Goal: Information Seeking & Learning: Understand process/instructions

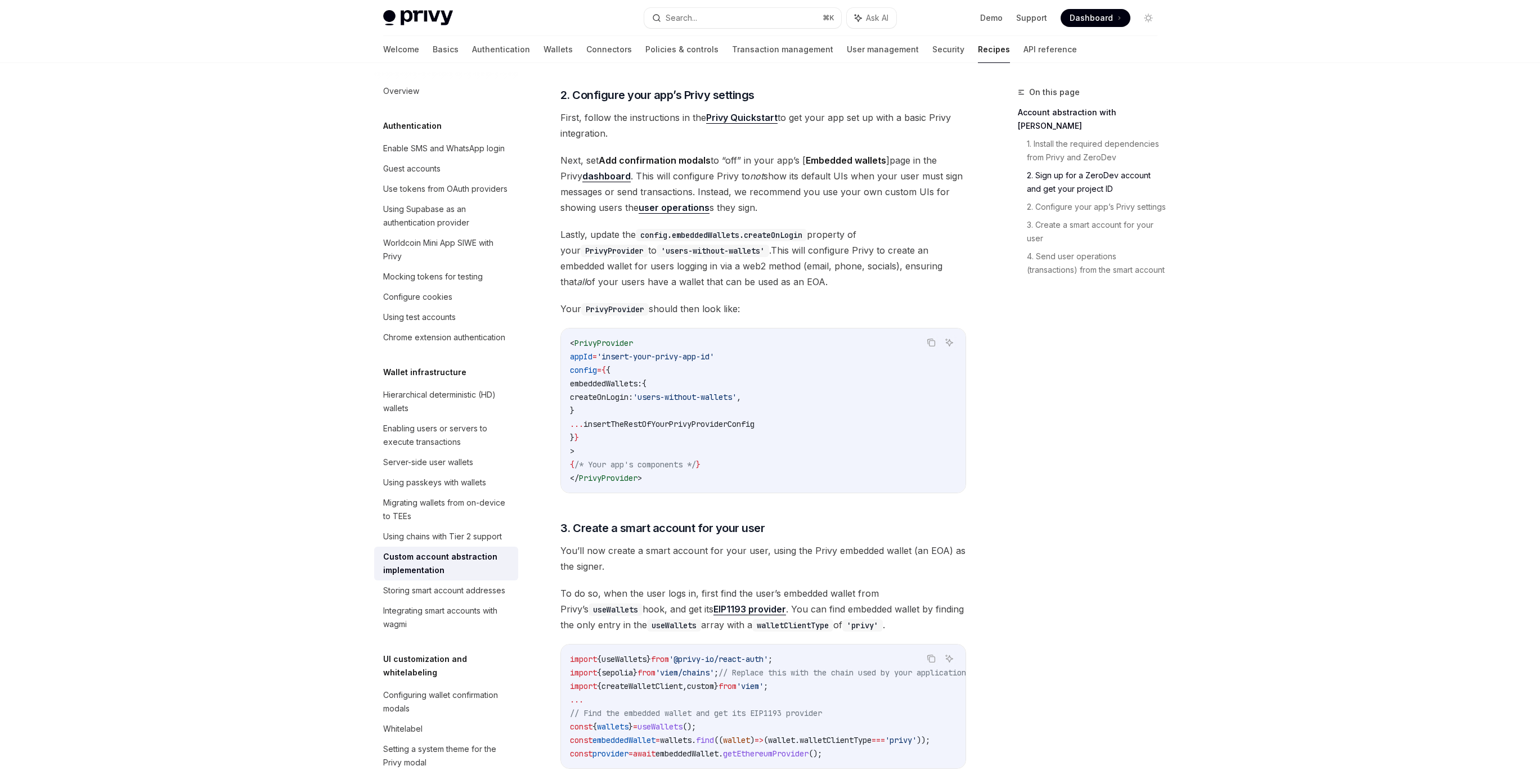
scroll to position [852, 0]
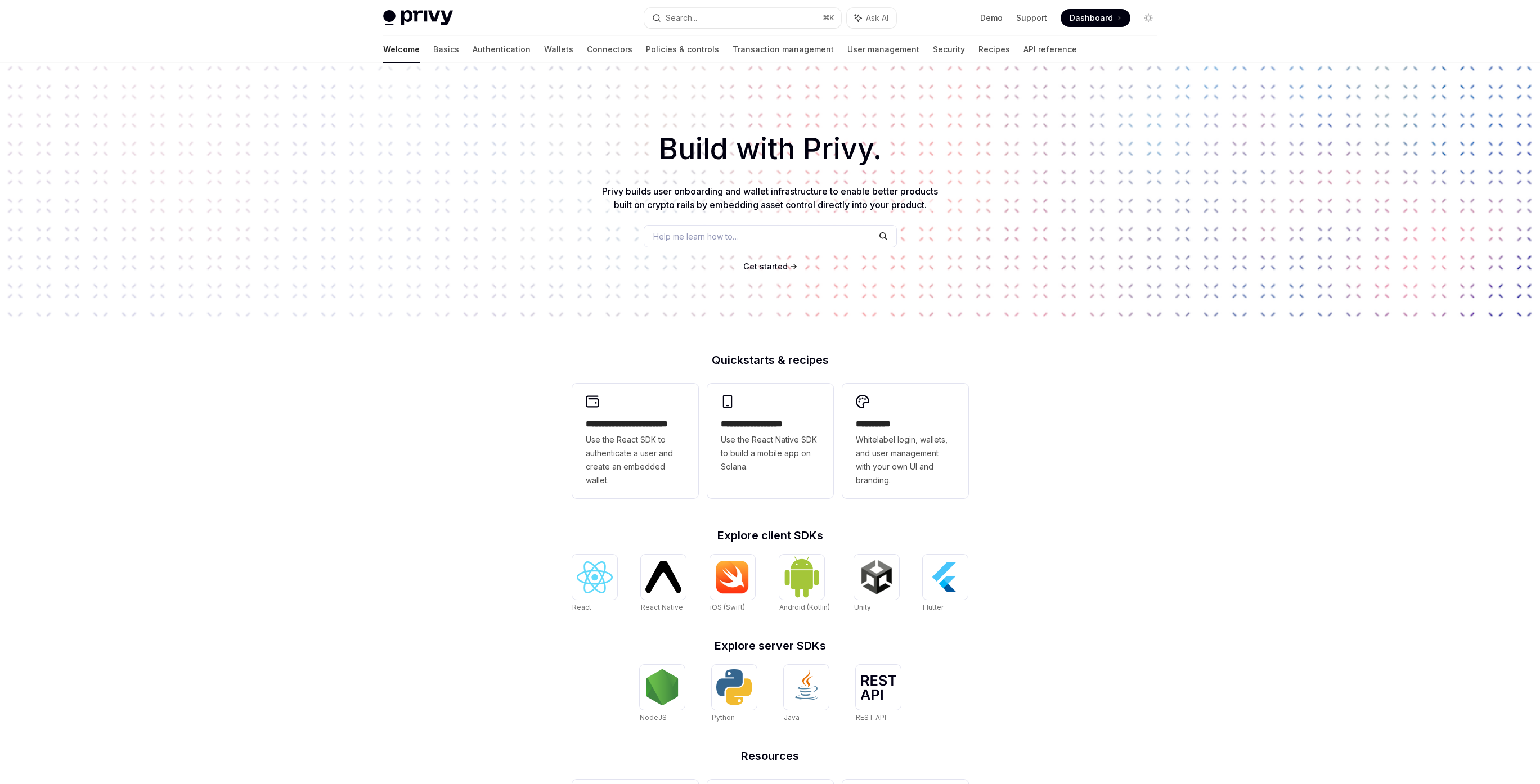
click at [750, 234] on div "Help me learn how to…" at bounding box center [771, 236] width 254 height 23
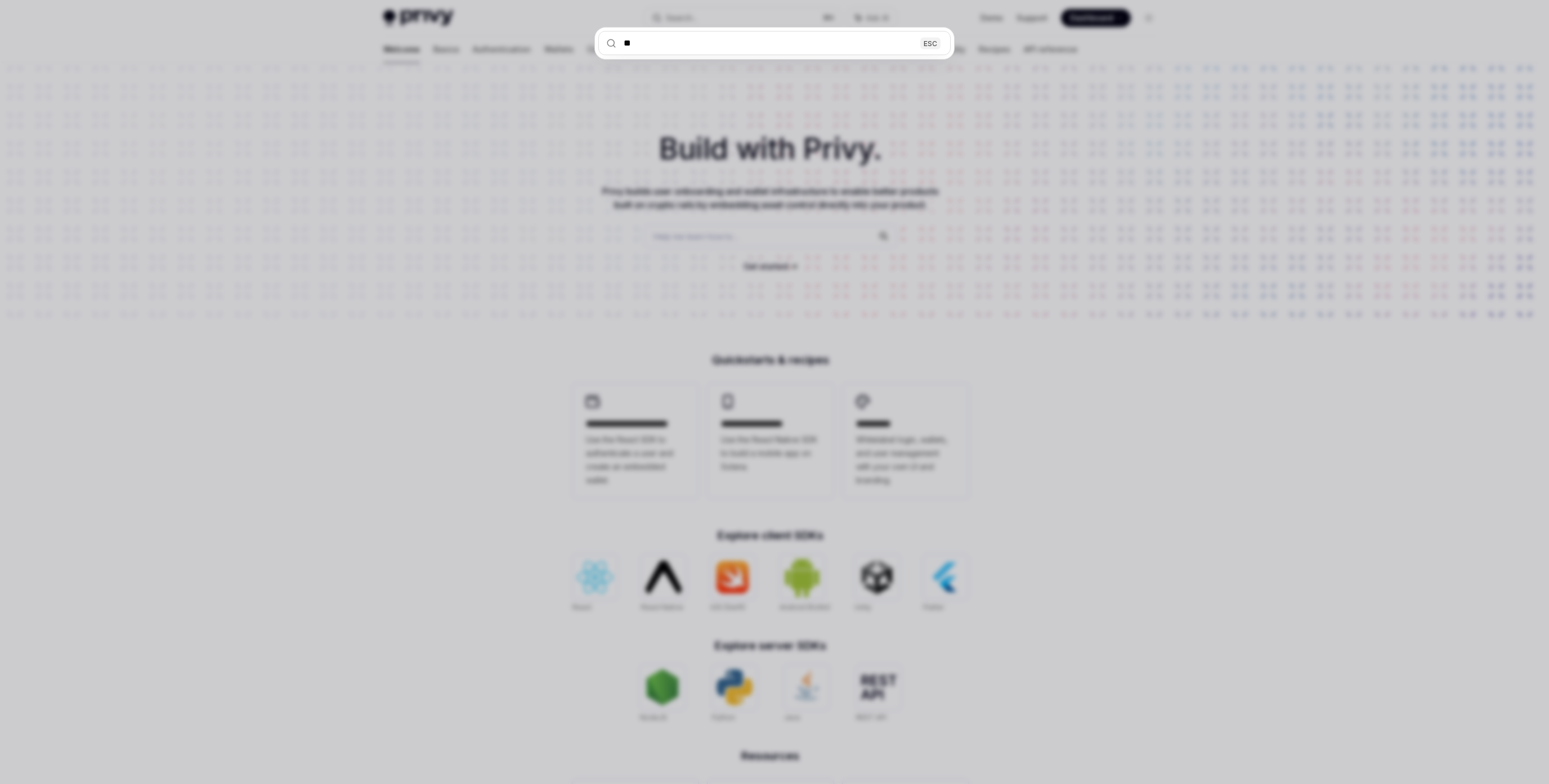
type input "***"
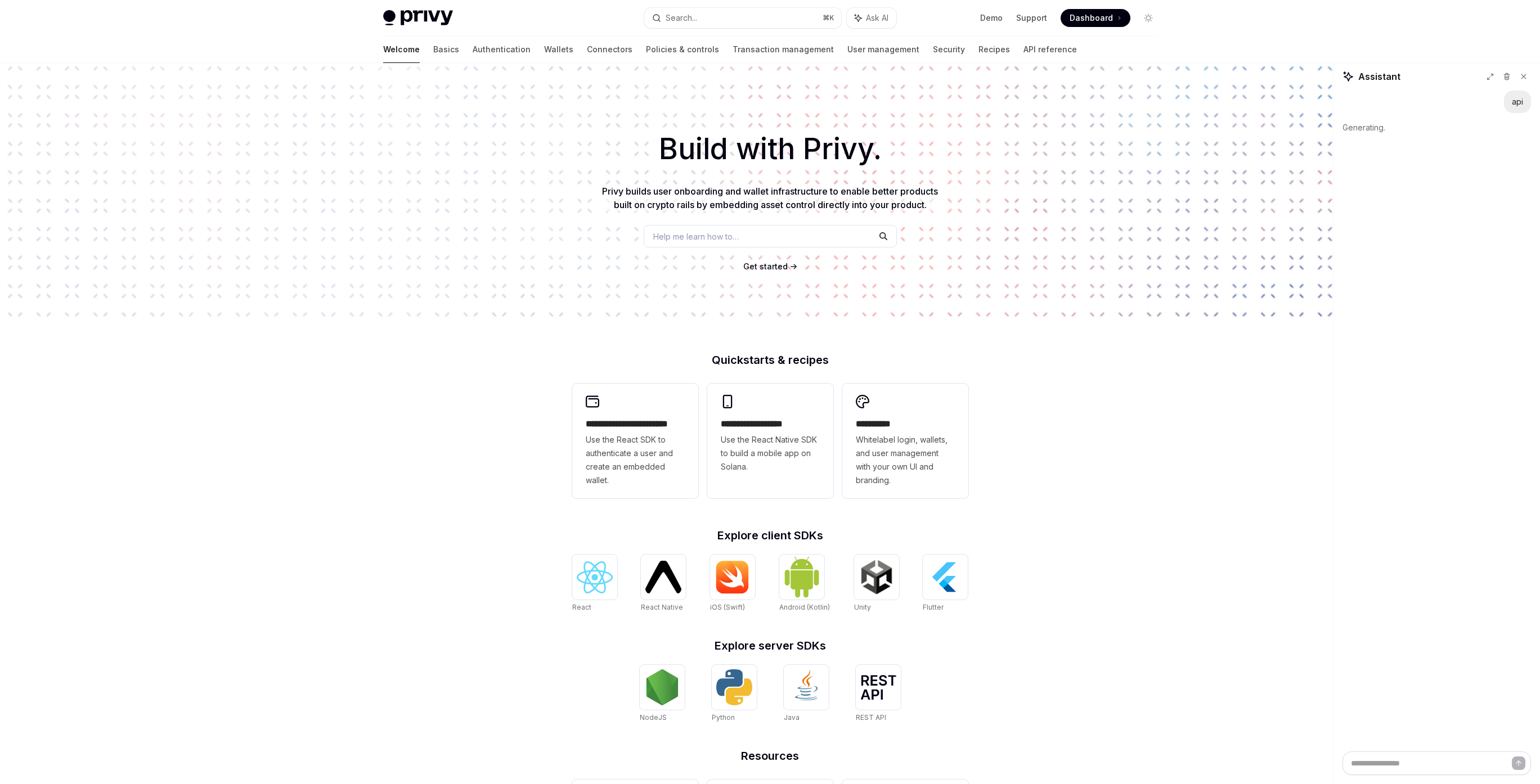
click at [775, 239] on div "Help me learn how to…" at bounding box center [771, 236] width 254 height 23
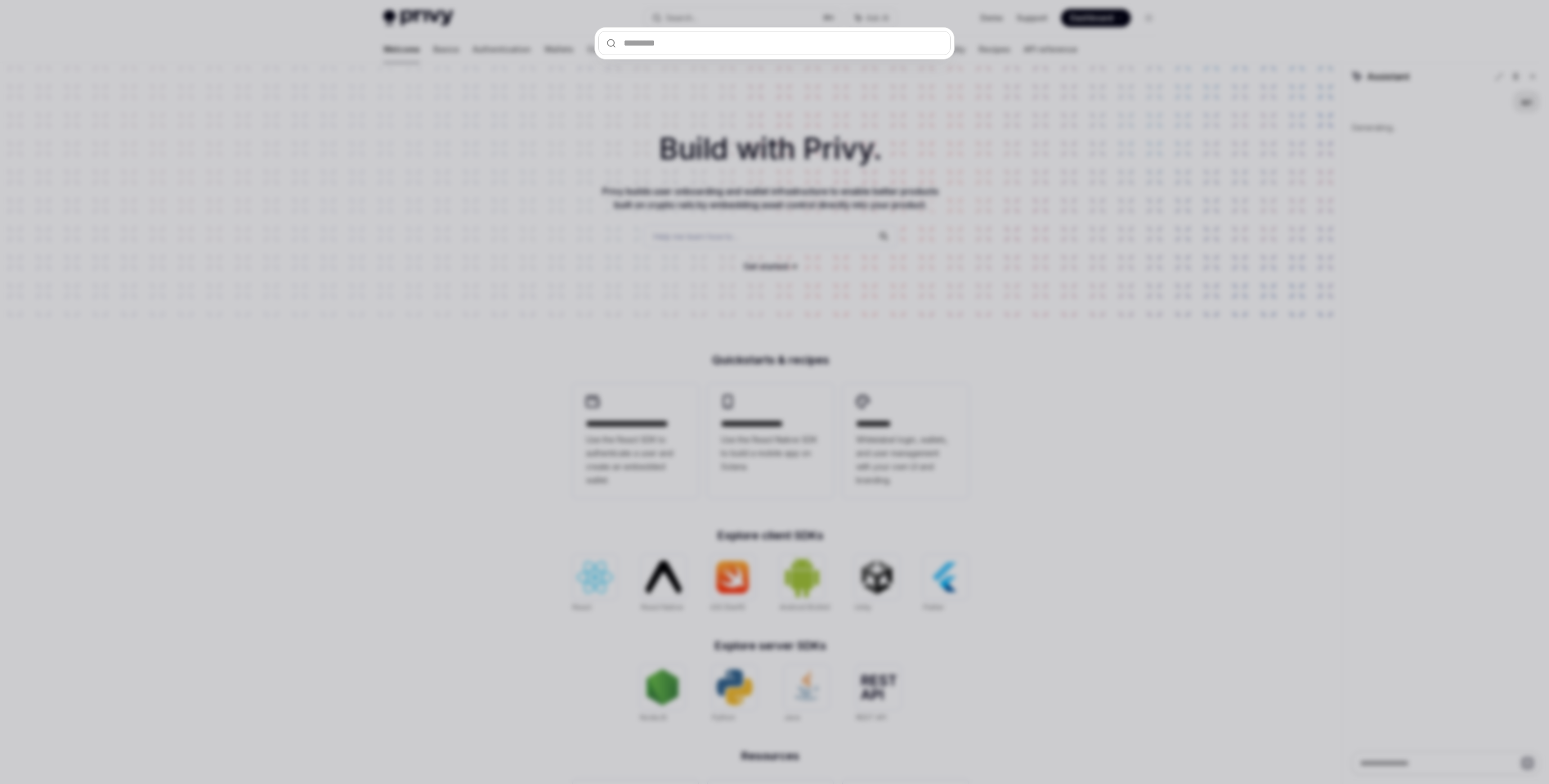
type textarea "*"
type input "**"
type textarea "*"
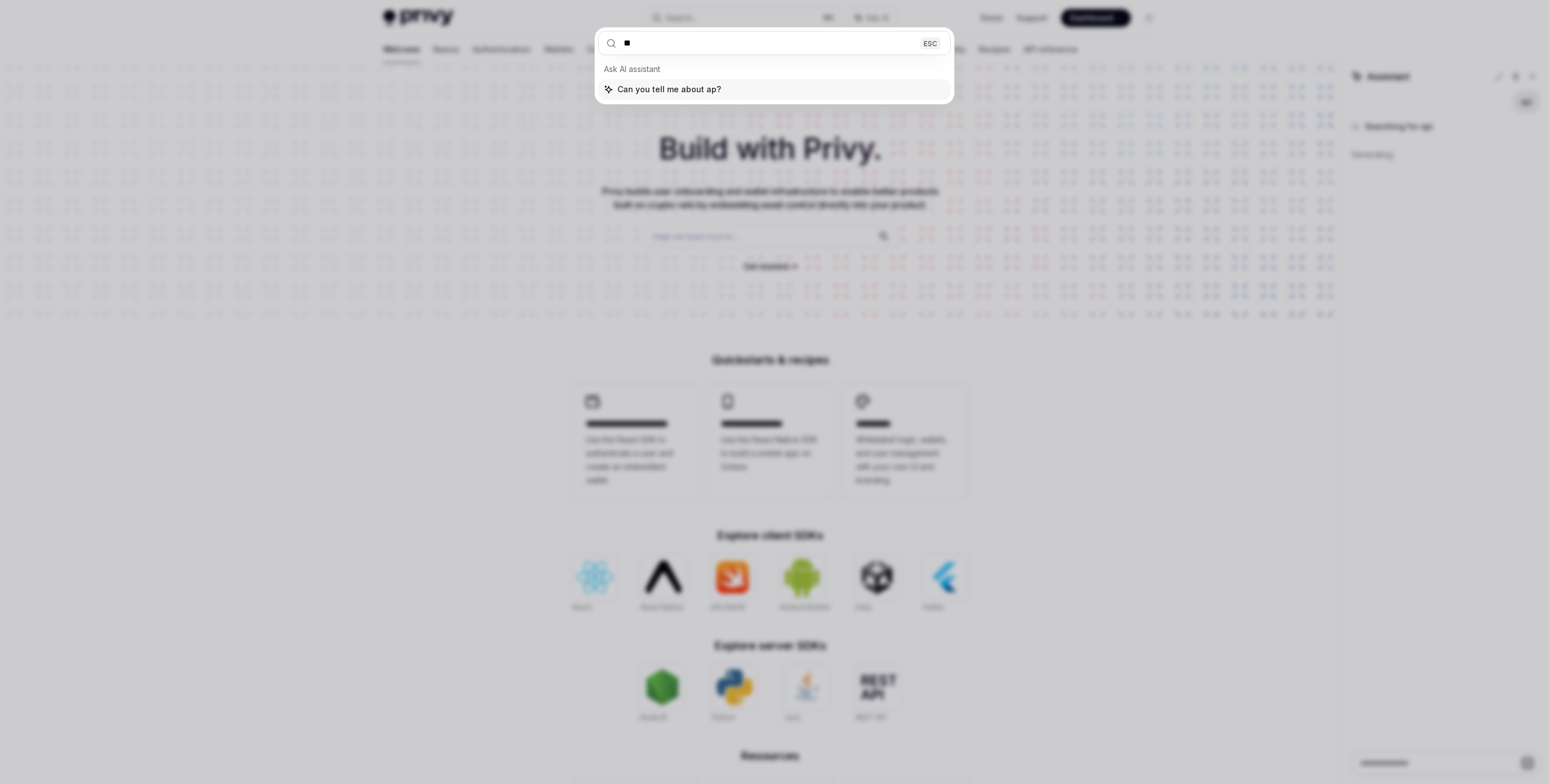
type input "***"
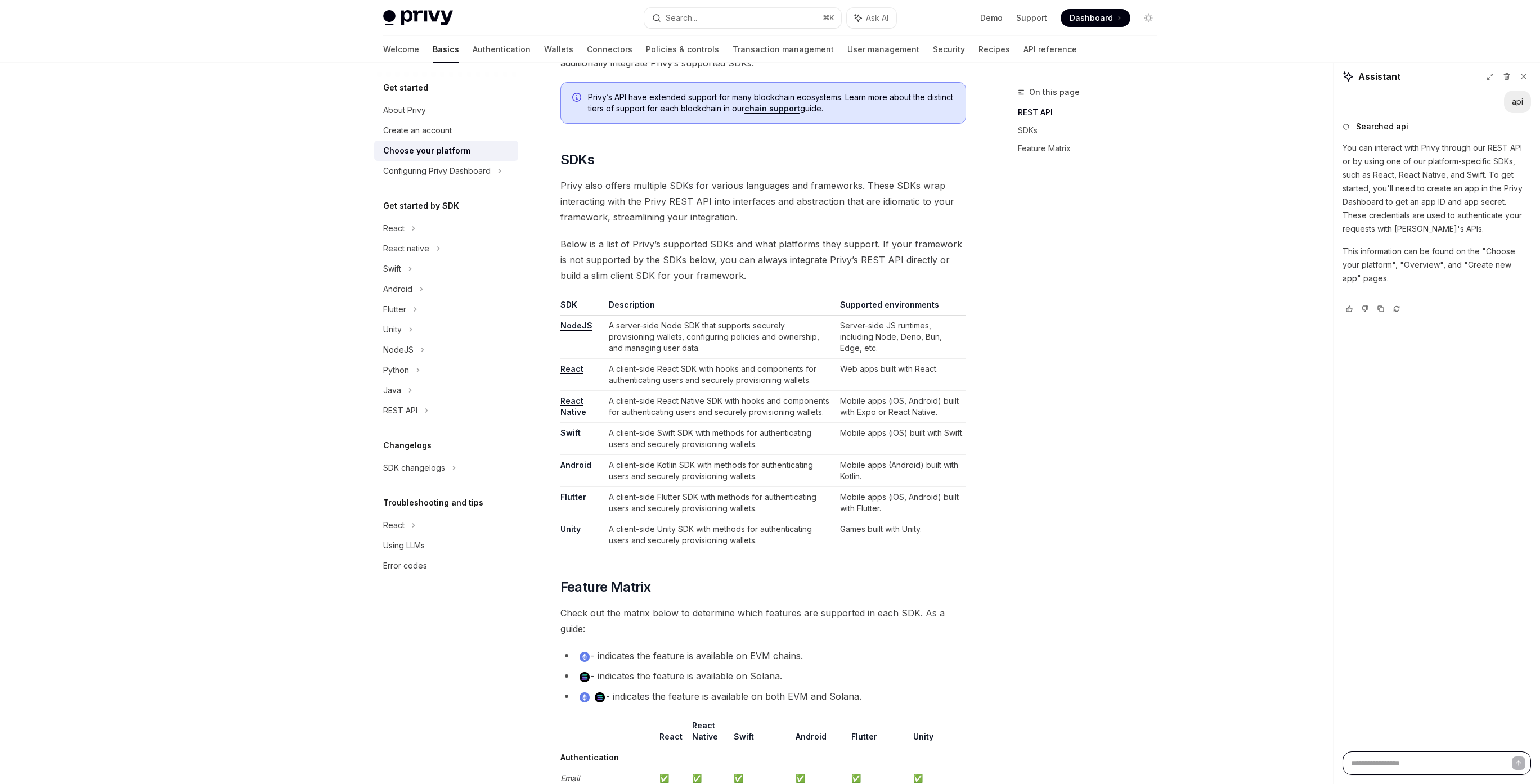
scroll to position [491, 0]
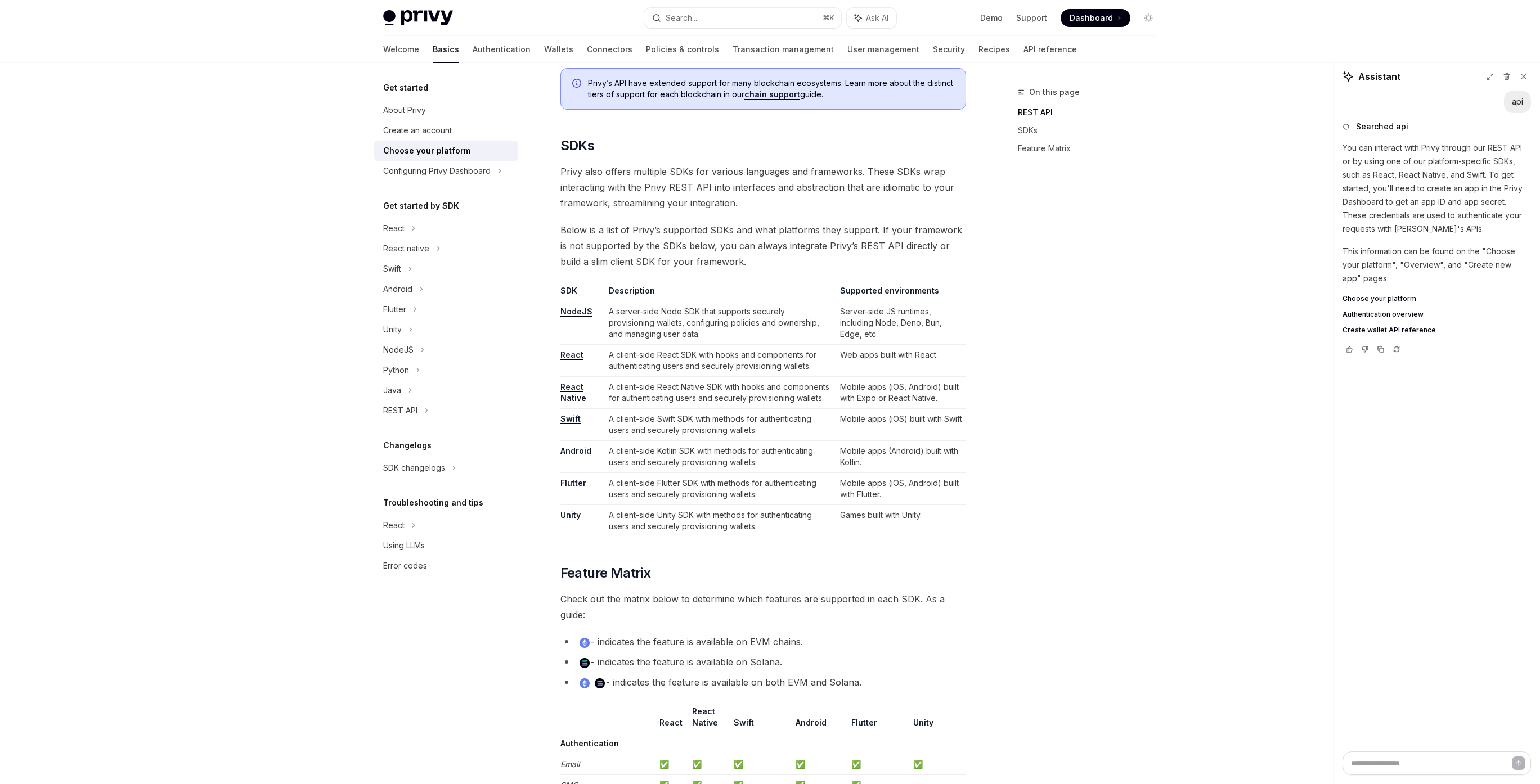
click at [577, 309] on link "NodeJS" at bounding box center [576, 312] width 32 height 10
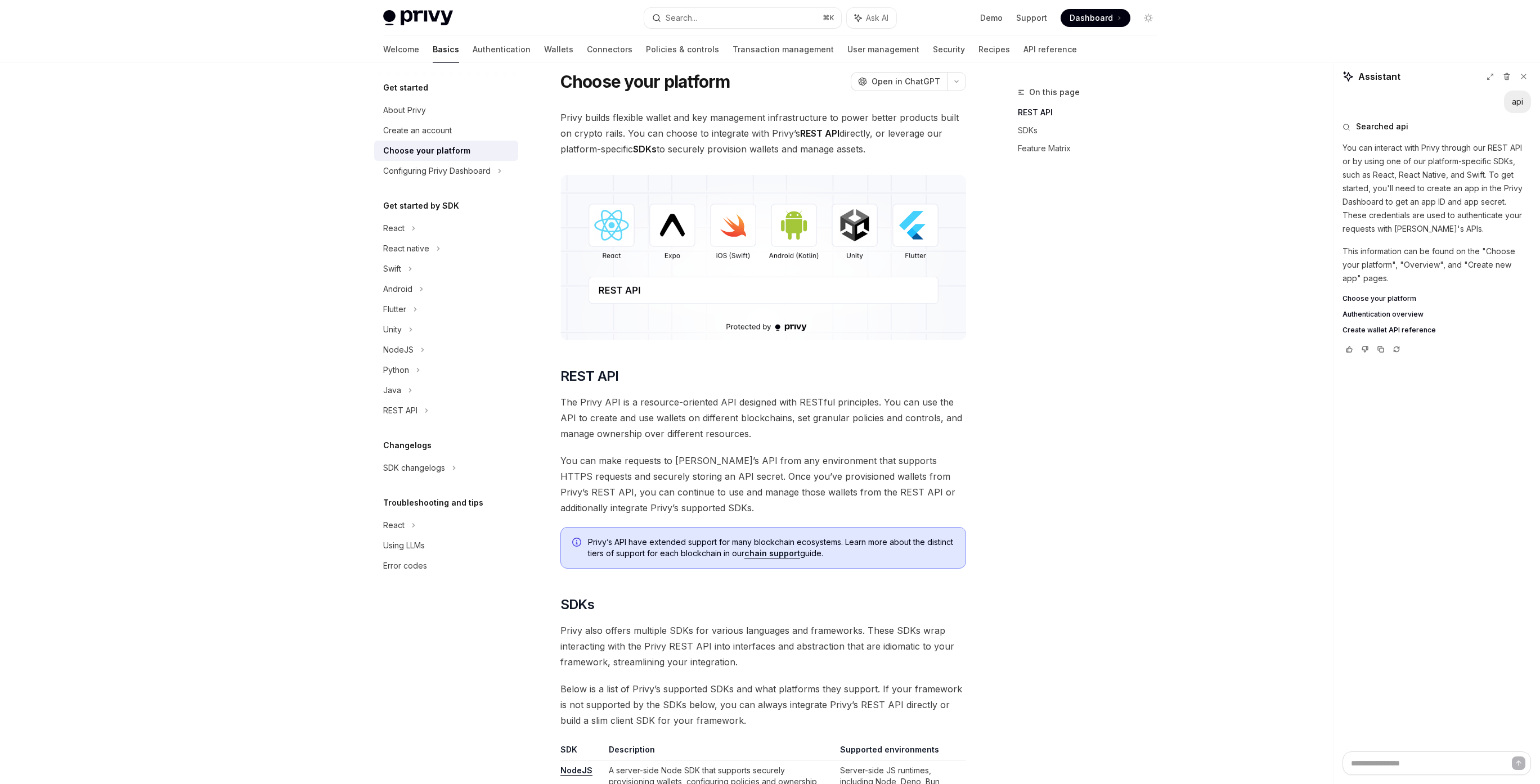
scroll to position [0, 0]
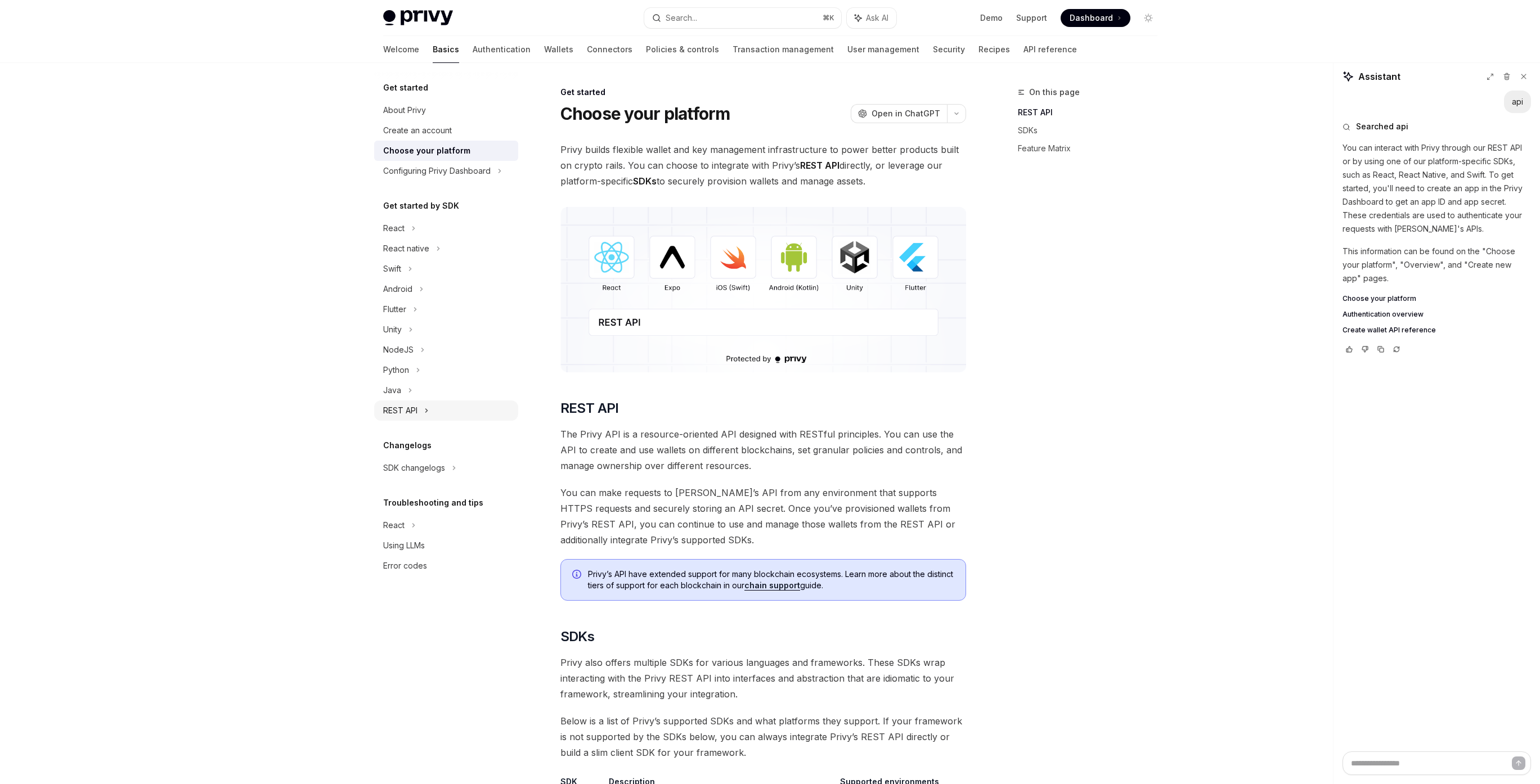
click at [410, 413] on div "REST API" at bounding box center [401, 410] width 35 height 13
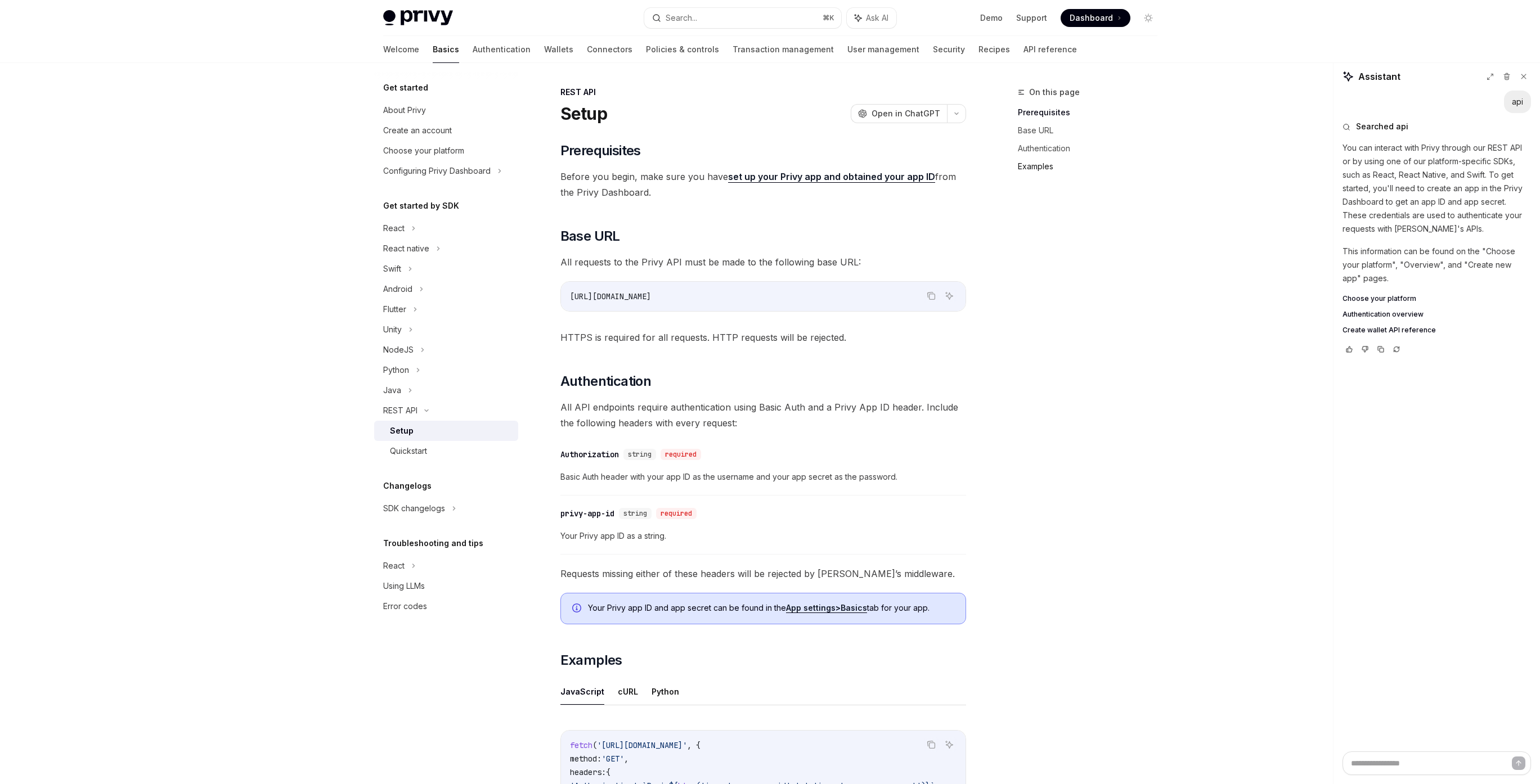
click at [1042, 165] on link "Examples" at bounding box center [1092, 166] width 149 height 18
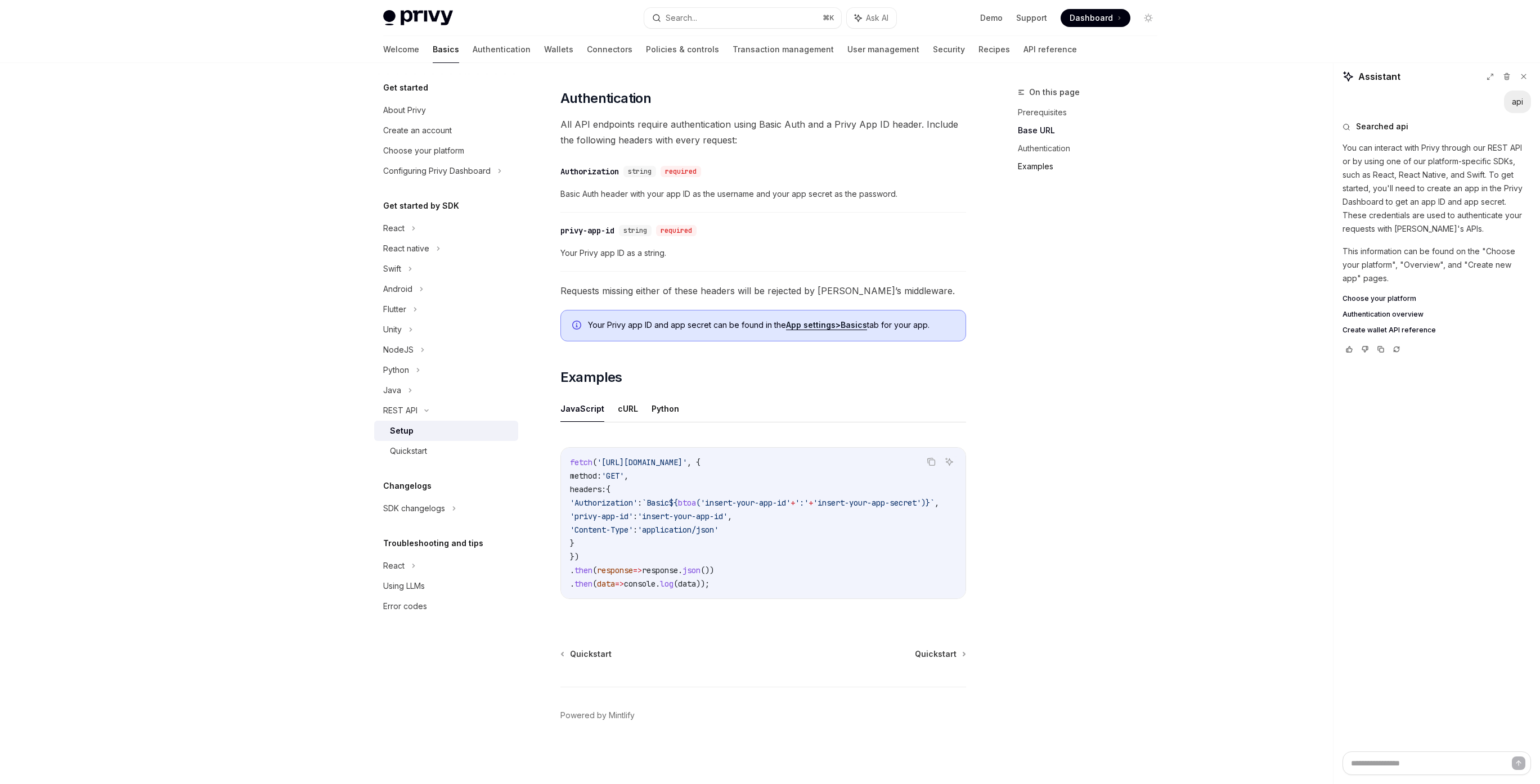
scroll to position [287, 0]
click at [1394, 312] on span "Authentication overview" at bounding box center [1383, 314] width 81 height 9
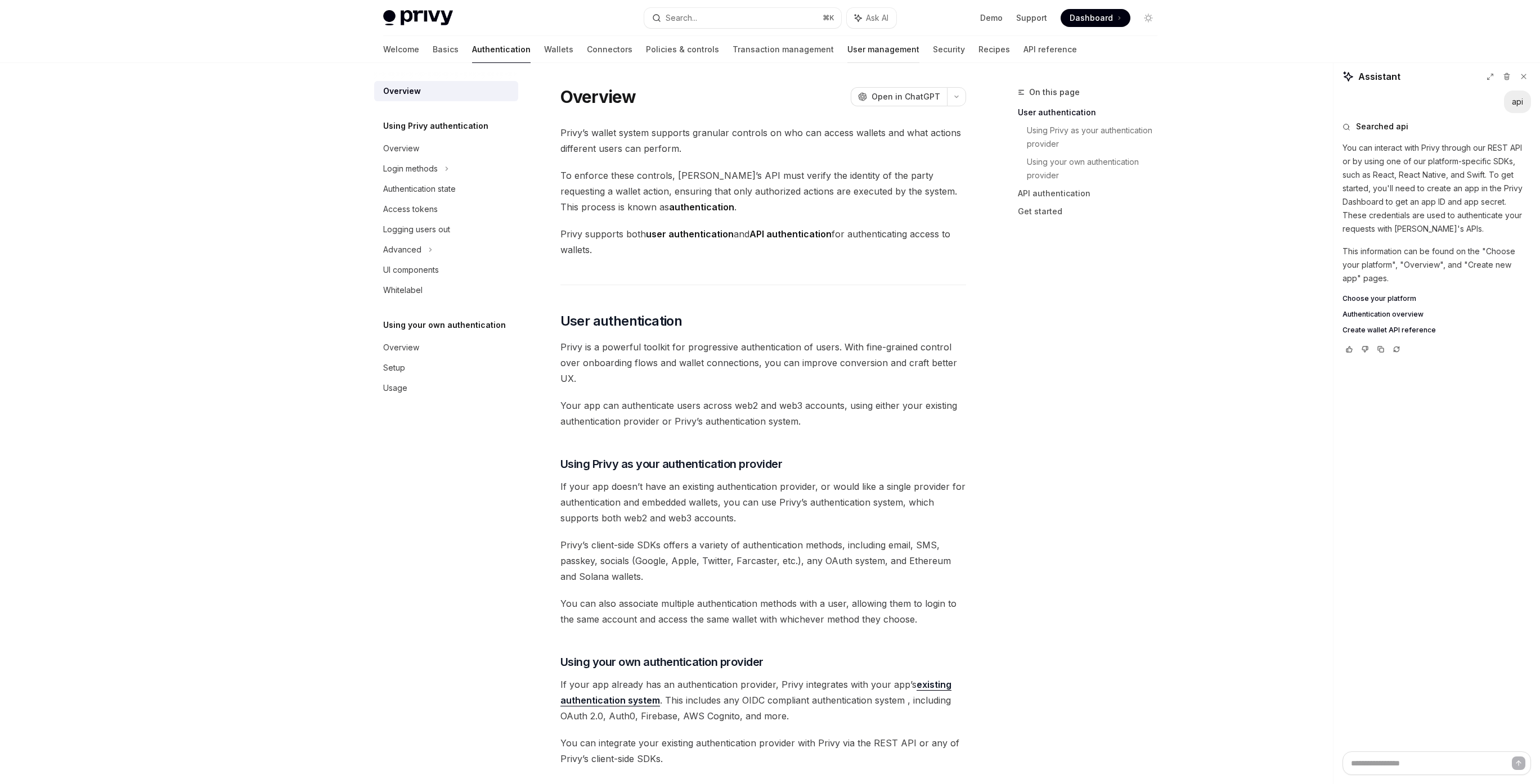
click at [847, 49] on link "User management" at bounding box center [883, 50] width 72 height 27
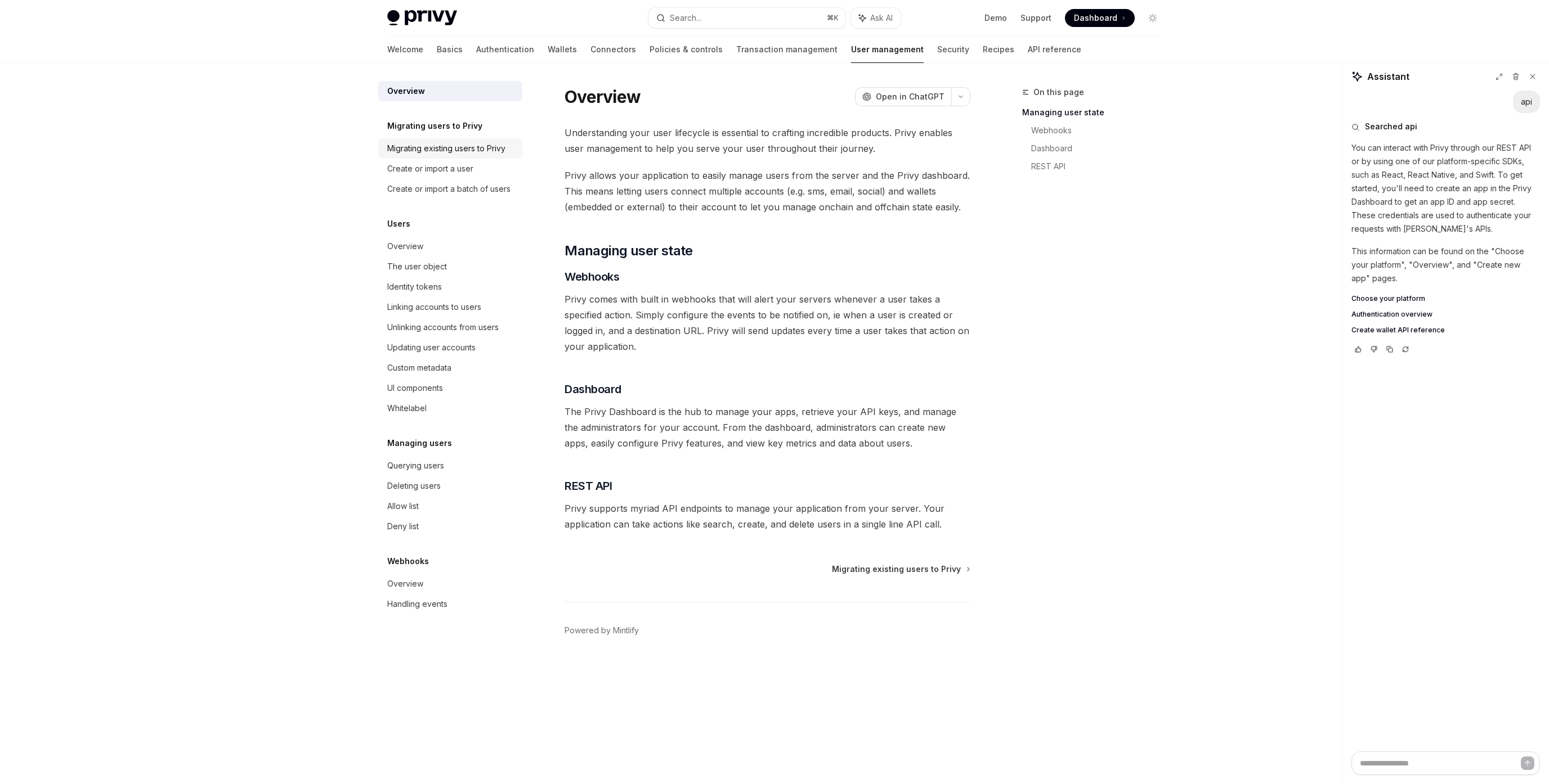
click at [439, 153] on div "Migrating existing users to Privy" at bounding box center [447, 148] width 118 height 13
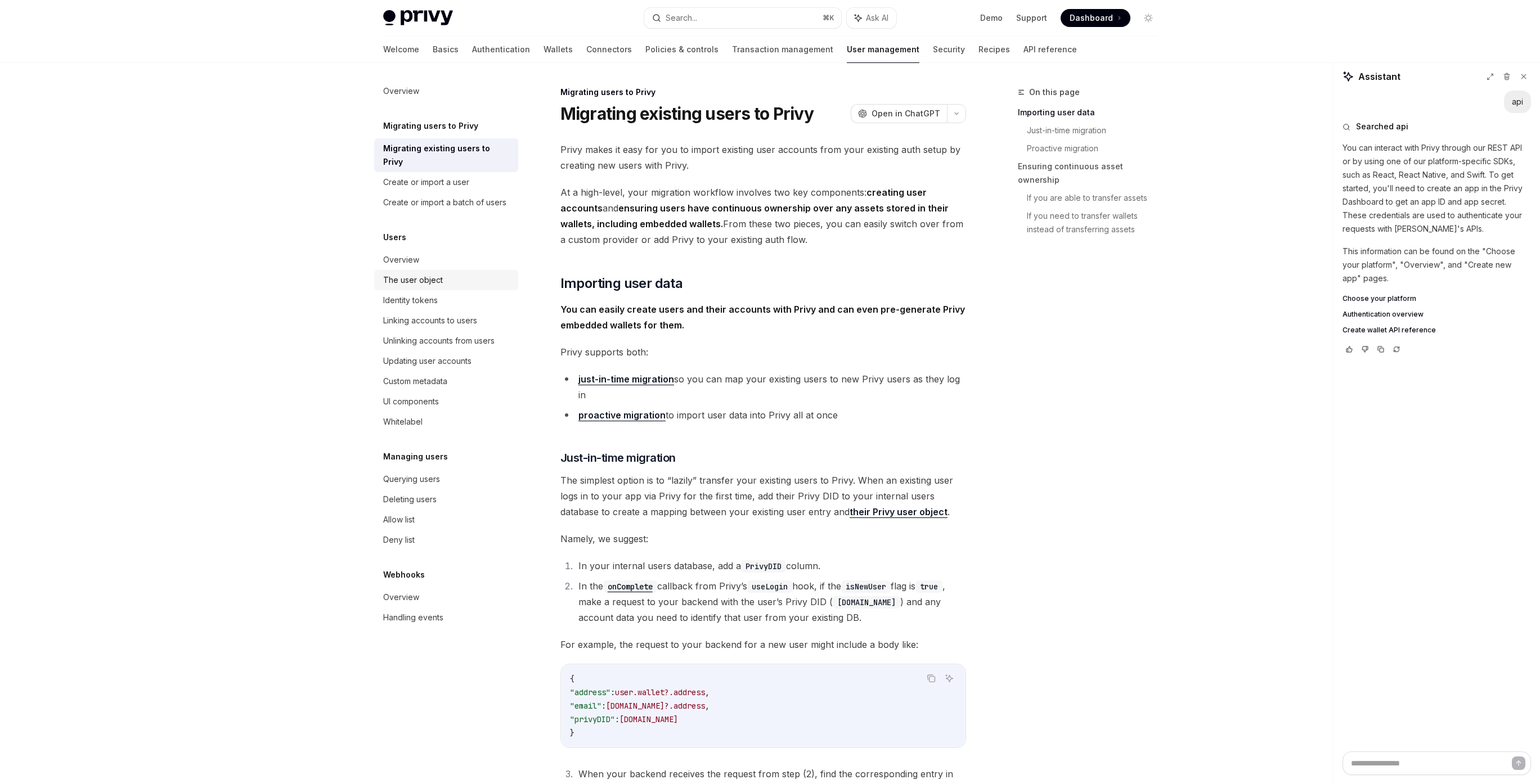
click at [411, 273] on div "The user object" at bounding box center [413, 279] width 60 height 13
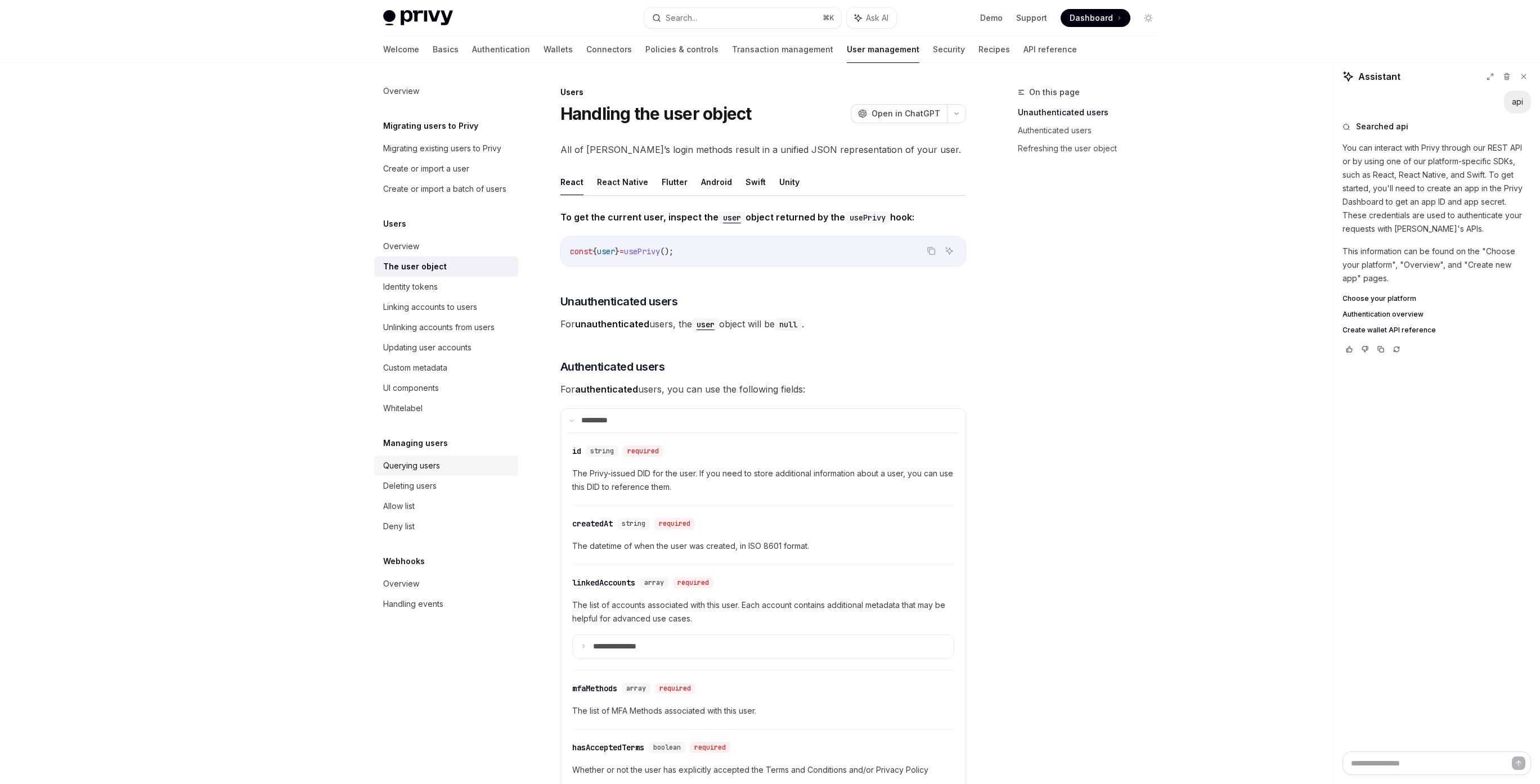
click at [428, 468] on div "Querying users" at bounding box center [412, 465] width 57 height 13
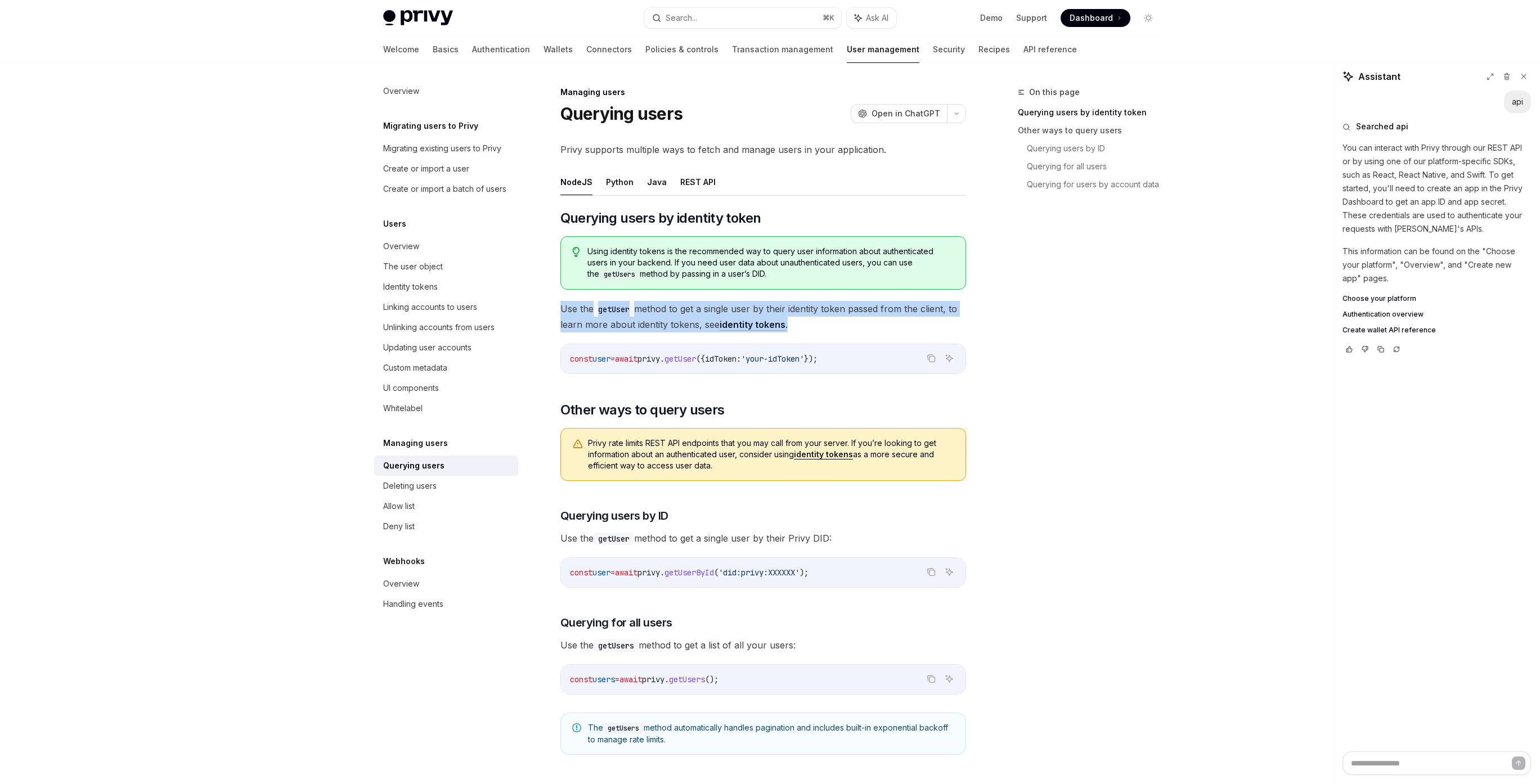
drag, startPoint x: 561, startPoint y: 309, endPoint x: 832, endPoint y: 320, distance: 271.2
click at [832, 320] on span "Use the getUser method to get a single user by their identity token passed from…" at bounding box center [763, 316] width 405 height 31
drag, startPoint x: 846, startPoint y: 322, endPoint x: 567, endPoint y: 306, distance: 279.5
click at [567, 306] on span "Use the getUser method to get a single user by their identity token passed from…" at bounding box center [763, 316] width 405 height 31
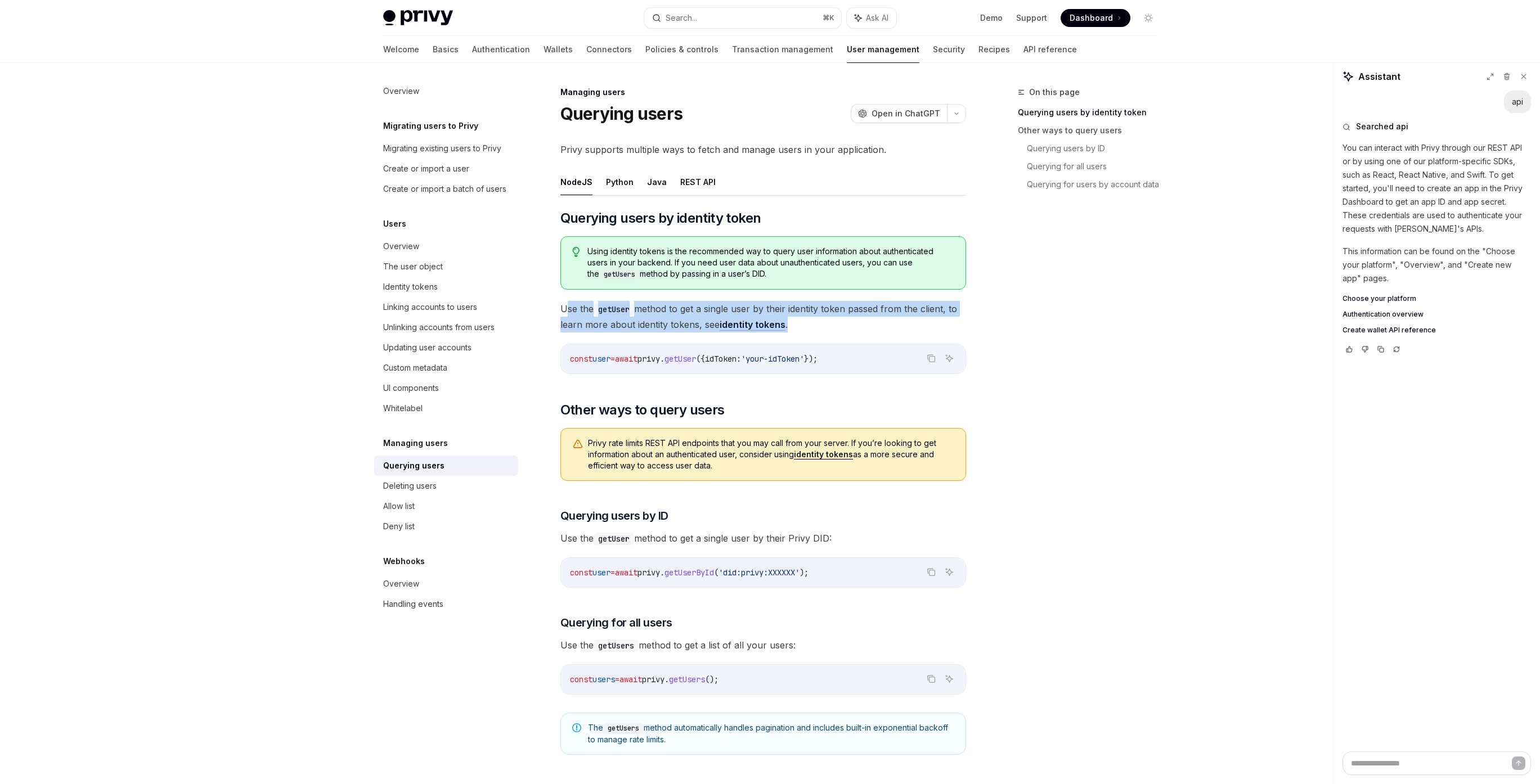
click at [883, 324] on span "Use the getUser method to get a single user by their identity token passed from…" at bounding box center [763, 316] width 405 height 31
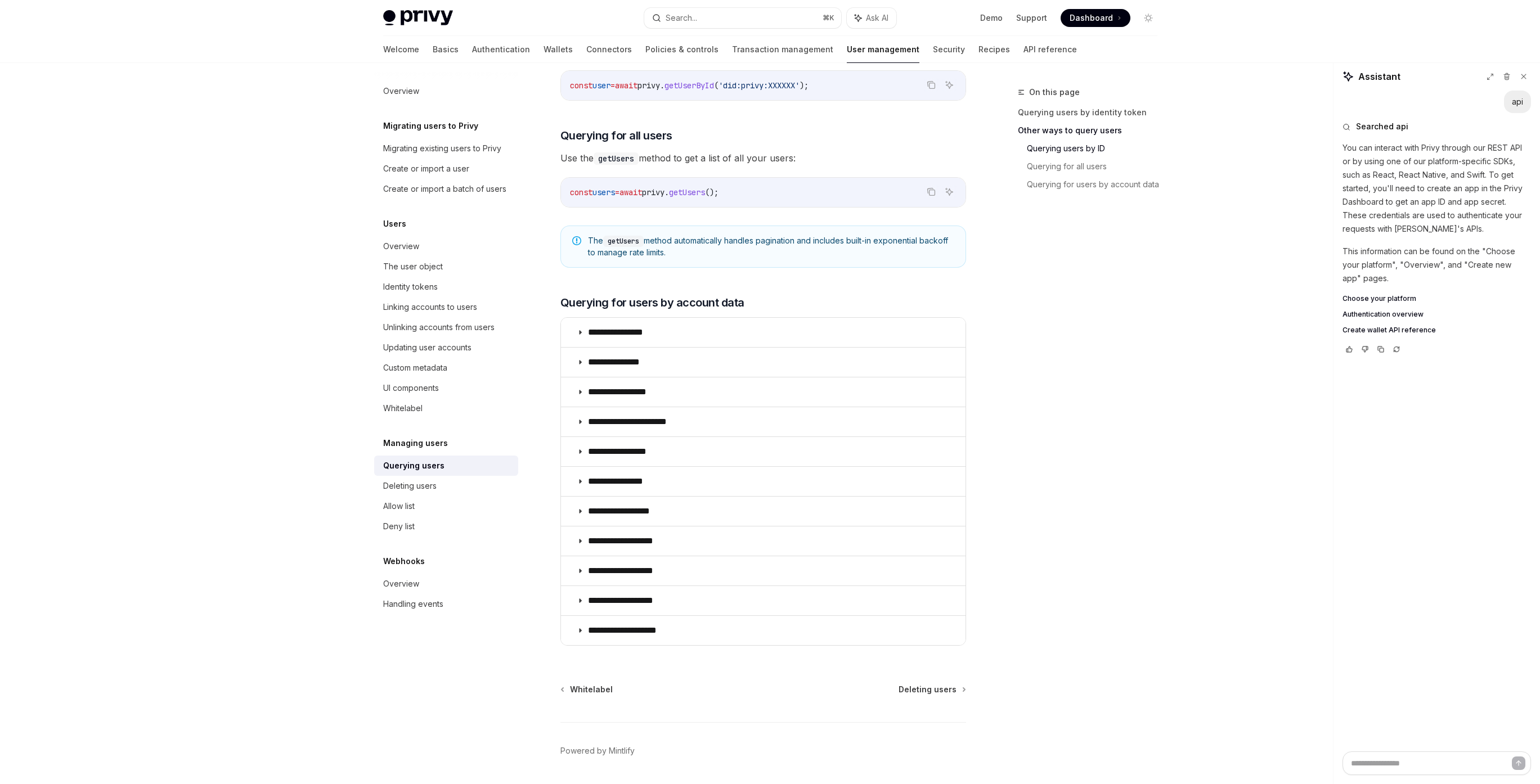
scroll to position [523, 0]
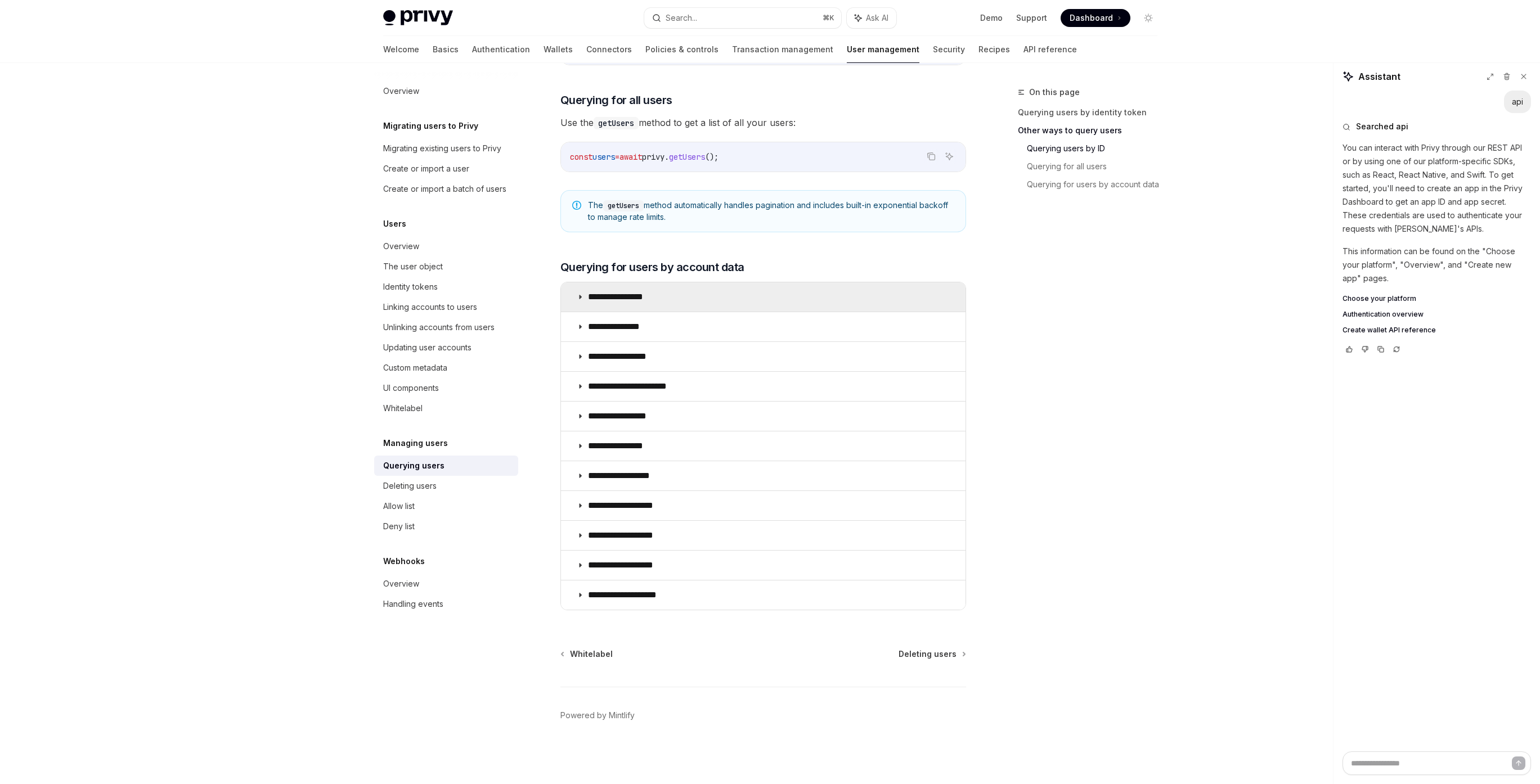
click at [768, 300] on summary "**********" at bounding box center [764, 297] width 405 height 29
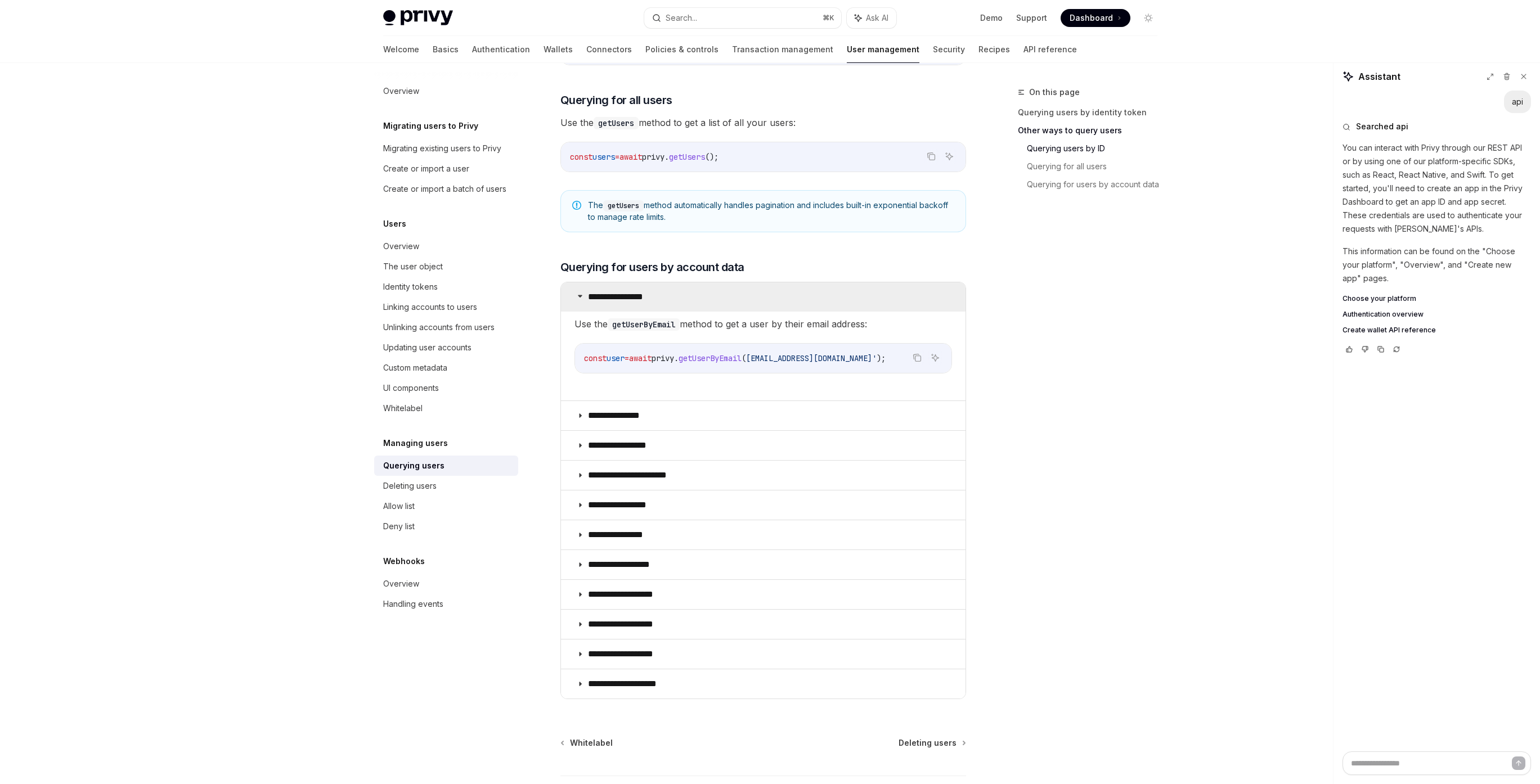
click at [764, 295] on summary "**********" at bounding box center [764, 297] width 405 height 29
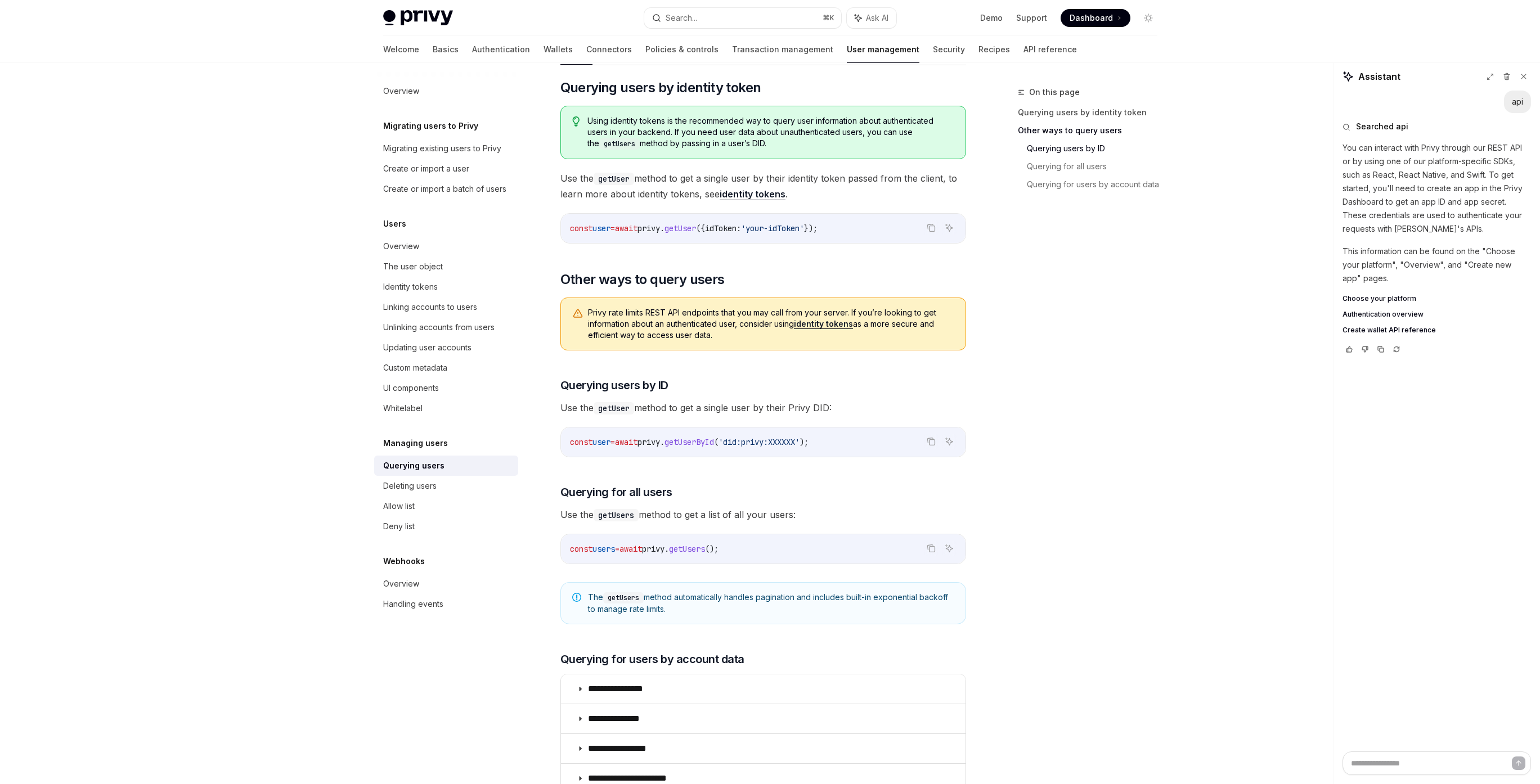
scroll to position [127, 0]
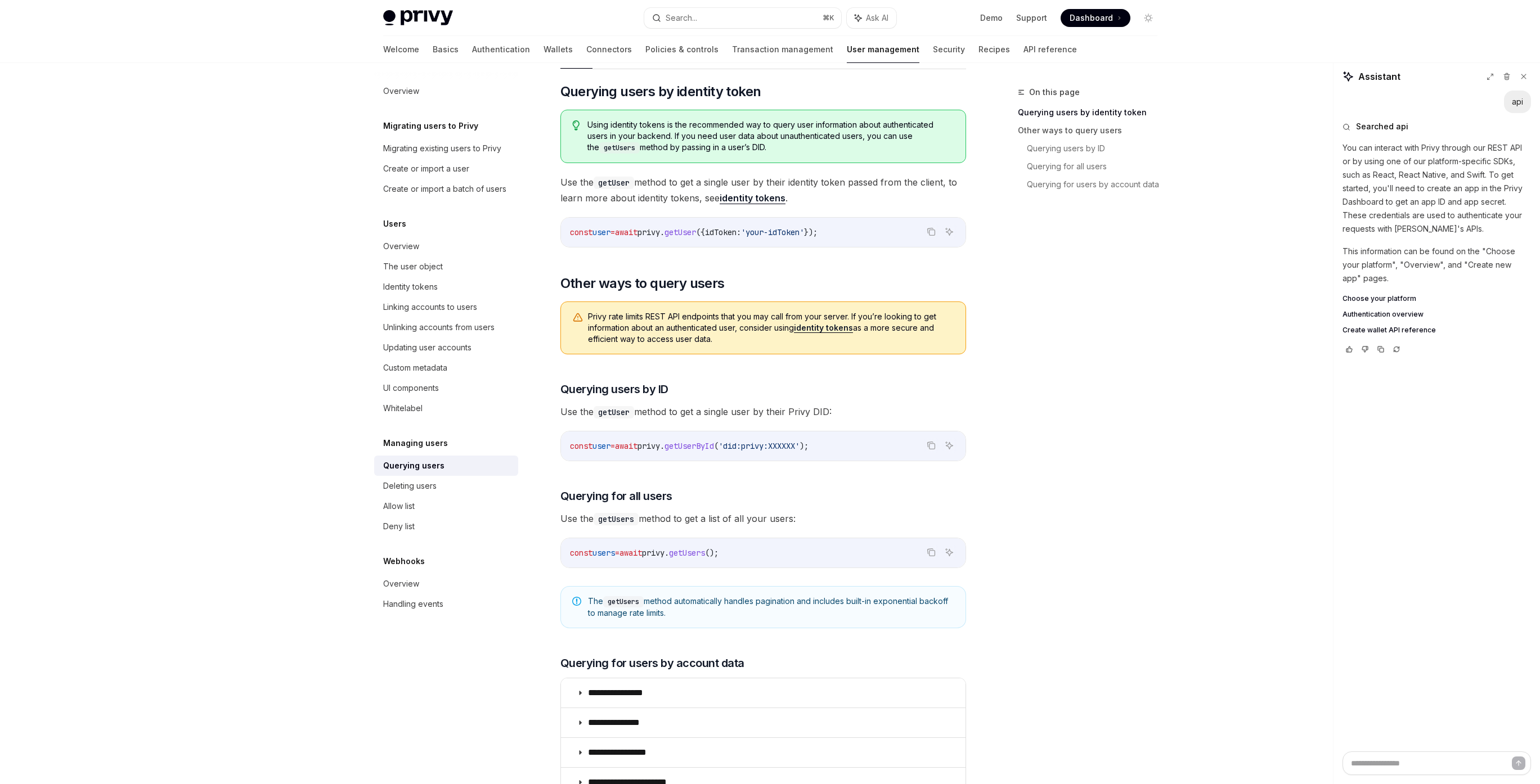
drag, startPoint x: 589, startPoint y: 315, endPoint x: 758, endPoint y: 342, distance: 171.1
click at [758, 342] on span "Privy rate limits REST API endpoints that you may call from your server. If you…" at bounding box center [771, 327] width 366 height 34
drag, startPoint x: 778, startPoint y: 342, endPoint x: 587, endPoint y: 314, distance: 193.0
click at [587, 314] on div "Privy rate limits REST API endpoints that you may call from your server. If you…" at bounding box center [763, 327] width 405 height 53
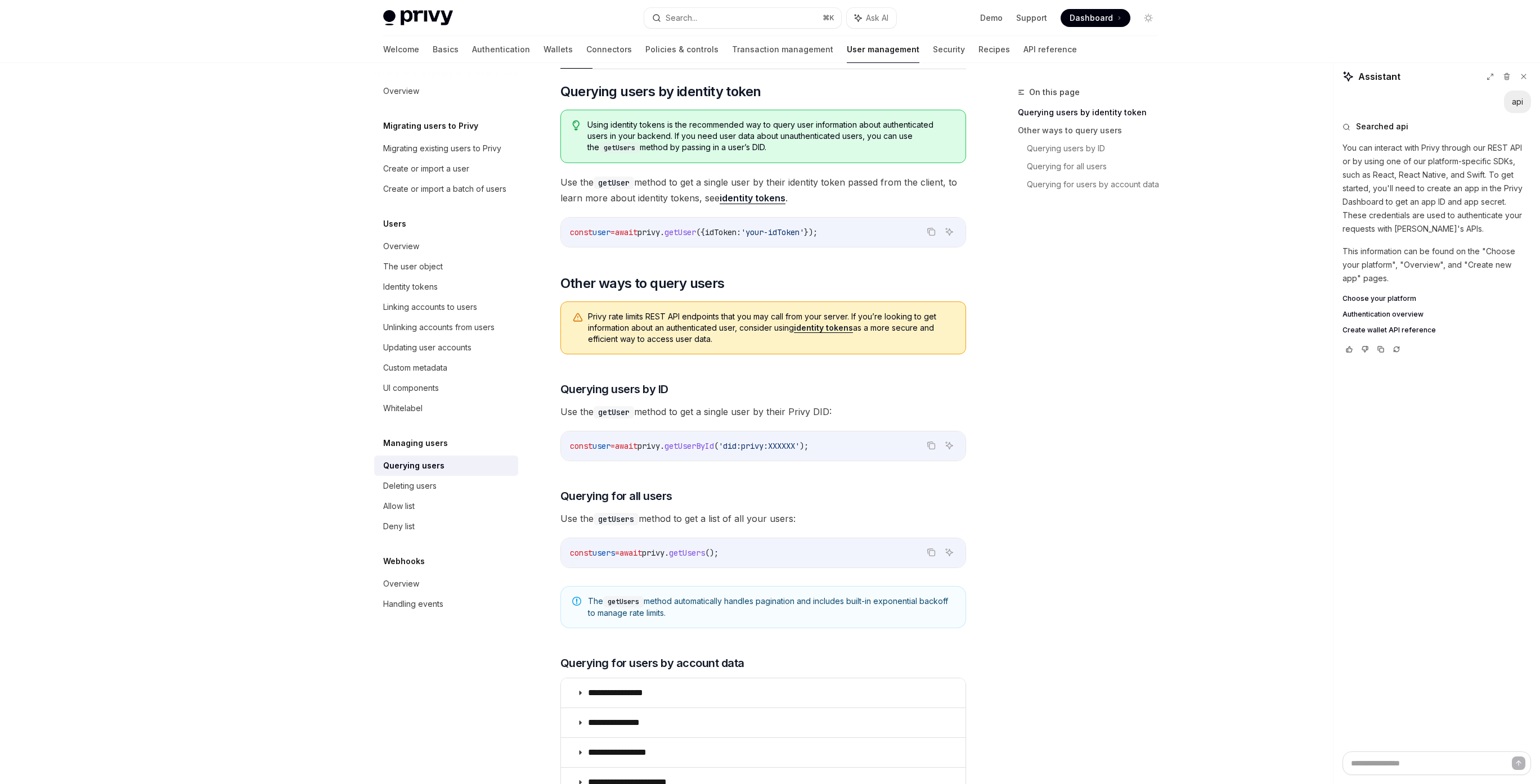
click at [587, 314] on div "Privy rate limits REST API endpoints that you may call from your server. If you…" at bounding box center [763, 327] width 405 height 53
drag, startPoint x: 589, startPoint y: 316, endPoint x: 753, endPoint y: 344, distance: 166.4
click at [753, 344] on span "Privy rate limits REST API endpoints that you may call from your server. If you…" at bounding box center [771, 327] width 366 height 34
drag, startPoint x: 768, startPoint y: 343, endPoint x: 585, endPoint y: 318, distance: 184.7
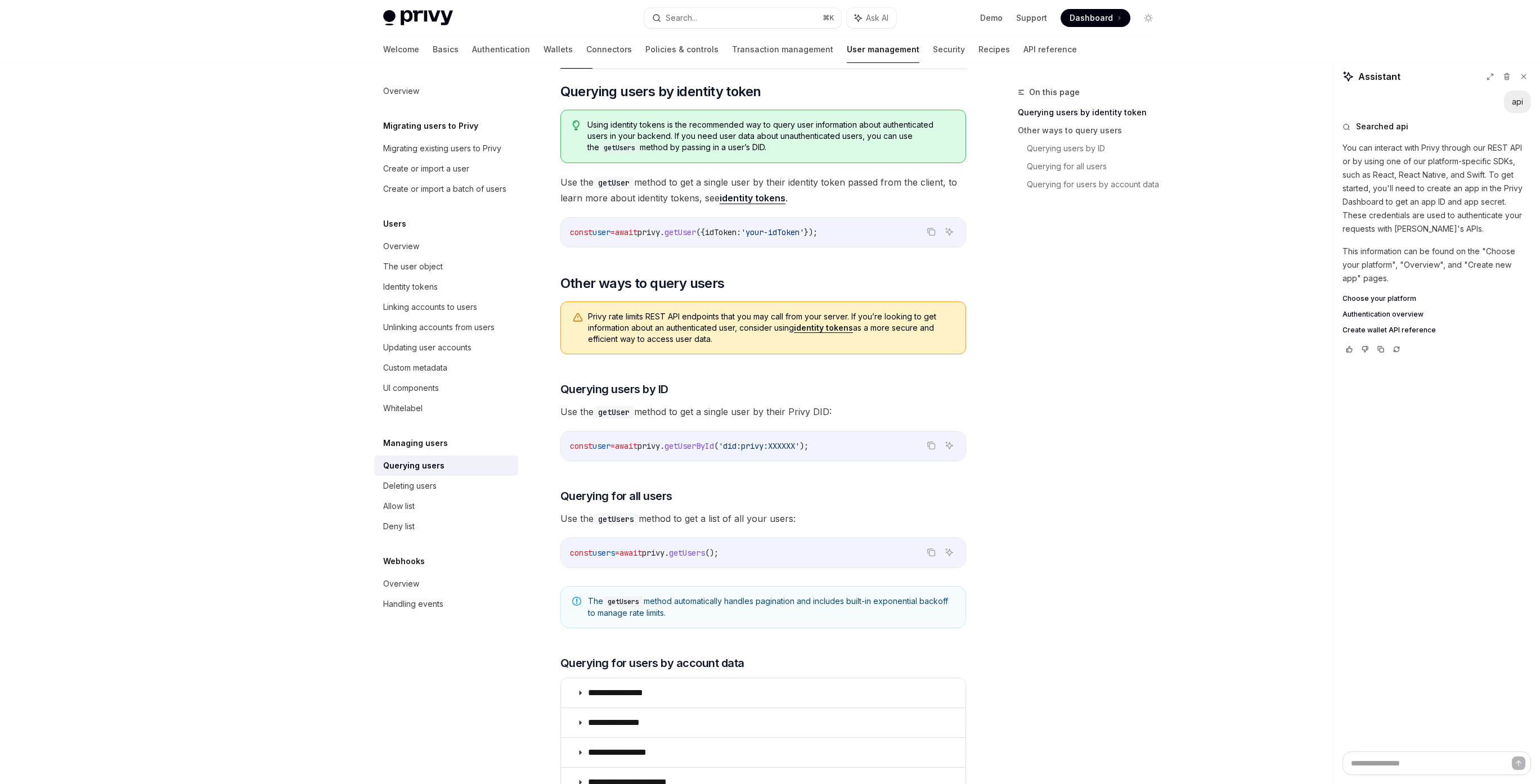
click at [585, 318] on div "Privy rate limits REST API endpoints that you may call from your server. If you…" at bounding box center [763, 327] width 405 height 53
click at [725, 340] on span "Privy rate limits REST API endpoints that you may call from your server. If you…" at bounding box center [771, 327] width 366 height 34
drag, startPoint x: 742, startPoint y: 340, endPoint x: 589, endPoint y: 313, distance: 155.4
click at [589, 313] on span "Privy rate limits REST API endpoints that you may call from your server. If you…" at bounding box center [771, 327] width 366 height 34
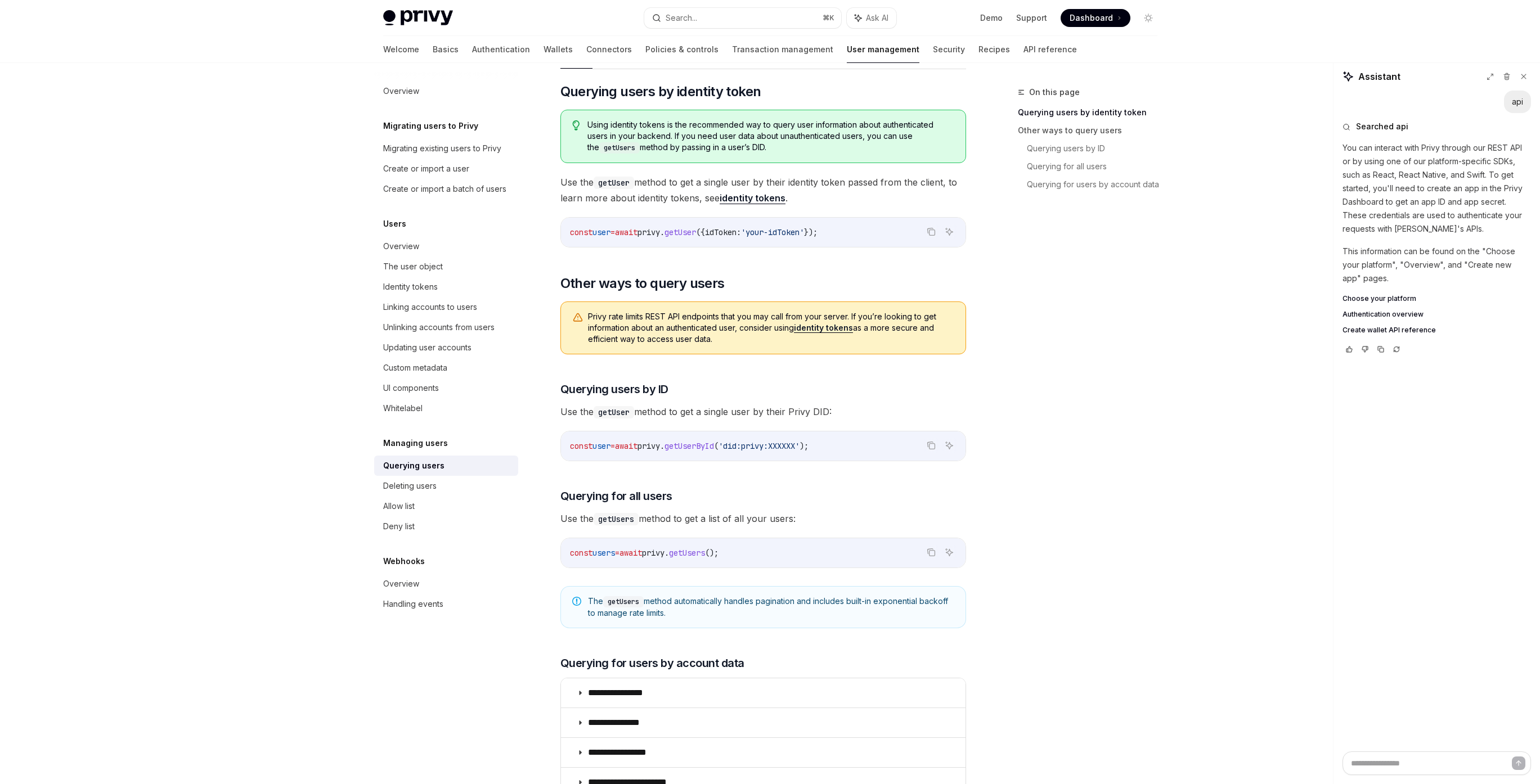
drag, startPoint x: 589, startPoint y: 319, endPoint x: 727, endPoint y: 338, distance: 139.3
click at [725, 338] on span "Privy rate limits REST API endpoints that you may call from your server. If you…" at bounding box center [771, 327] width 366 height 34
click at [742, 342] on span "Privy rate limits REST API endpoints that you may call from your server. If you…" at bounding box center [771, 327] width 366 height 34
click at [843, 328] on link "identity tokens" at bounding box center [823, 327] width 59 height 10
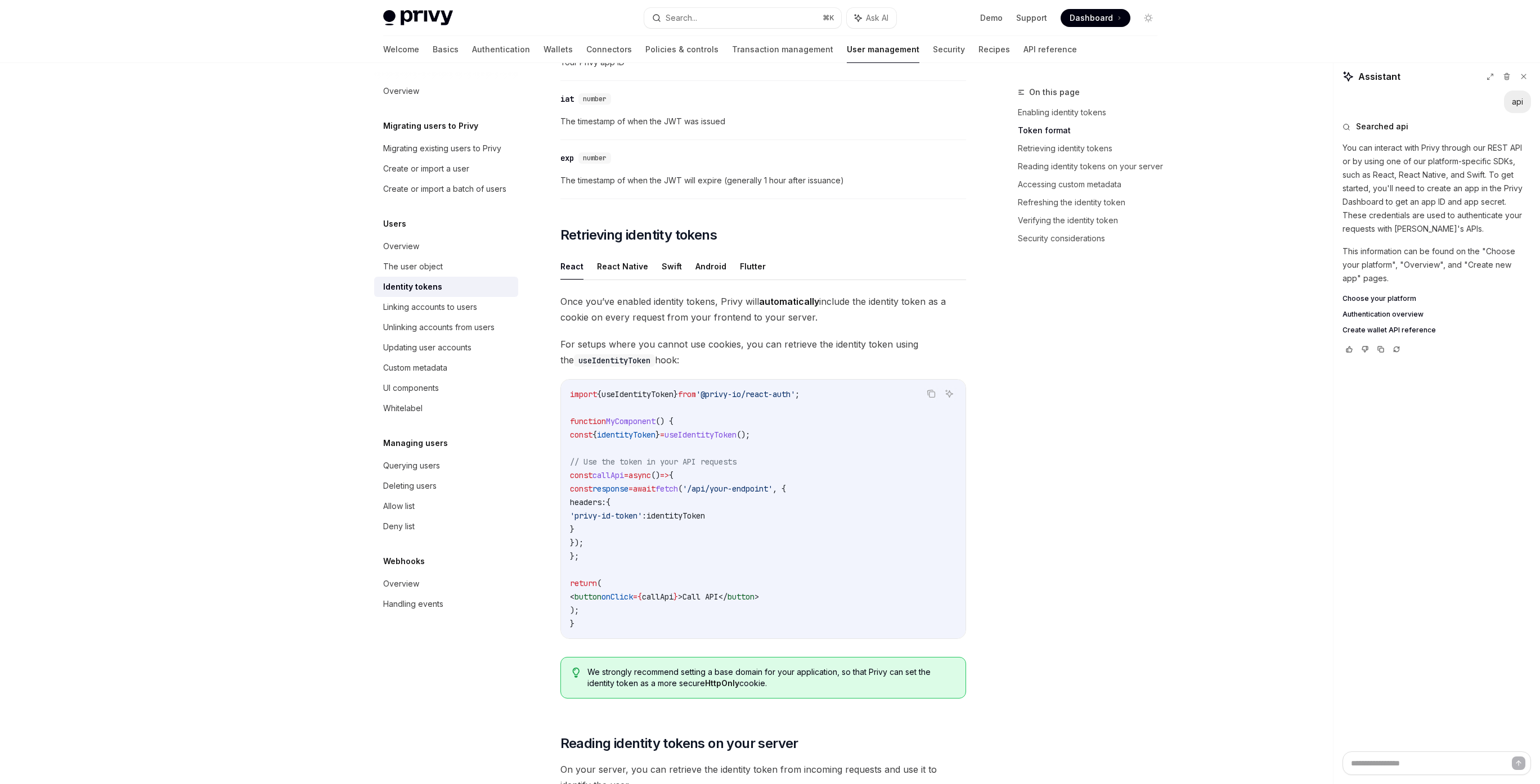
scroll to position [803, 0]
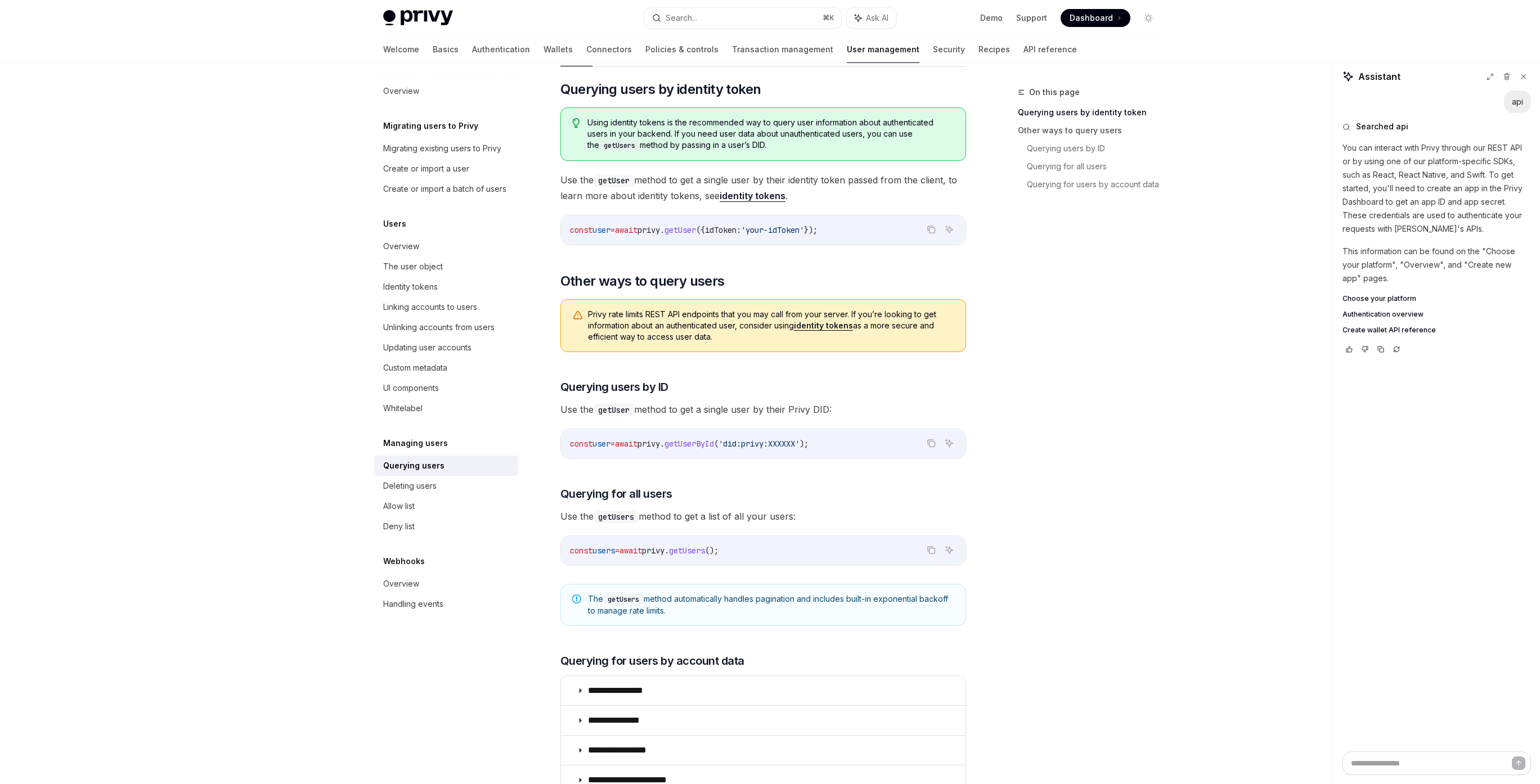
scroll to position [127, 0]
drag, startPoint x: 859, startPoint y: 317, endPoint x: 910, endPoint y: 338, distance: 55.2
click at [910, 338] on span "Privy rate limits REST API endpoints that you may call from your server. If you…" at bounding box center [771, 327] width 366 height 34
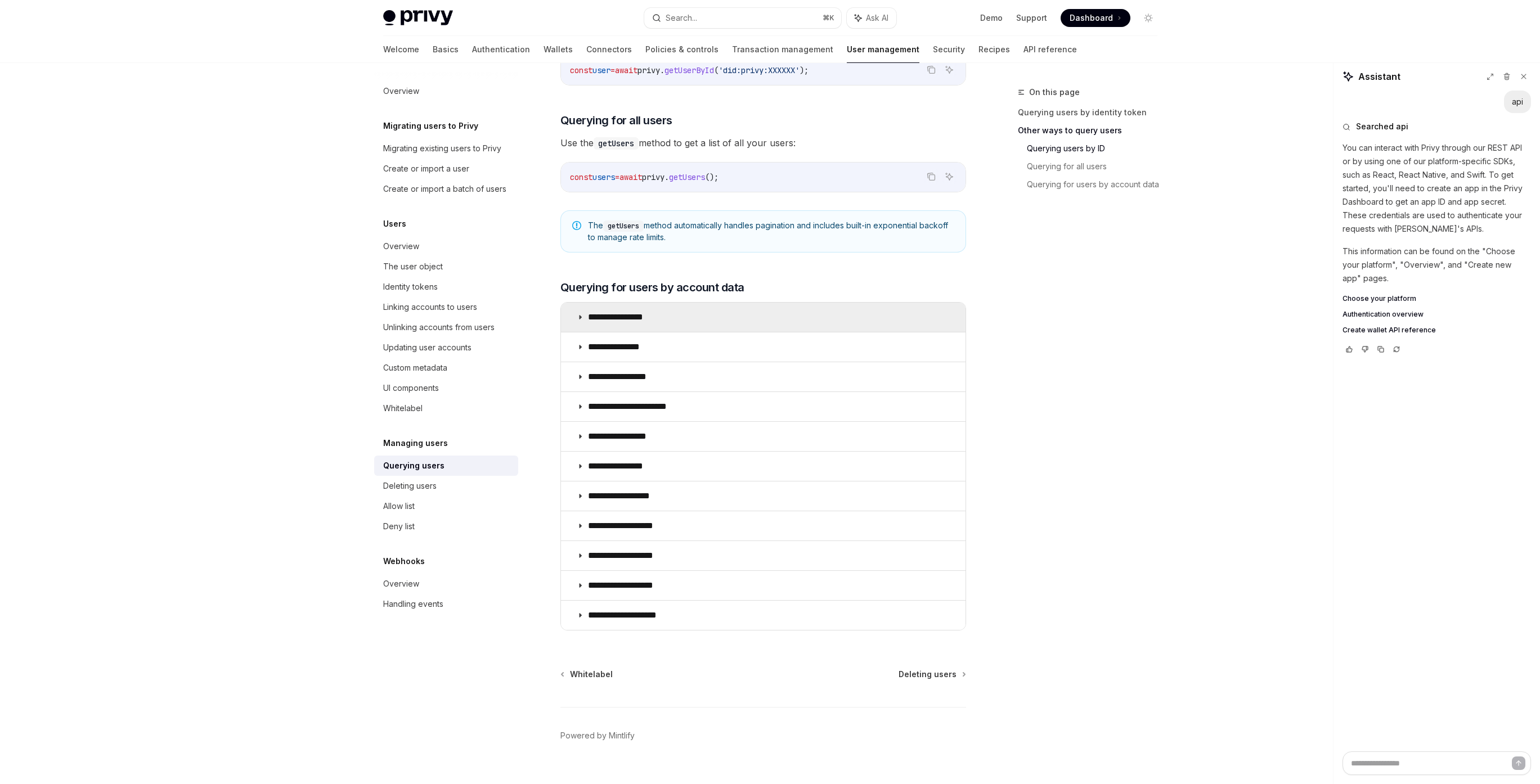
scroll to position [523, 0]
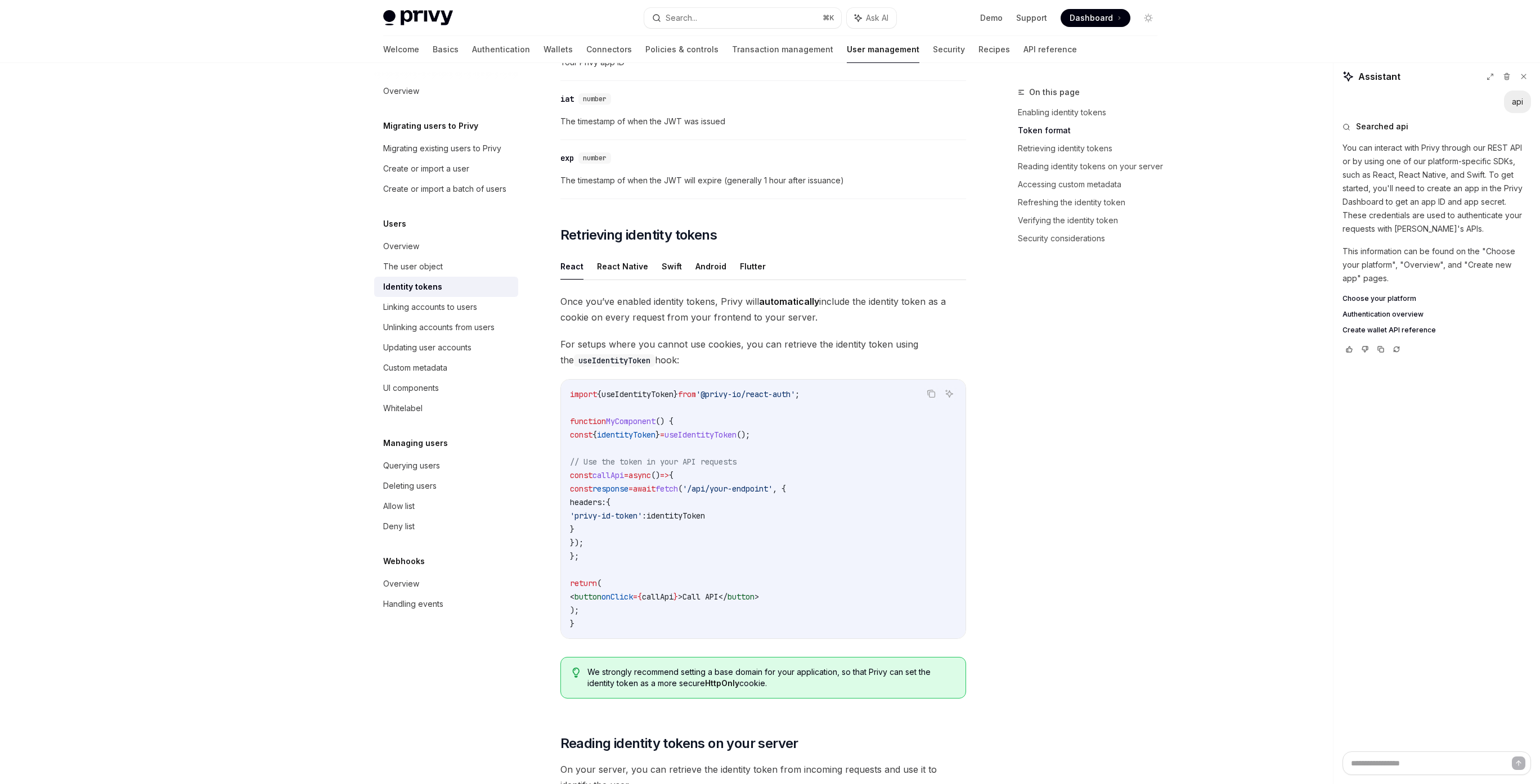
scroll to position [803, 0]
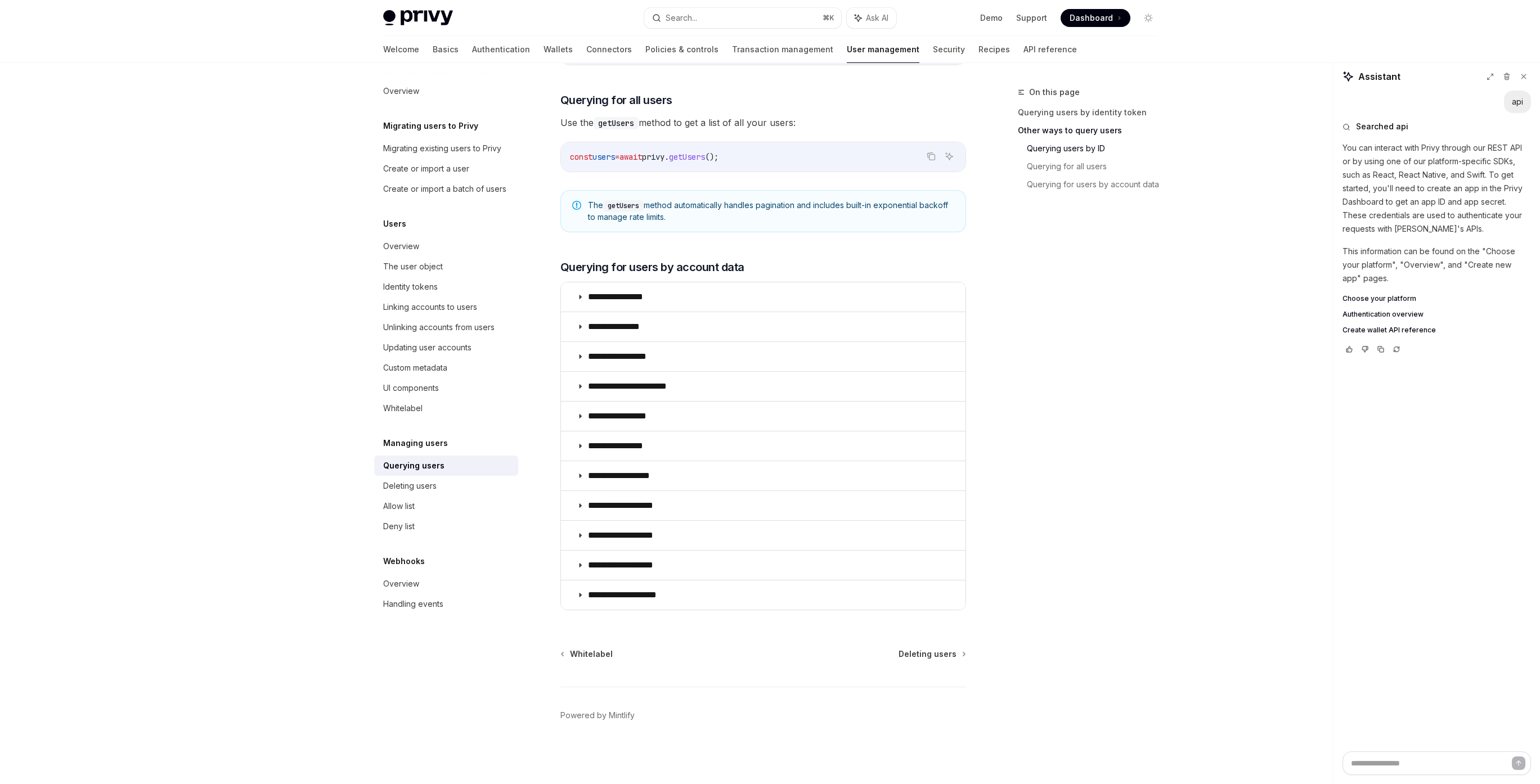
scroll to position [523, 0]
click at [410, 406] on div "Whitelabel" at bounding box center [403, 408] width 39 height 13
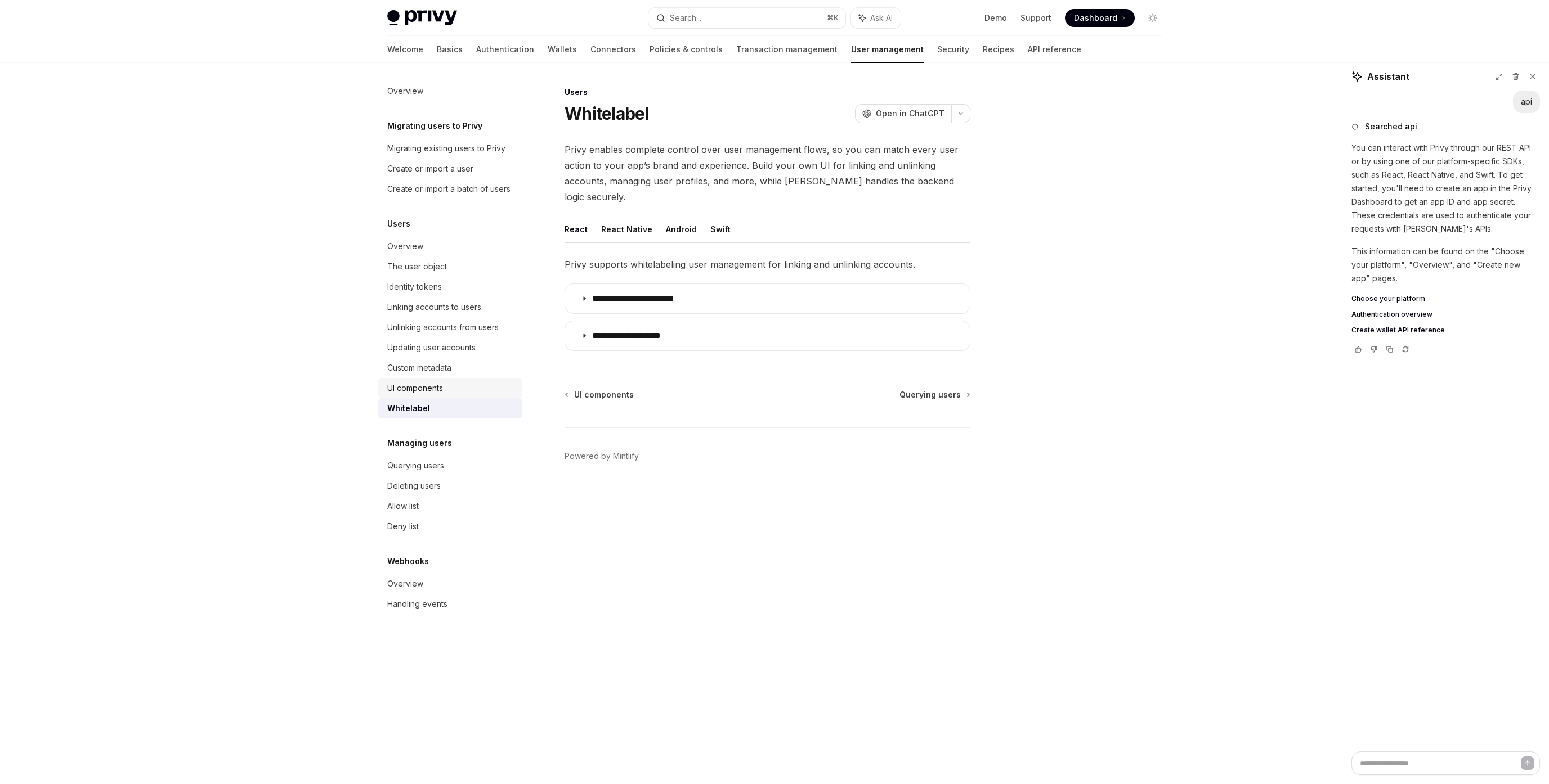
click at [406, 390] on div "UI components" at bounding box center [415, 388] width 56 height 13
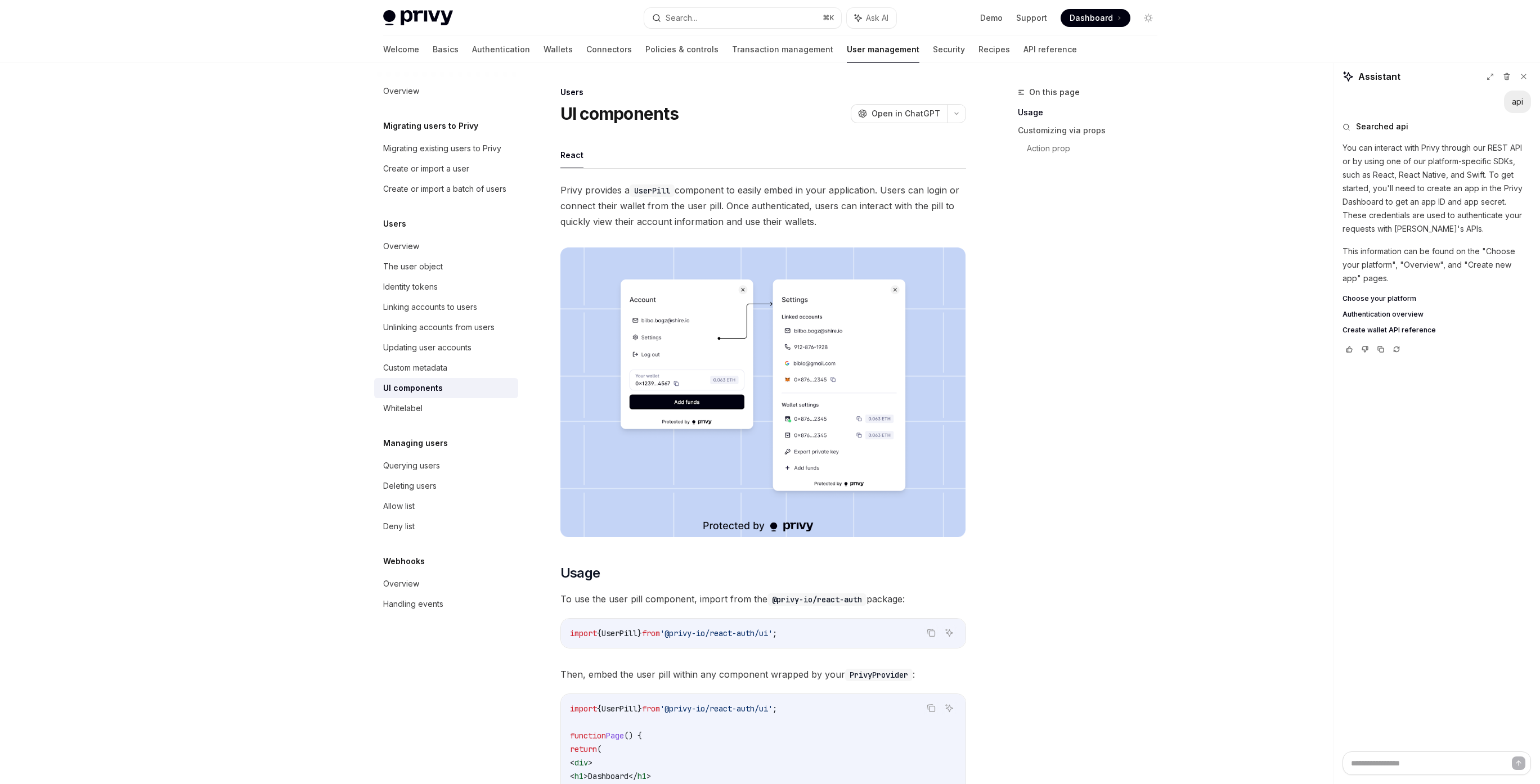
drag, startPoint x: 727, startPoint y: 204, endPoint x: 946, endPoint y: 220, distance: 219.6
click at [946, 220] on span "Privy provides a UserPill component to easily embed in your application. Users …" at bounding box center [763, 206] width 405 height 47
click at [433, 366] on div "Custom metadata" at bounding box center [415, 368] width 64 height 13
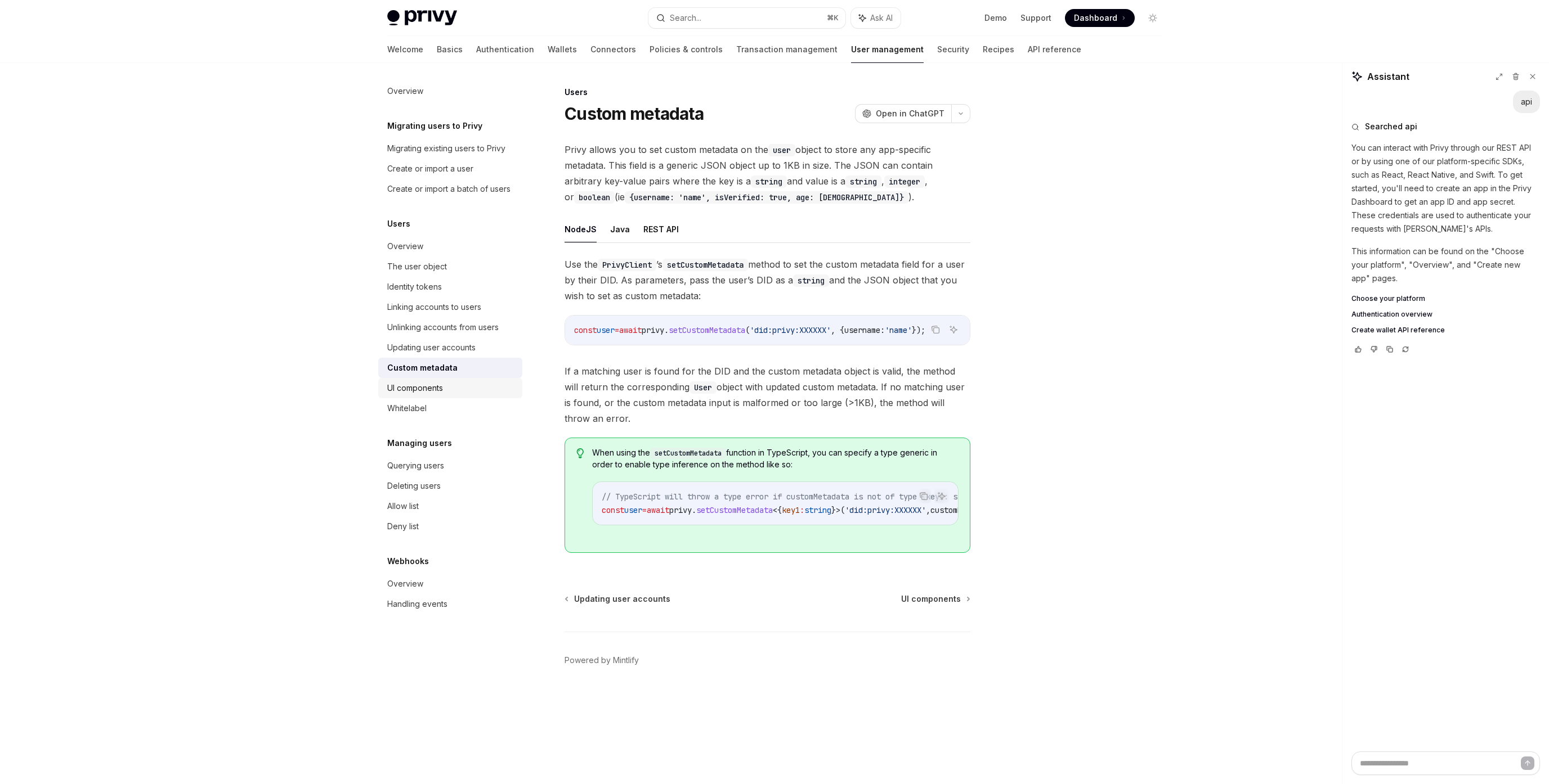
click at [432, 384] on div "UI components" at bounding box center [415, 388] width 56 height 13
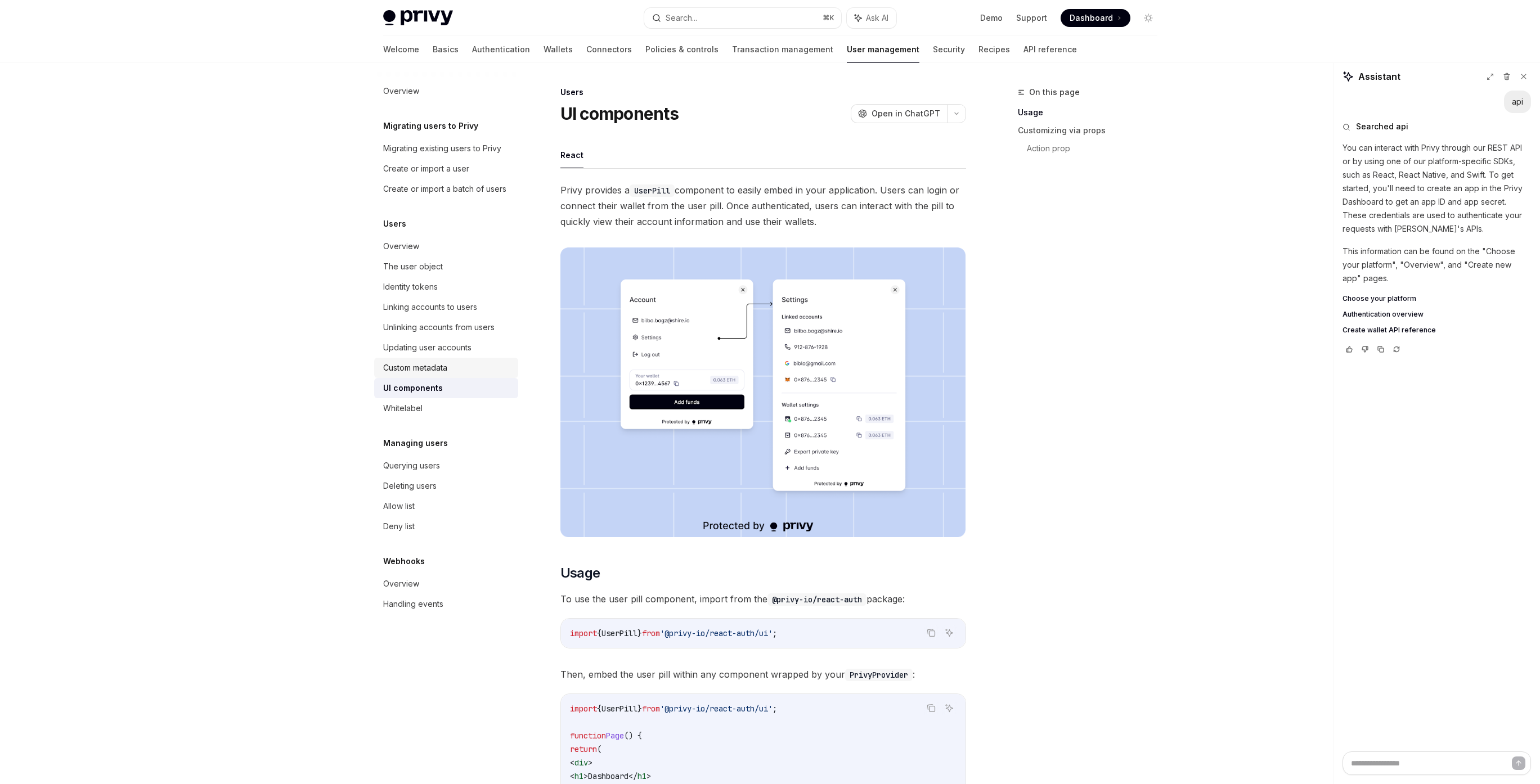
click at [430, 366] on div "Custom metadata" at bounding box center [415, 368] width 64 height 13
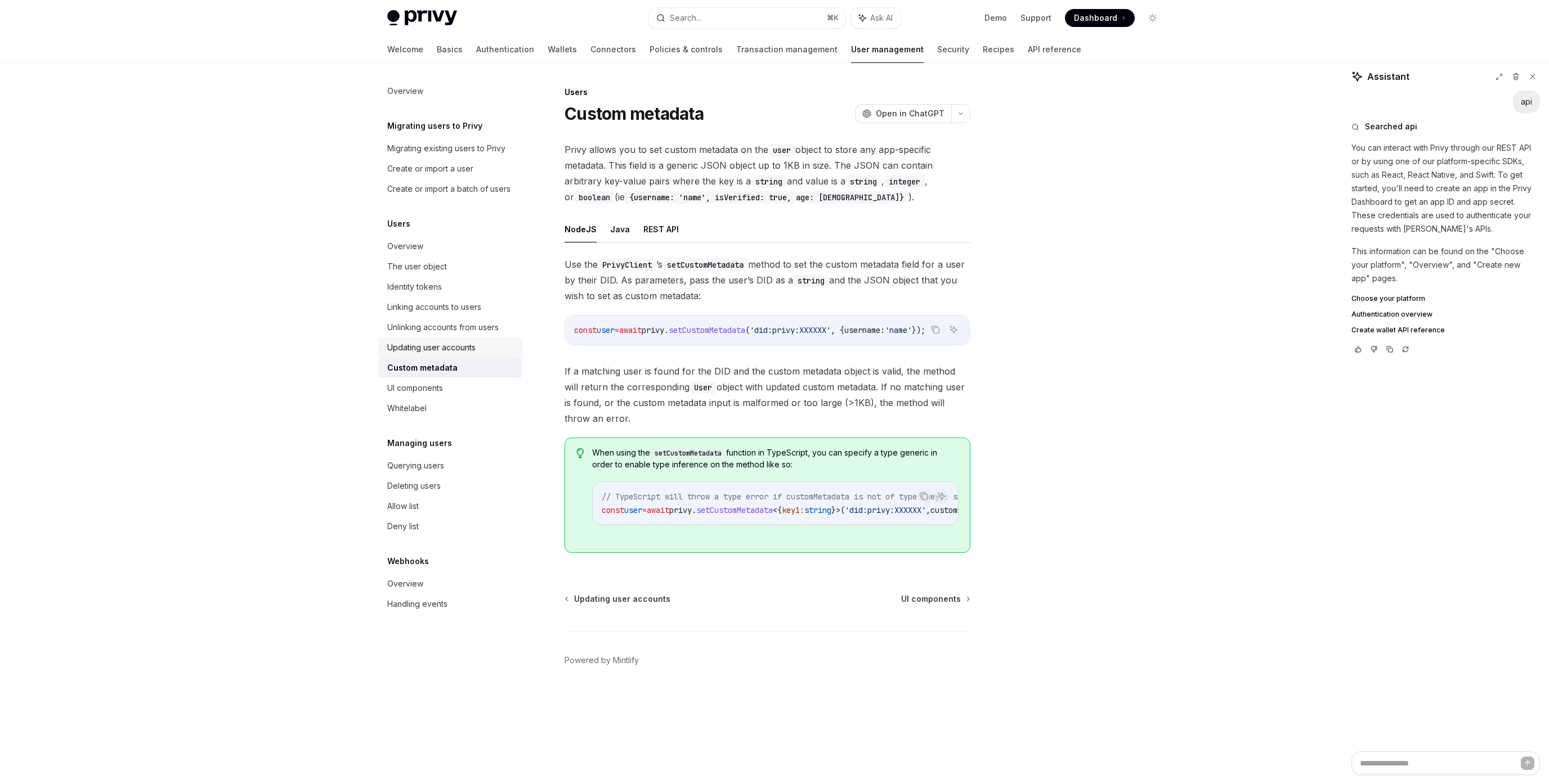
click at [433, 349] on div "Updating user accounts" at bounding box center [432, 347] width 88 height 13
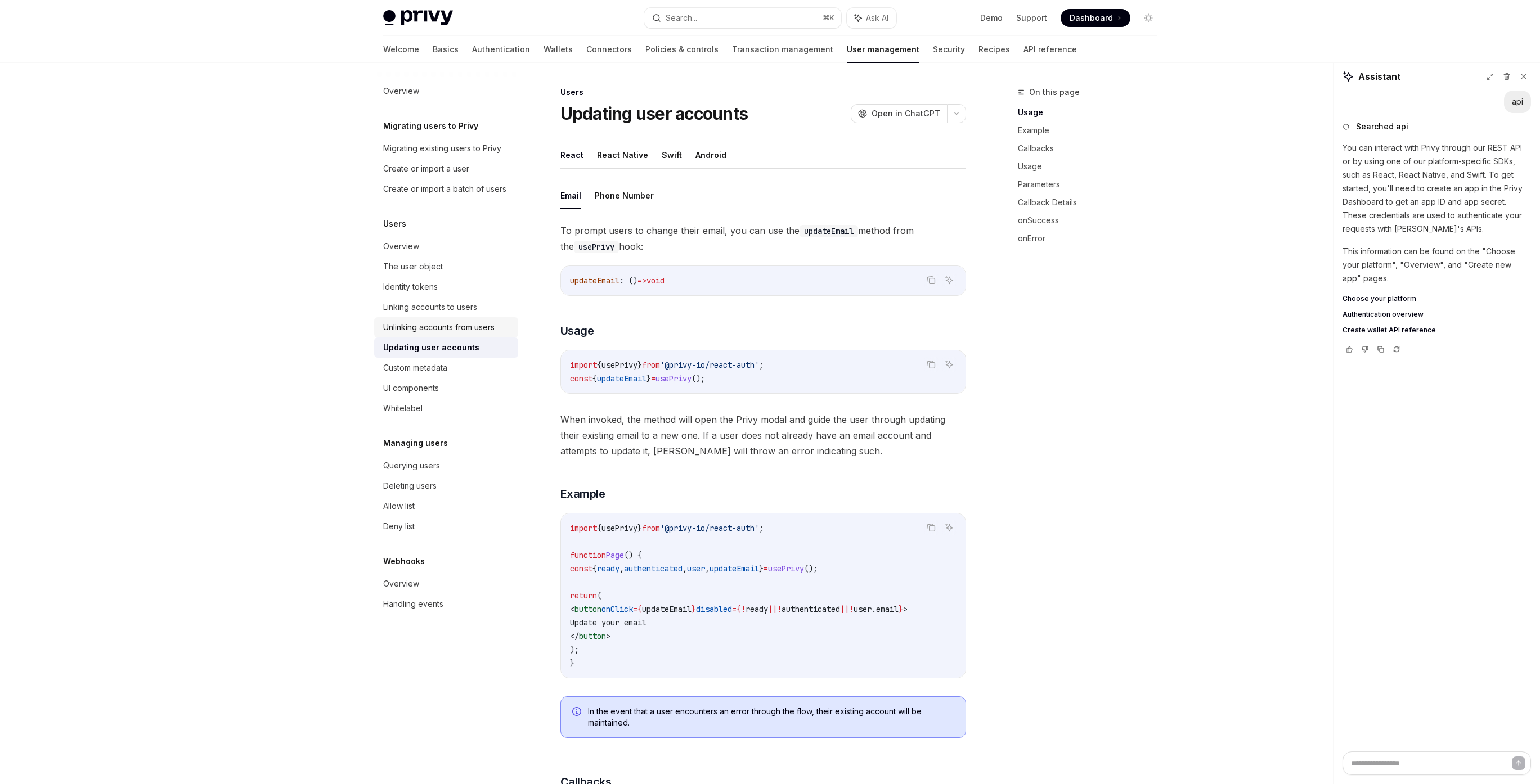
click at [441, 327] on div "Unlinking accounts from users" at bounding box center [439, 327] width 112 height 13
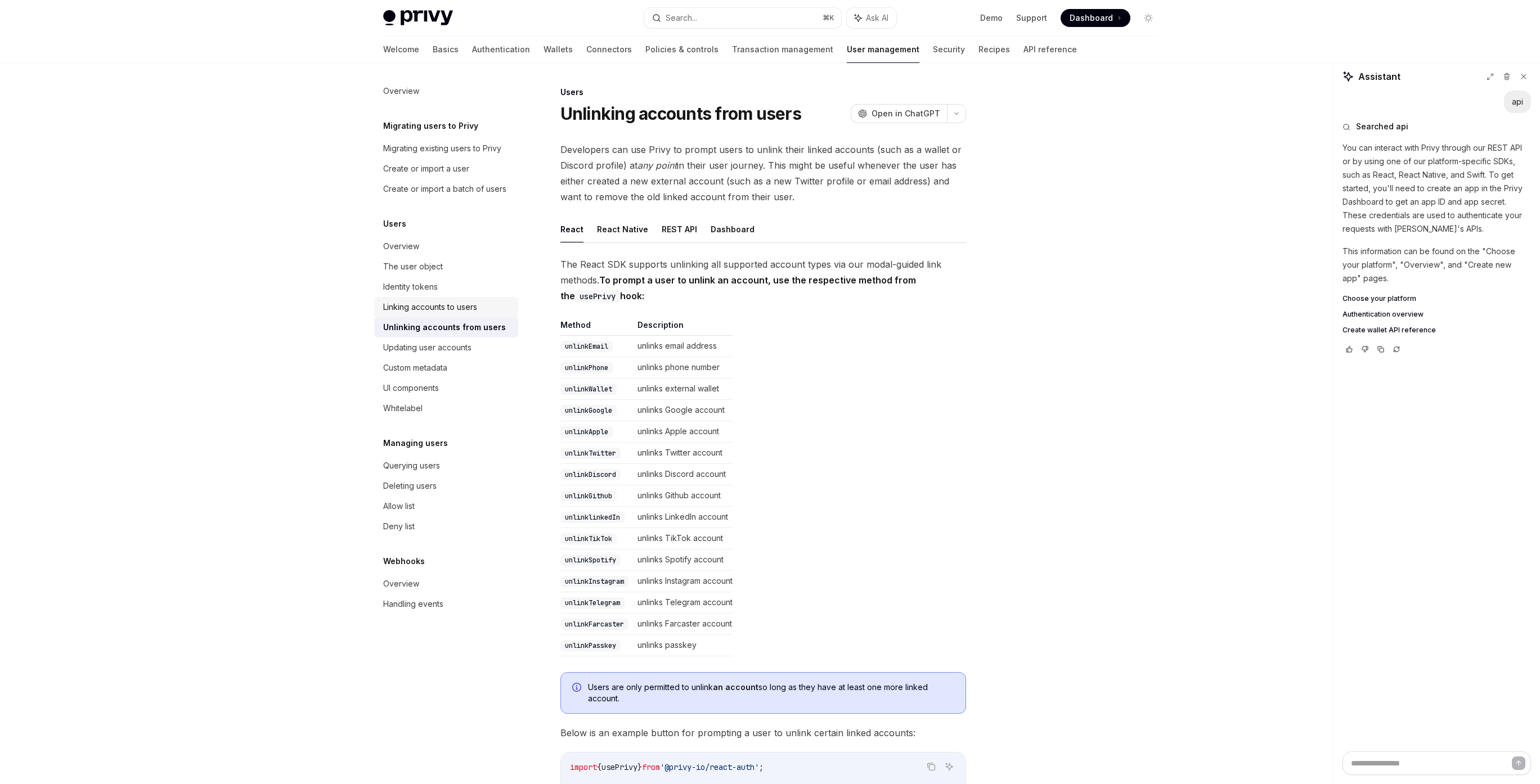
click at [437, 309] on div "Linking accounts to users" at bounding box center [430, 307] width 94 height 13
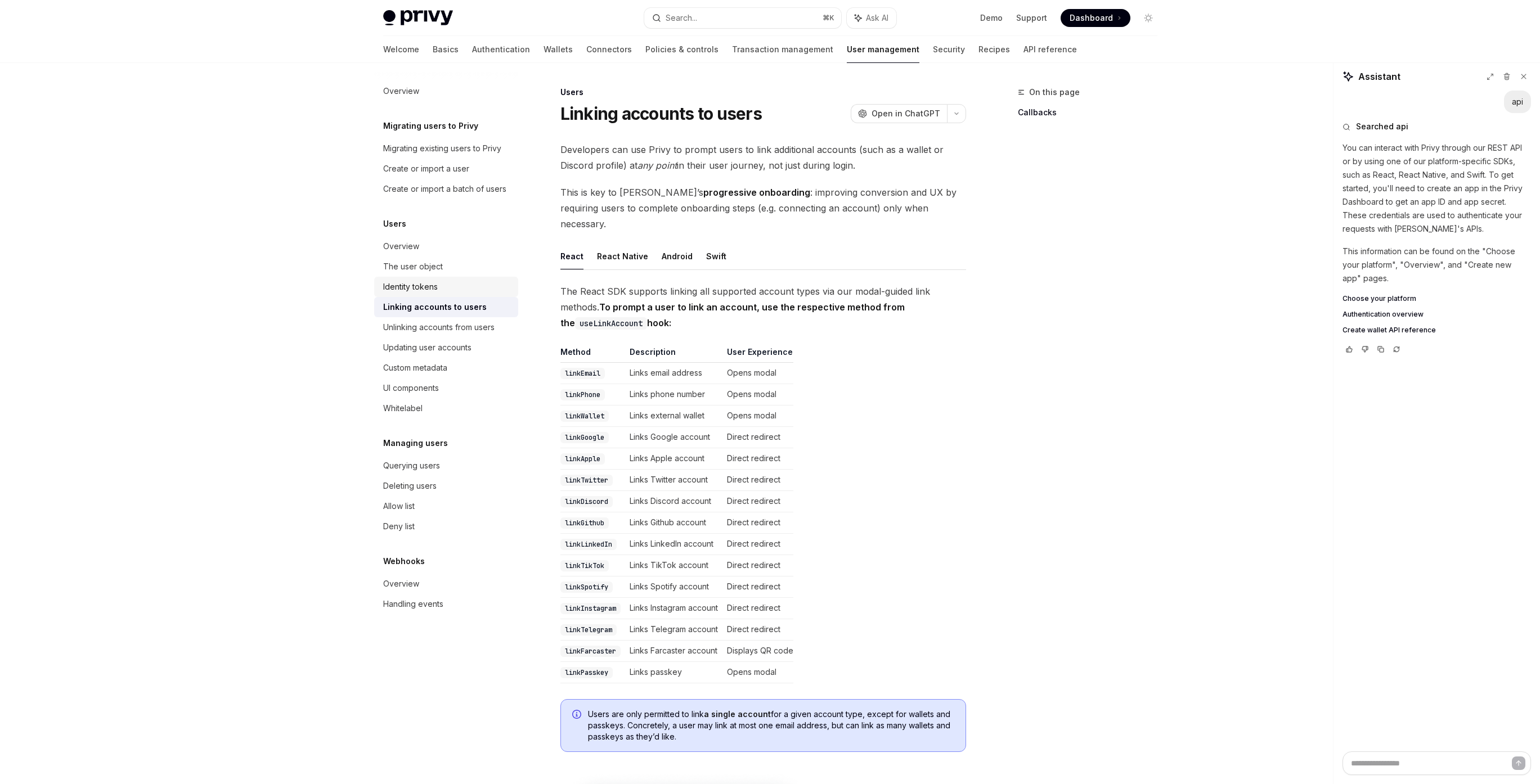
click at [425, 280] on div "Identity tokens" at bounding box center [410, 287] width 54 height 13
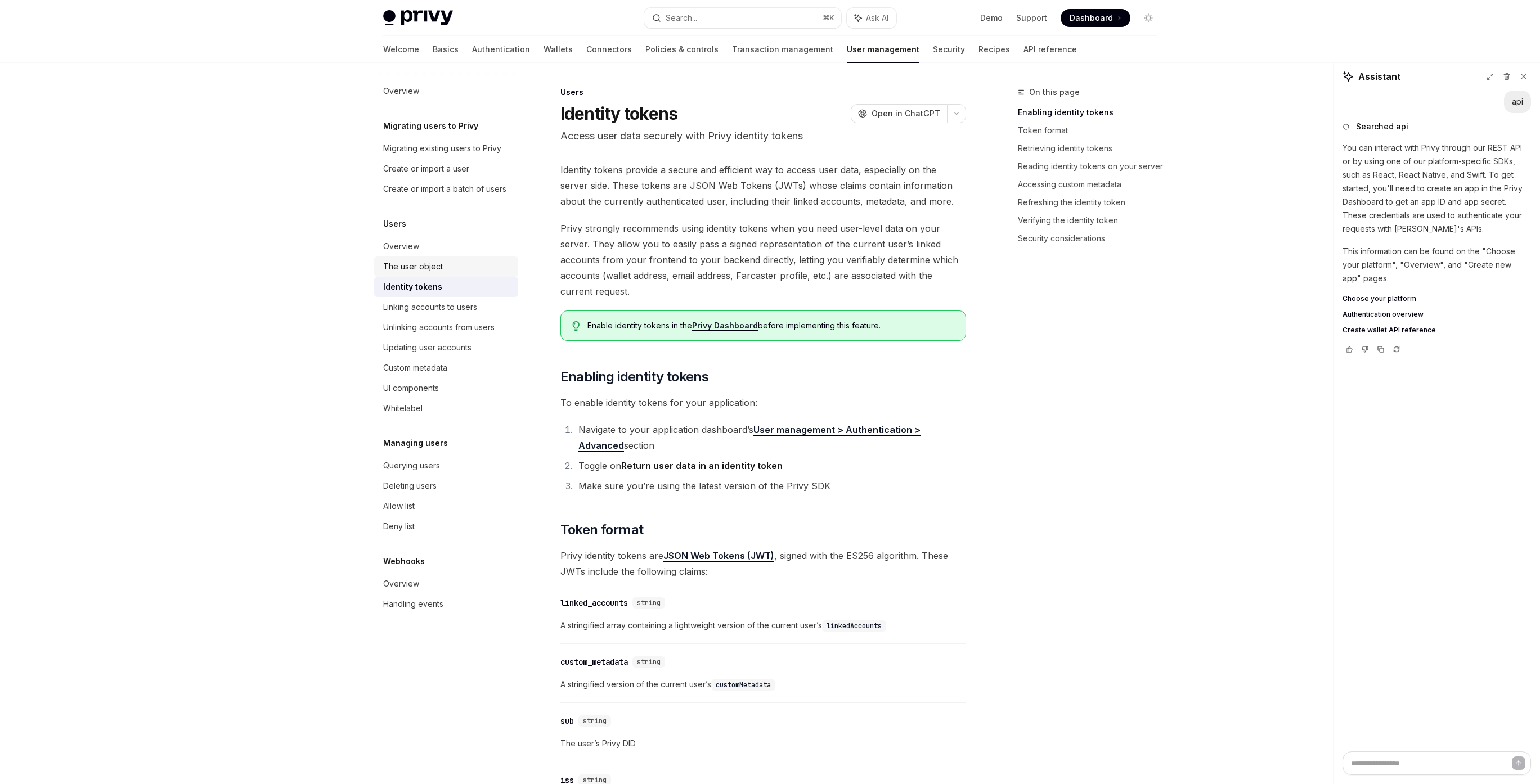
click at [430, 263] on div "The user object" at bounding box center [413, 266] width 60 height 13
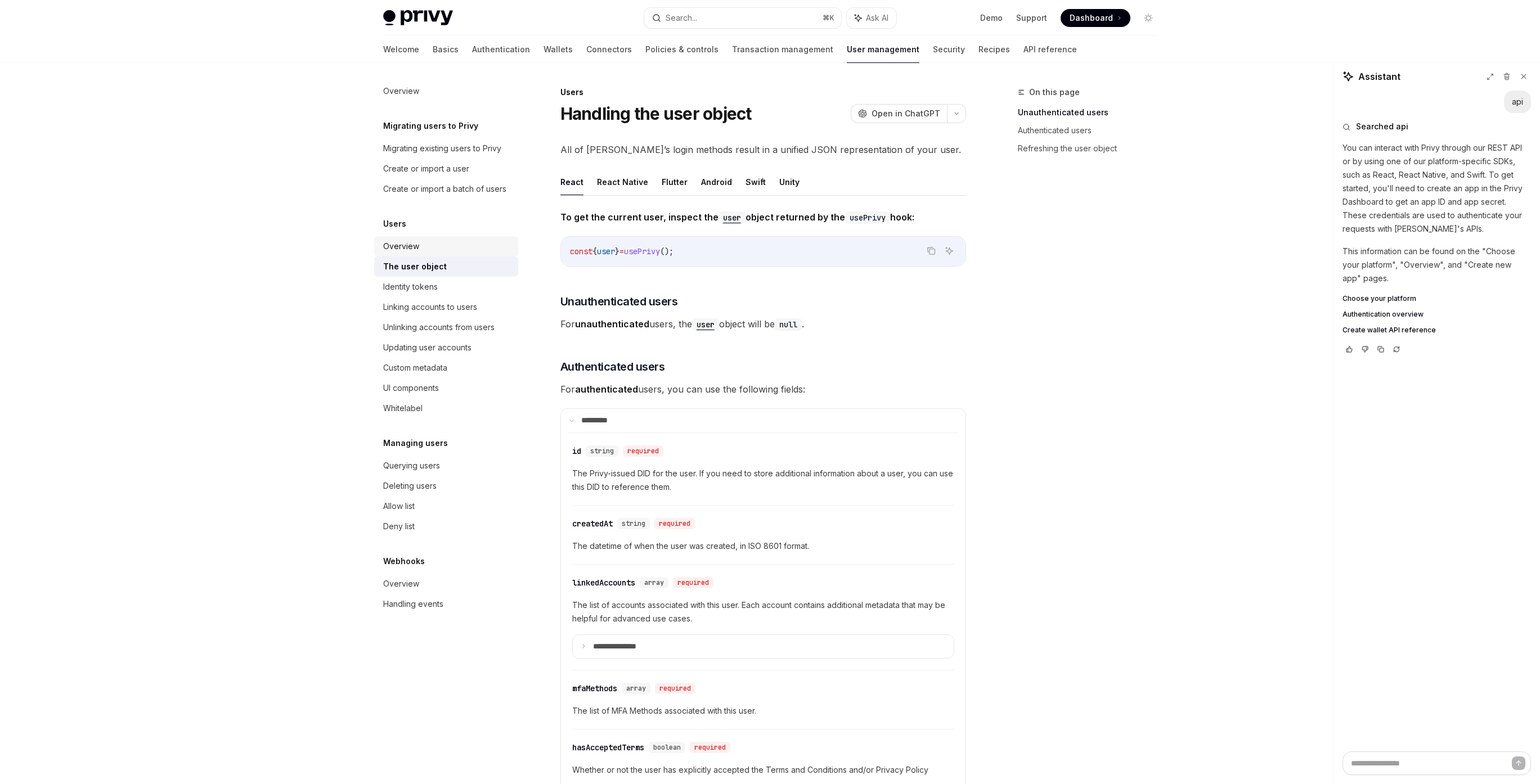
click at [431, 246] on div "Overview" at bounding box center [447, 246] width 128 height 13
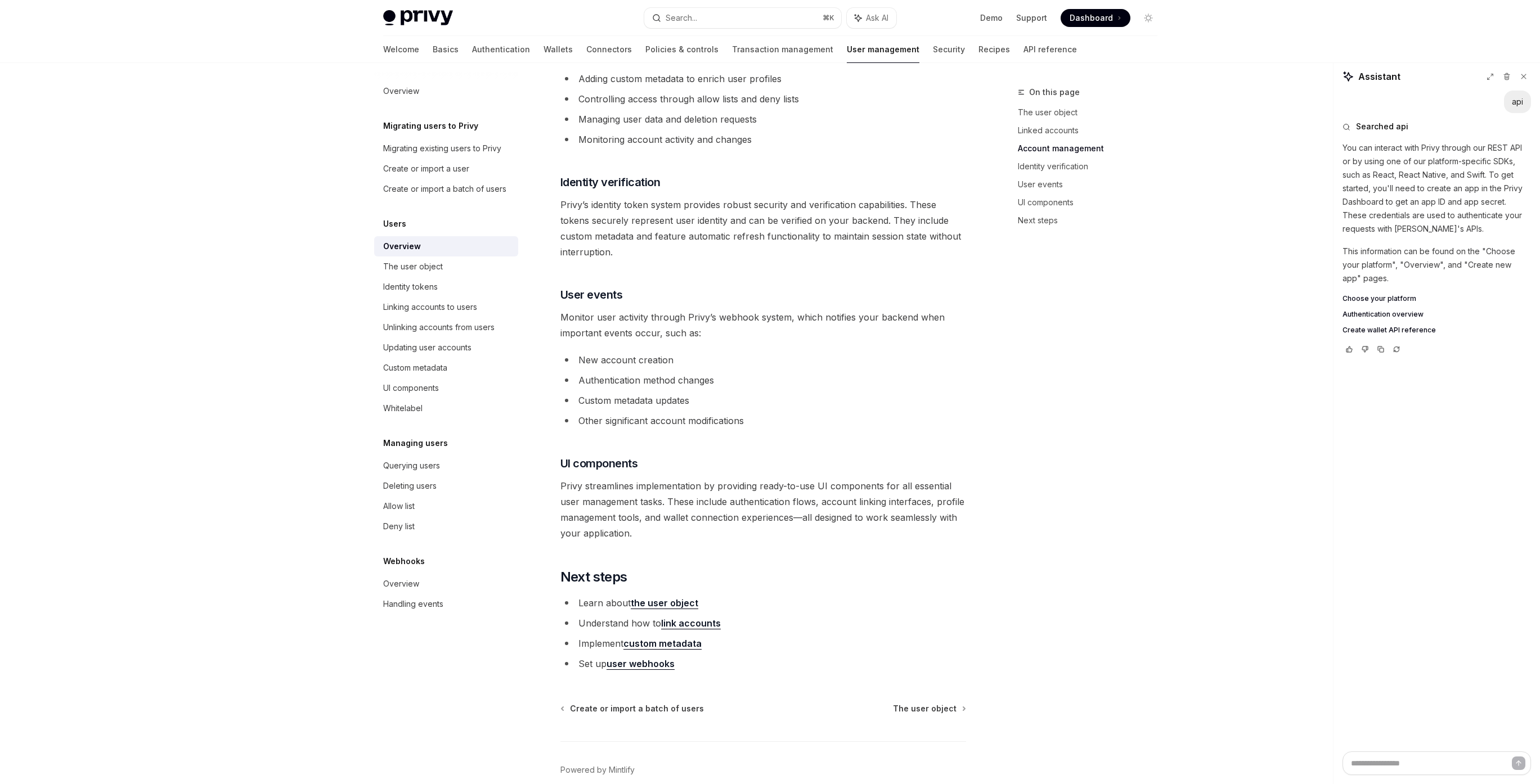
scroll to position [901, 0]
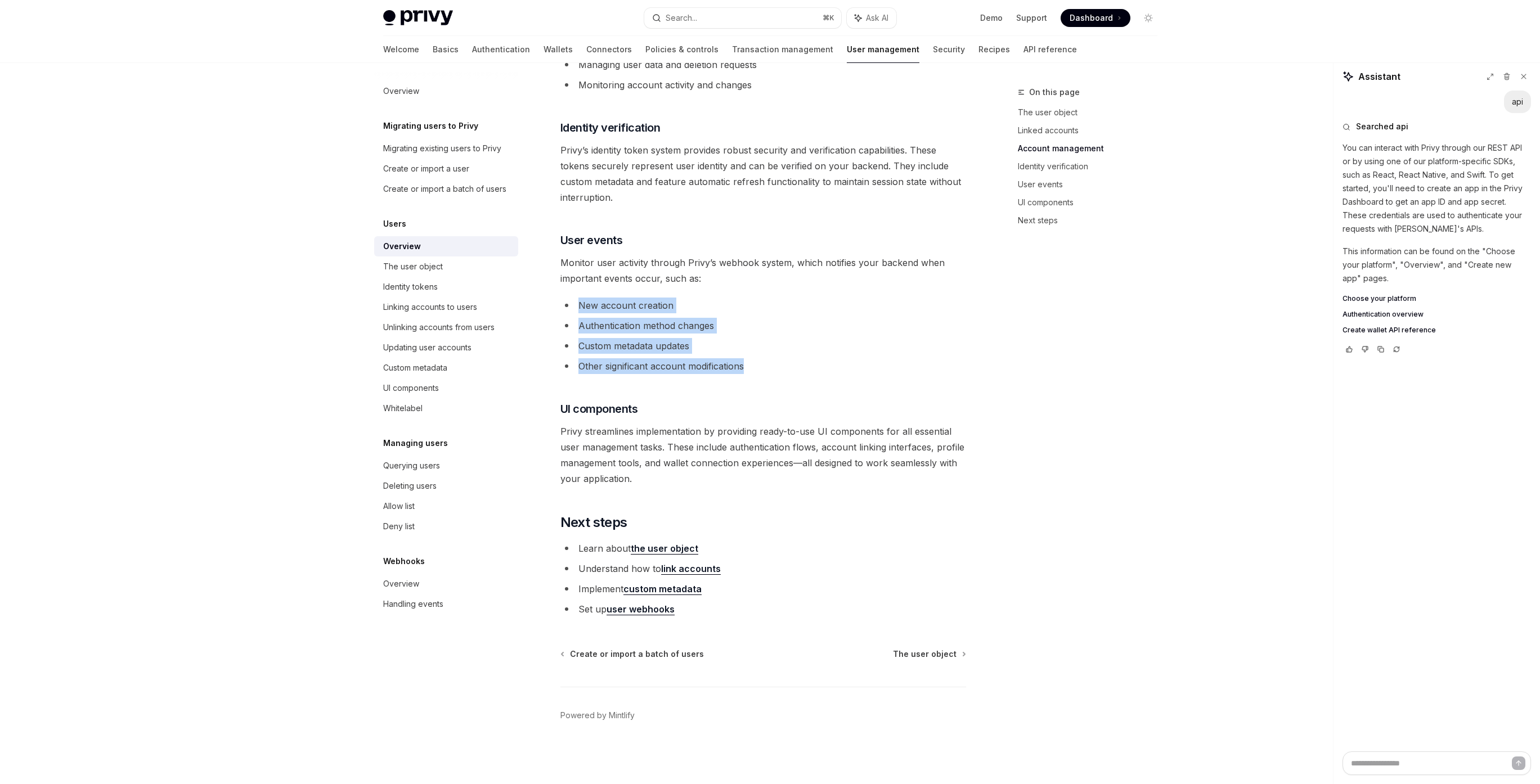
drag, startPoint x: 577, startPoint y: 305, endPoint x: 798, endPoint y: 361, distance: 228.0
click at [794, 361] on ul "New account creation Authentication method changes Custom metadata updates Othe…" at bounding box center [763, 335] width 405 height 76
click at [809, 364] on li "Other significant account modifications" at bounding box center [763, 366] width 405 height 16
click at [651, 611] on link "user webhooks" at bounding box center [640, 609] width 68 height 12
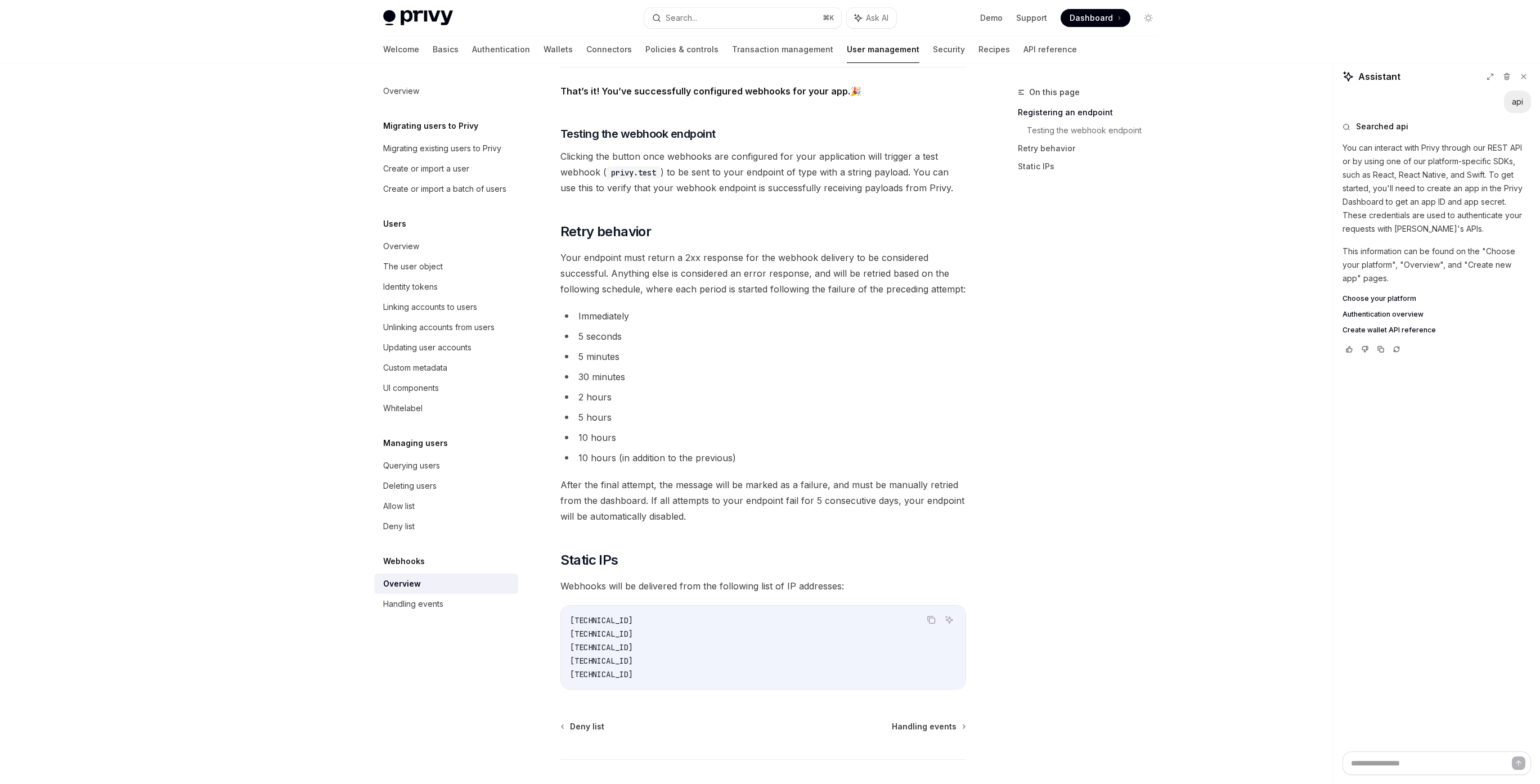
scroll to position [1155, 0]
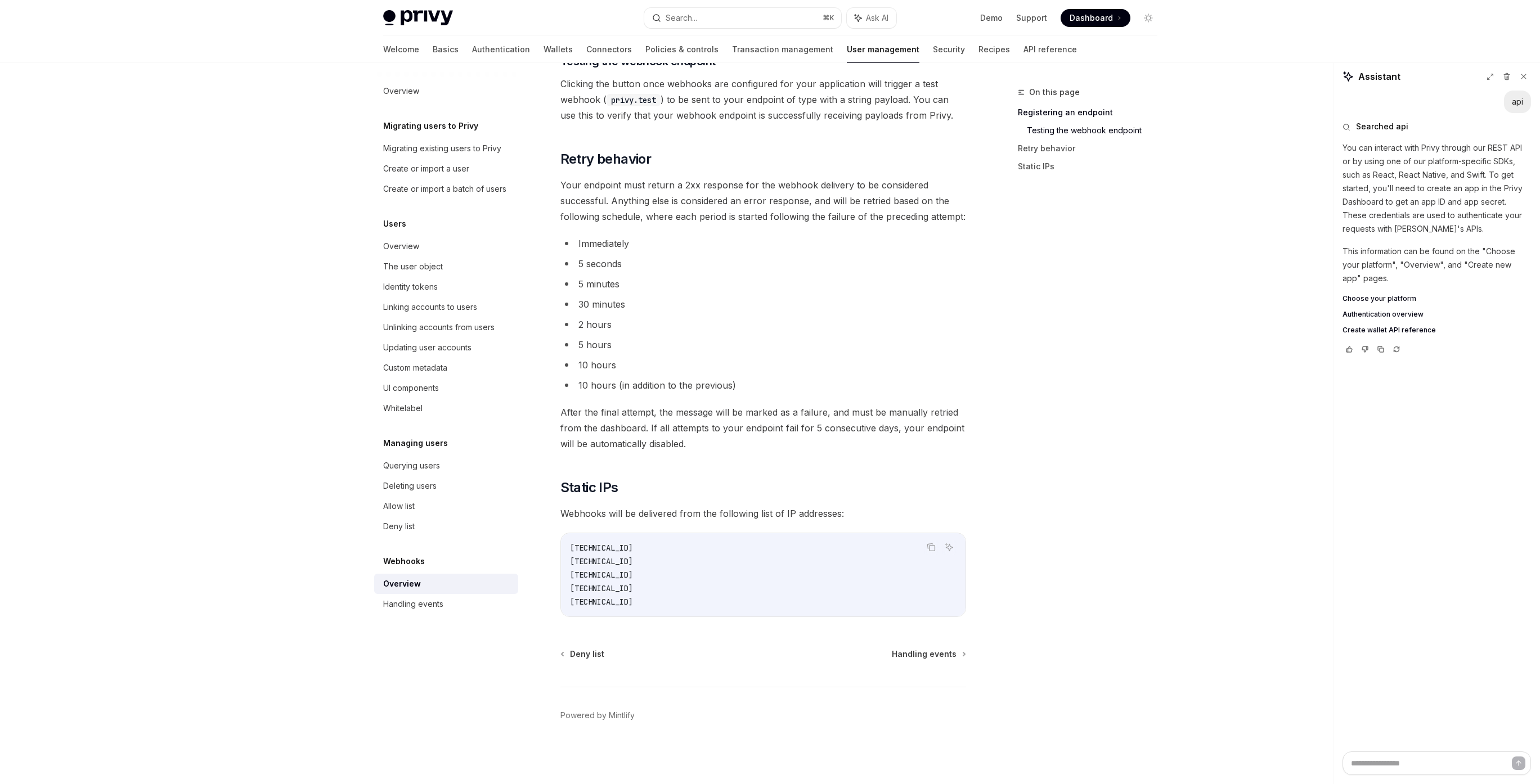
scroll to position [901, 0]
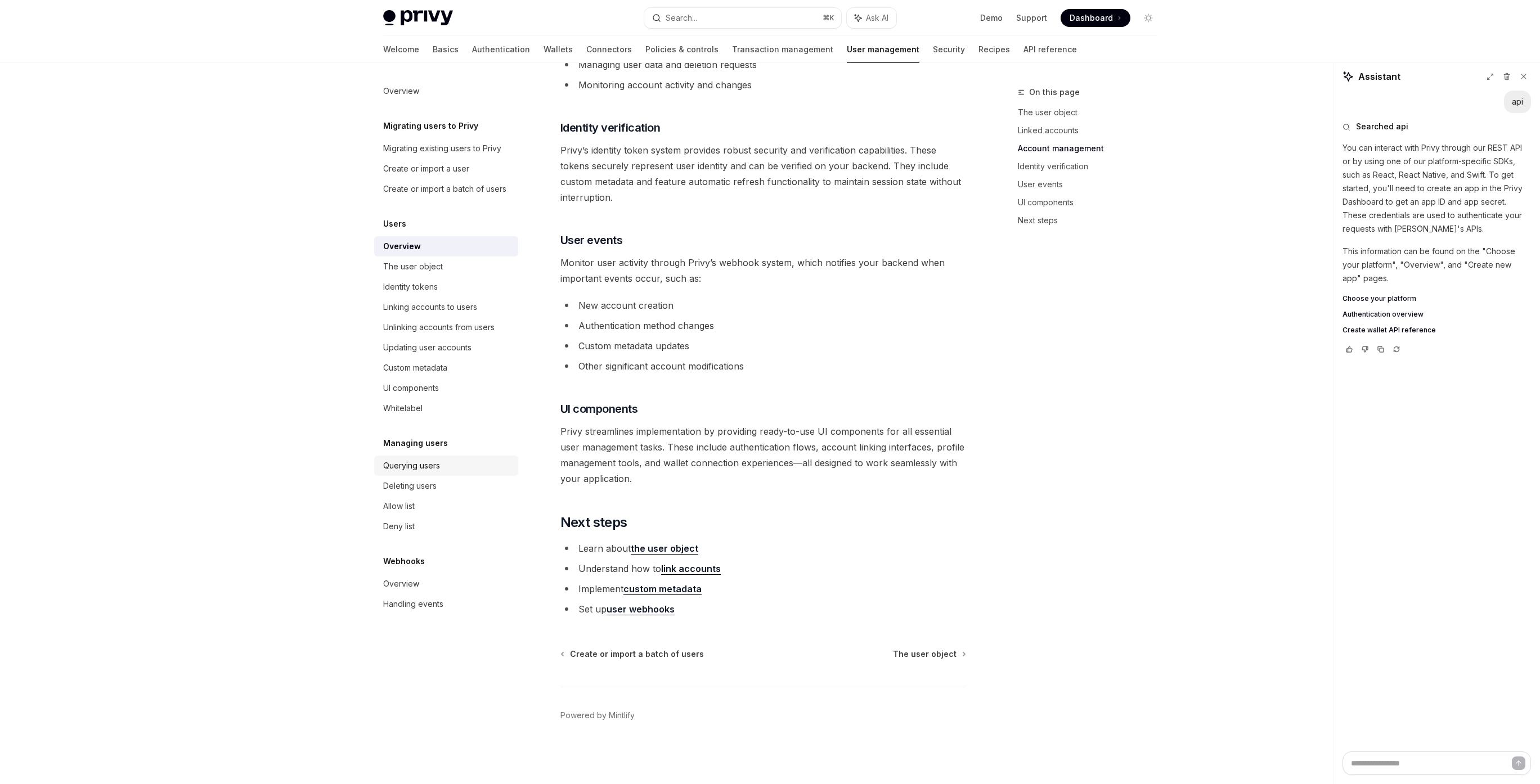
click at [416, 468] on div "Querying users" at bounding box center [412, 465] width 57 height 13
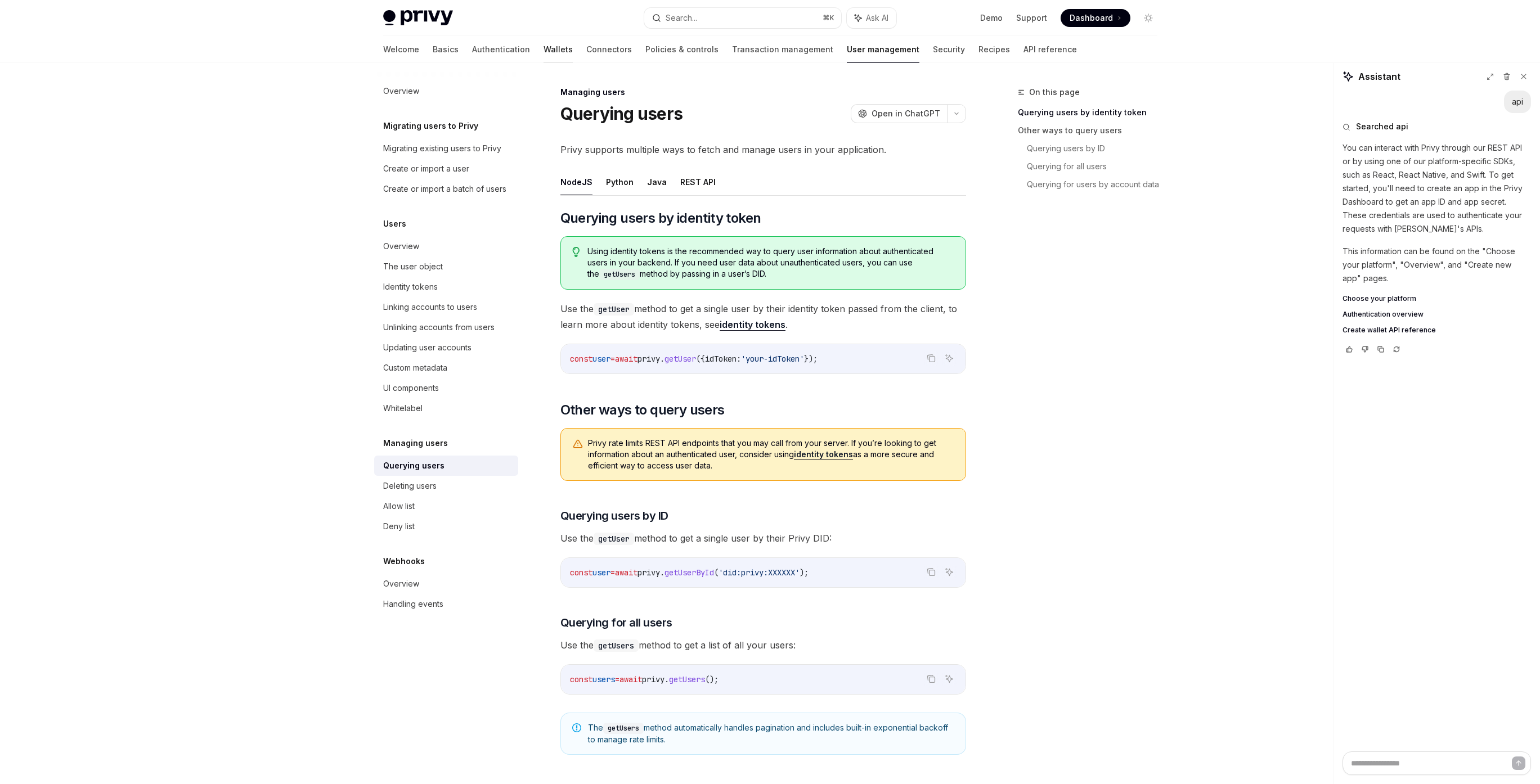
click at [543, 48] on link "Wallets" at bounding box center [557, 50] width 29 height 27
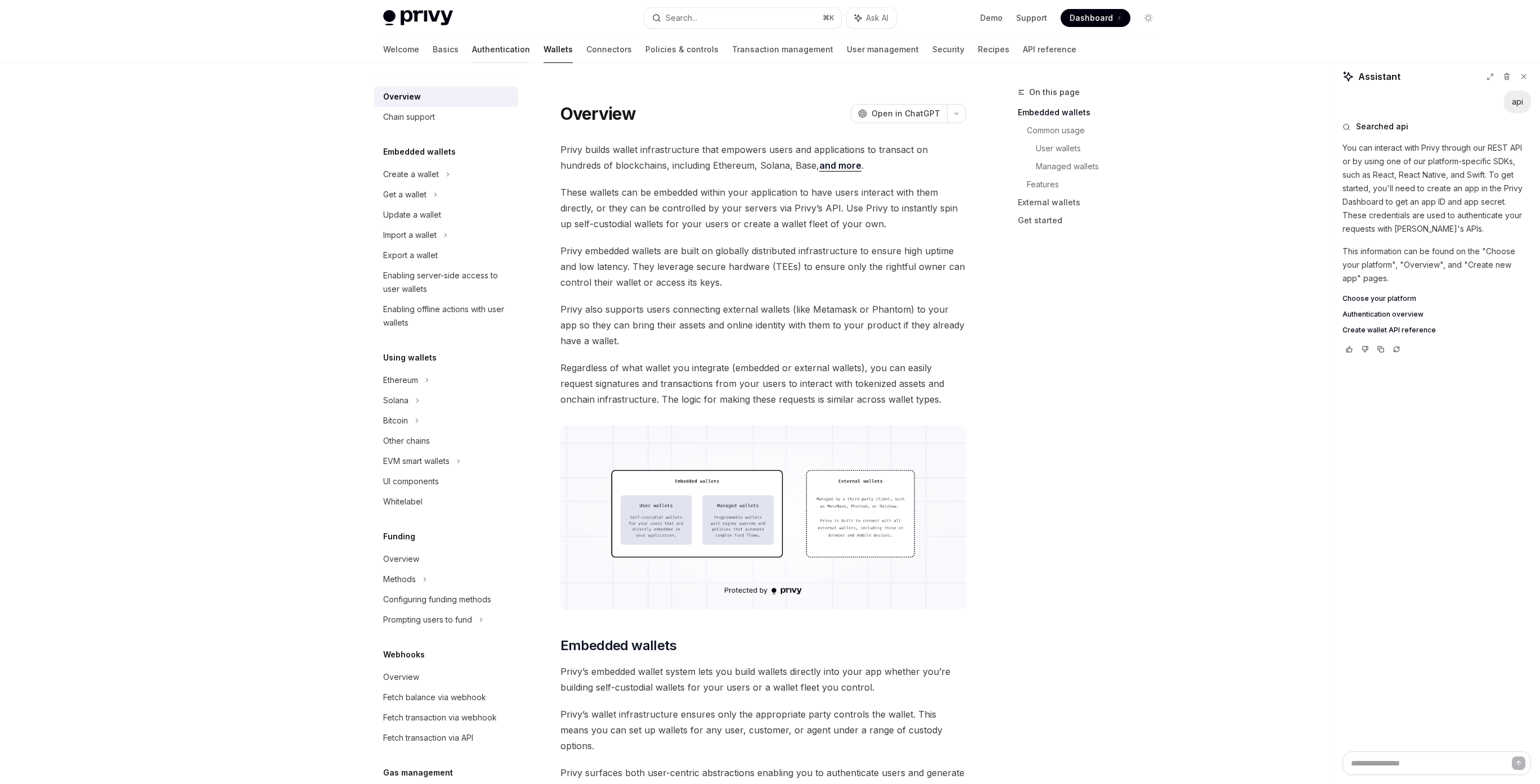
click at [472, 49] on link "Authentication" at bounding box center [502, 50] width 58 height 27
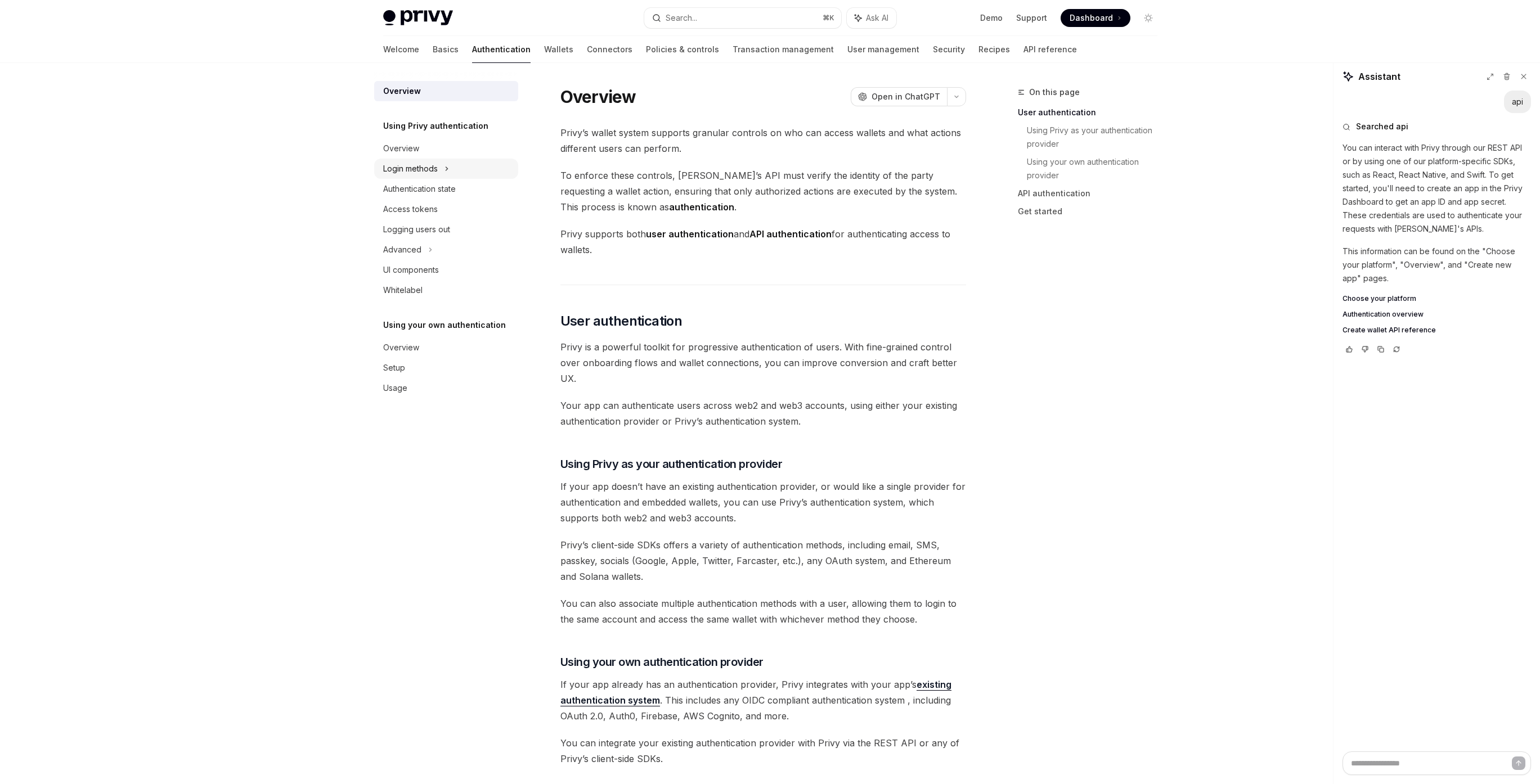
click at [423, 168] on div "Login methods" at bounding box center [410, 168] width 54 height 13
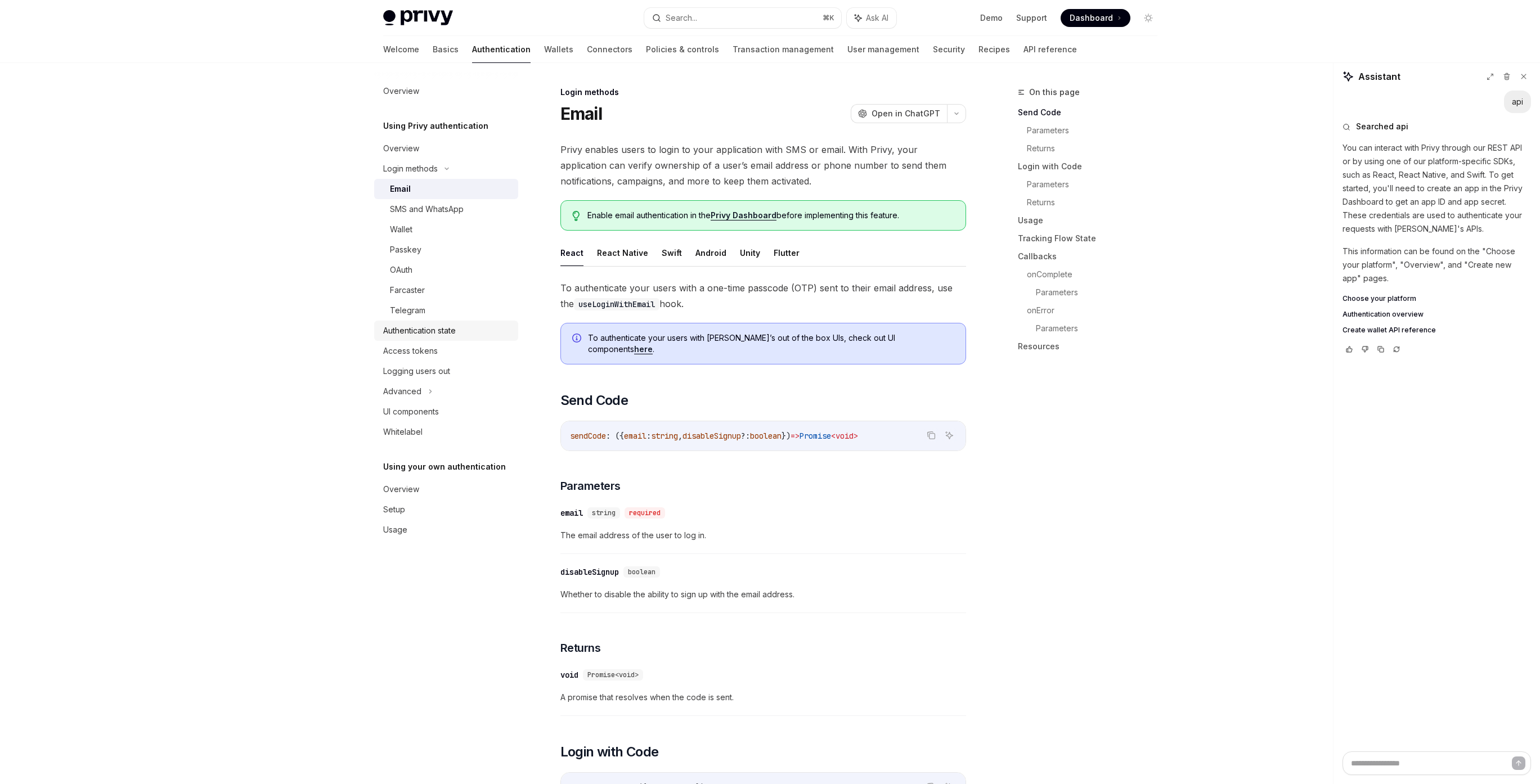
click at [453, 331] on div "Authentication state" at bounding box center [420, 331] width 72 height 13
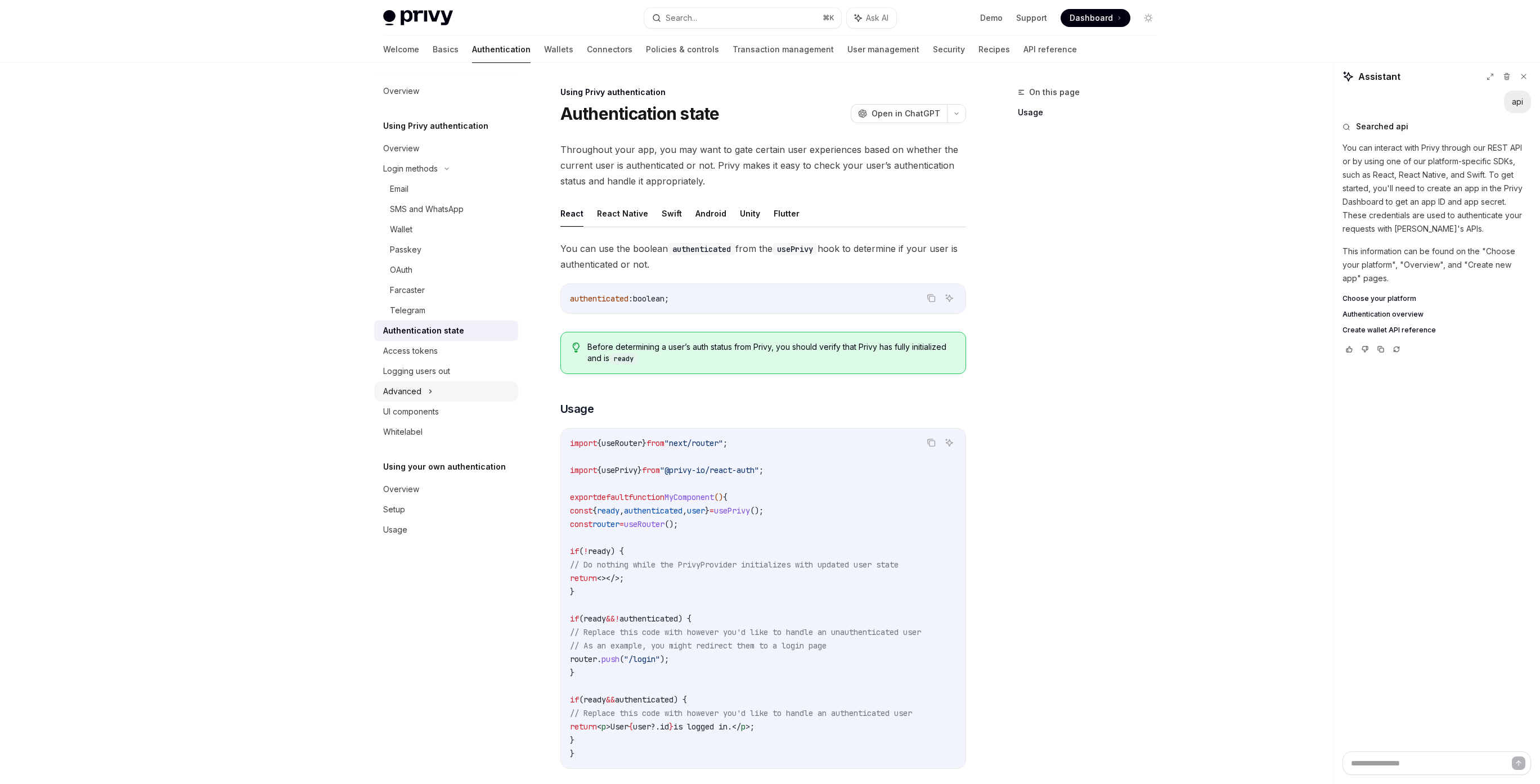
click at [417, 394] on div "Advanced" at bounding box center [402, 391] width 39 height 13
click at [410, 267] on div "OAuth" at bounding box center [401, 269] width 23 height 13
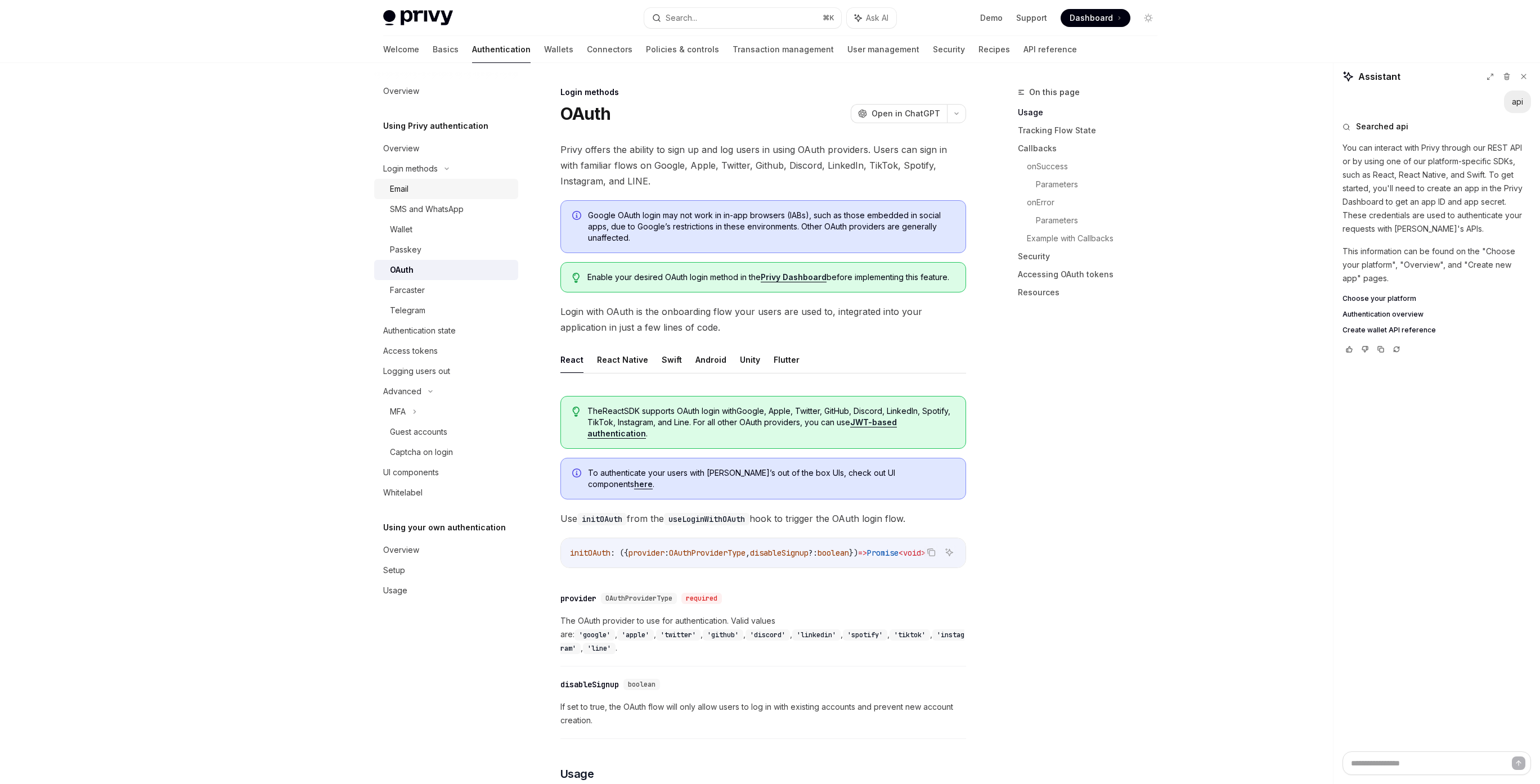
click at [402, 192] on div "Email" at bounding box center [399, 189] width 19 height 13
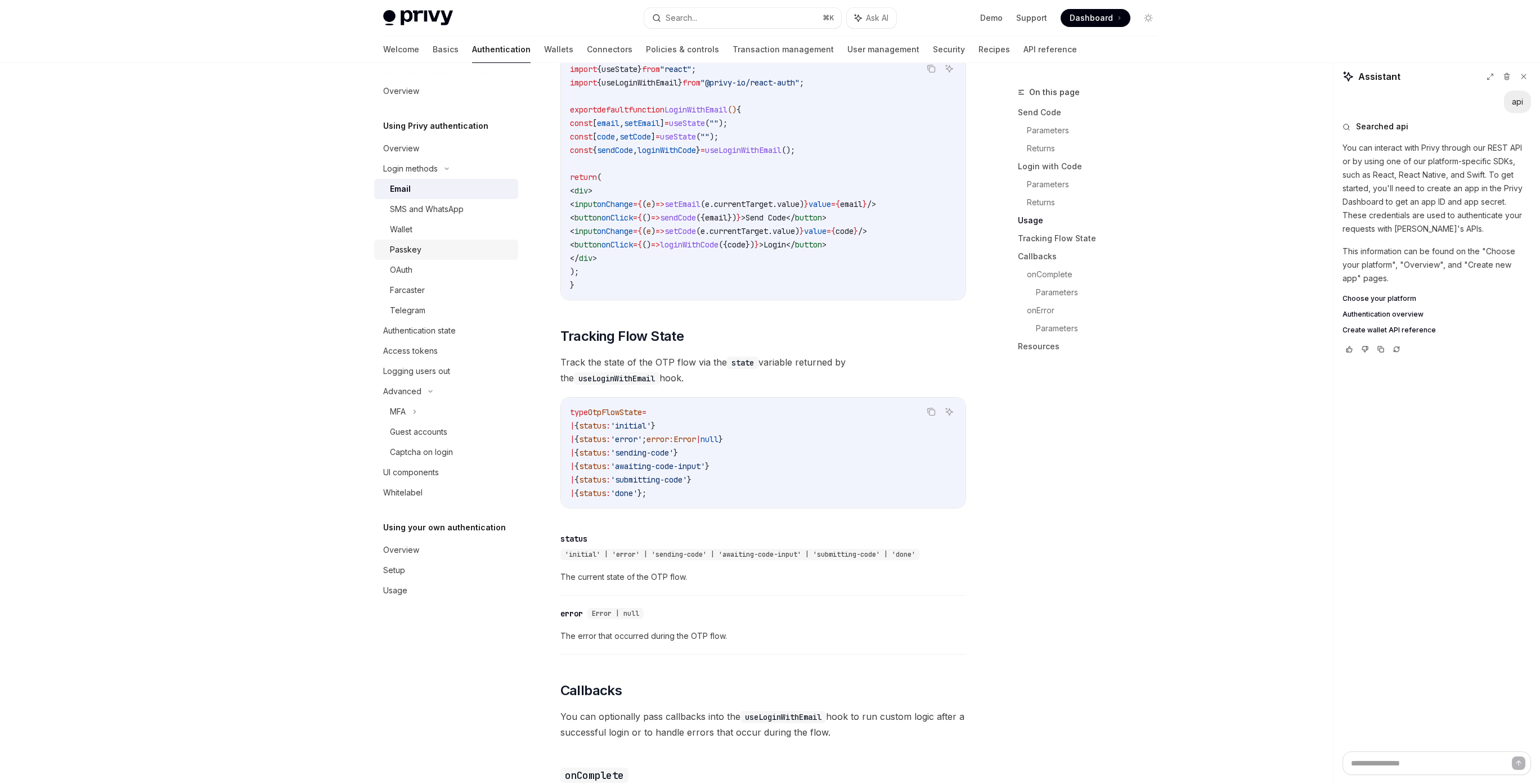
scroll to position [1014, 0]
click at [411, 250] on div "Passkey" at bounding box center [405, 250] width 31 height 13
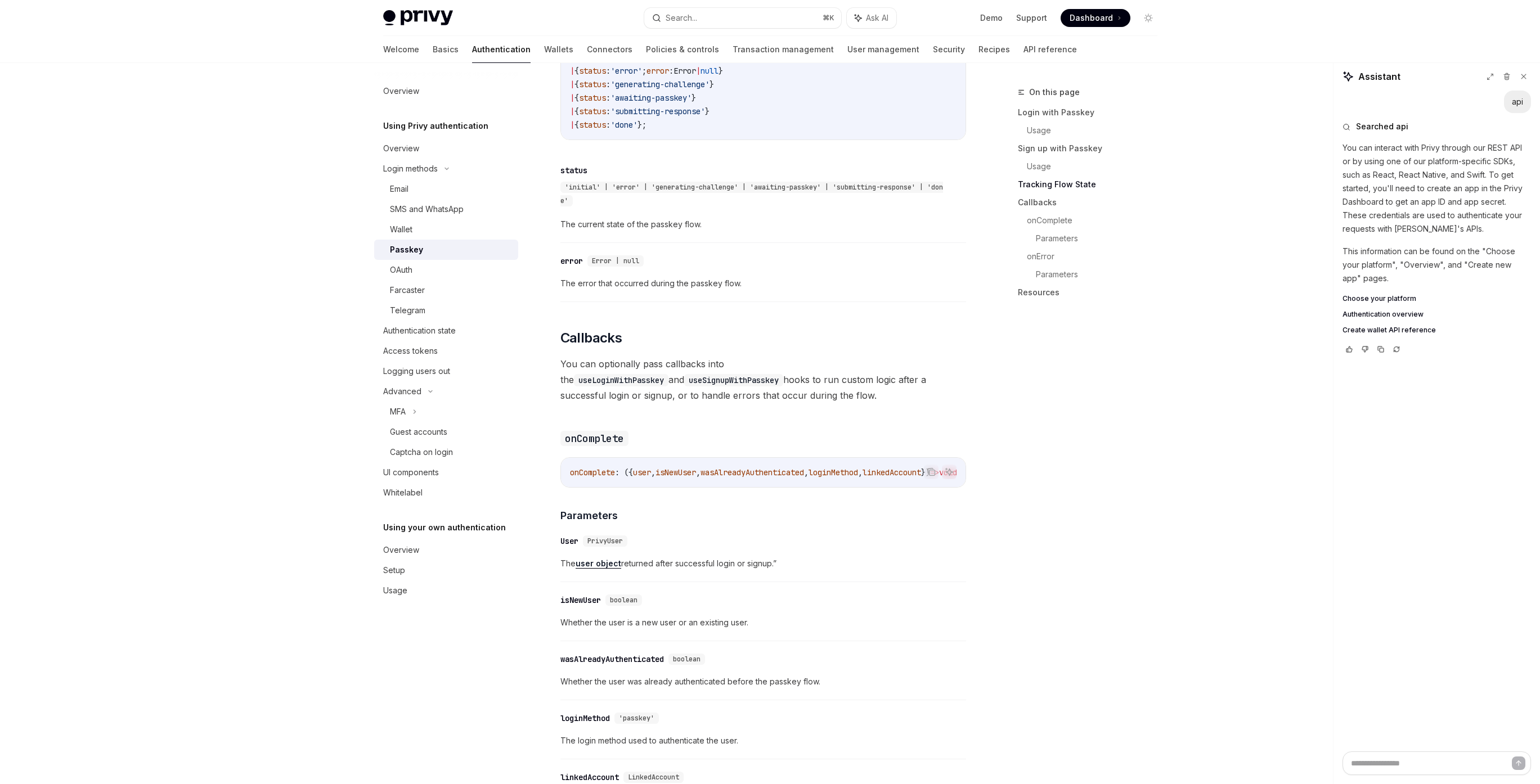
scroll to position [1123, 0]
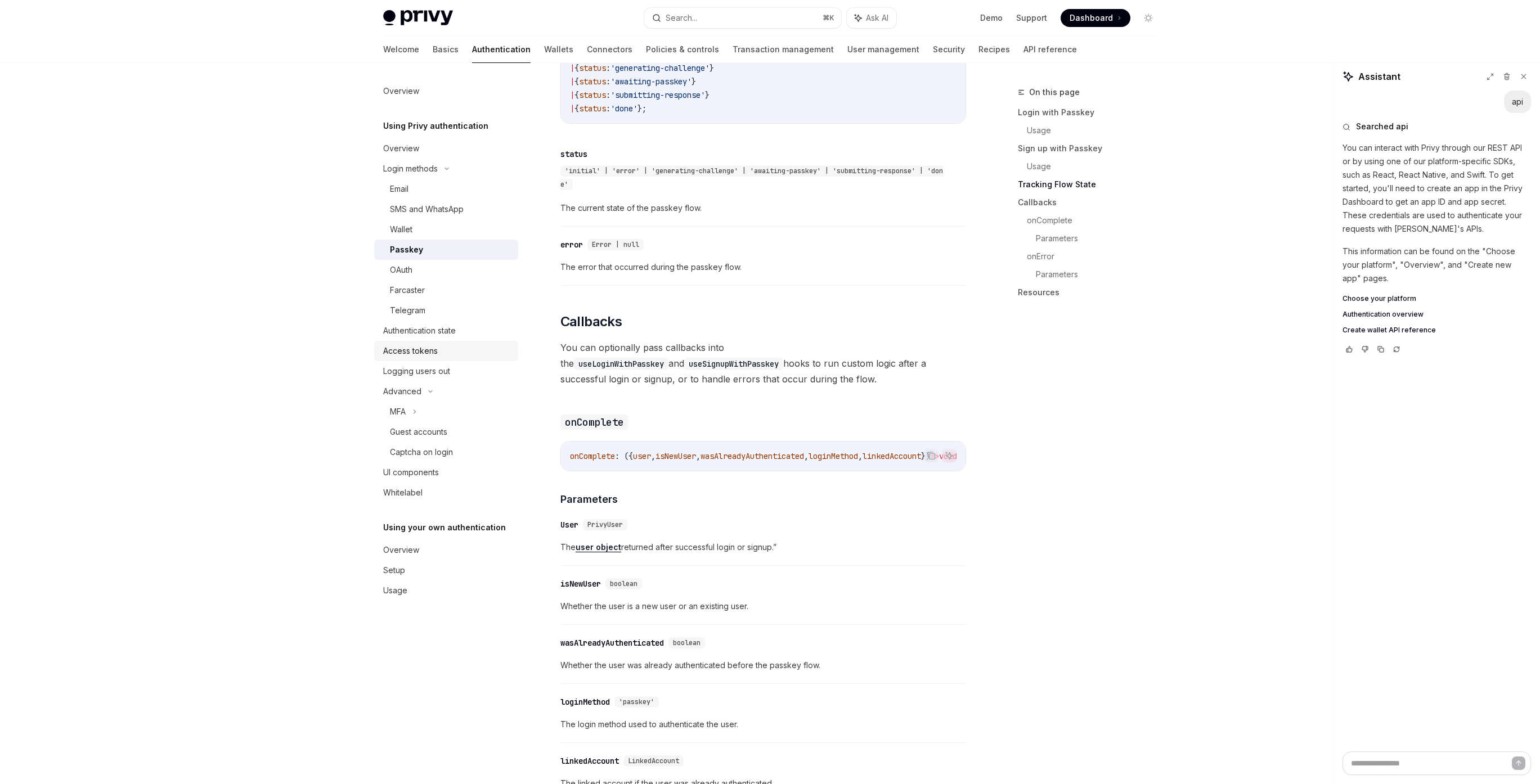
click at [413, 349] on div "Access tokens" at bounding box center [410, 350] width 54 height 13
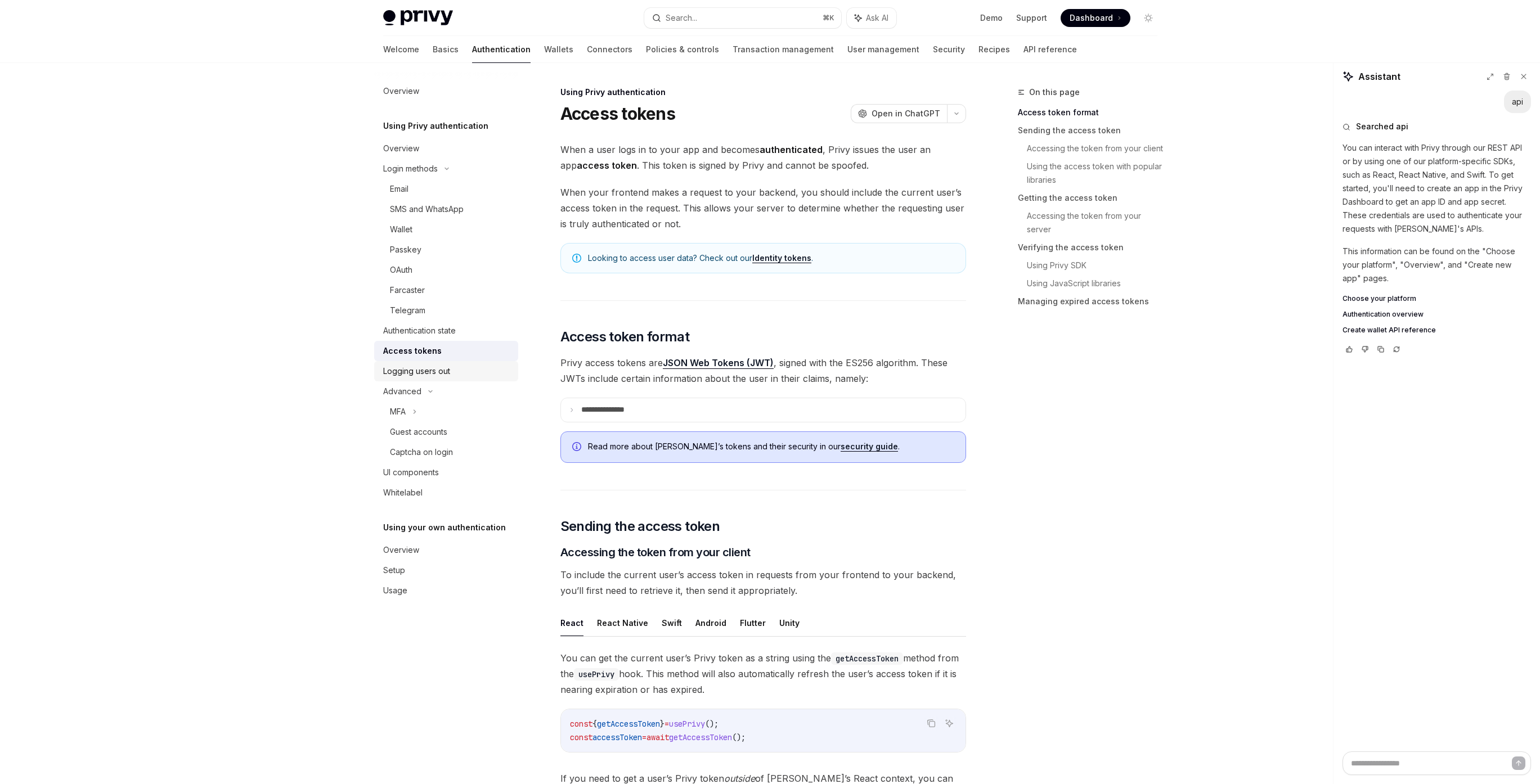
click at [417, 375] on div "Logging users out" at bounding box center [416, 371] width 67 height 13
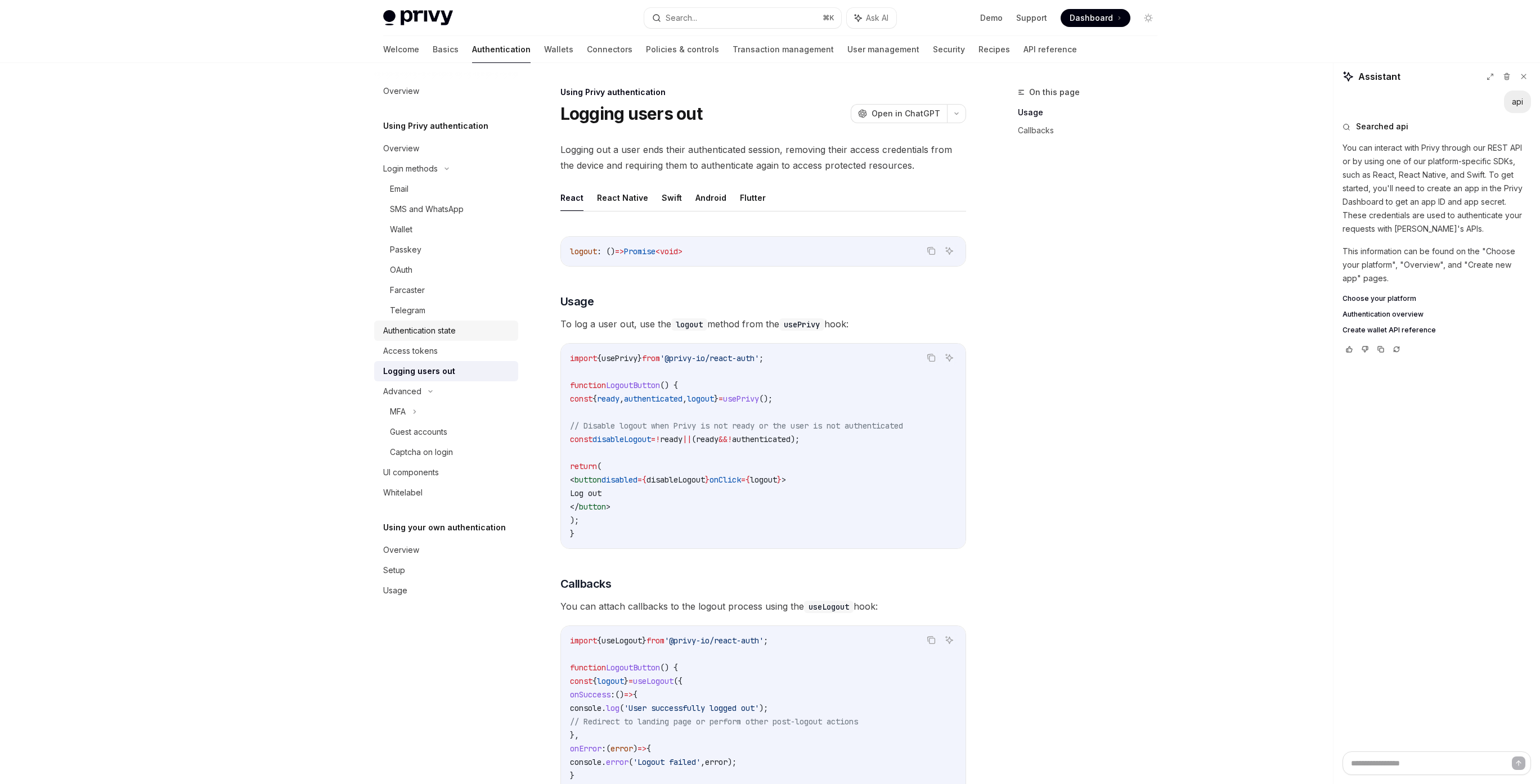
click at [416, 332] on div "Authentication state" at bounding box center [420, 331] width 72 height 13
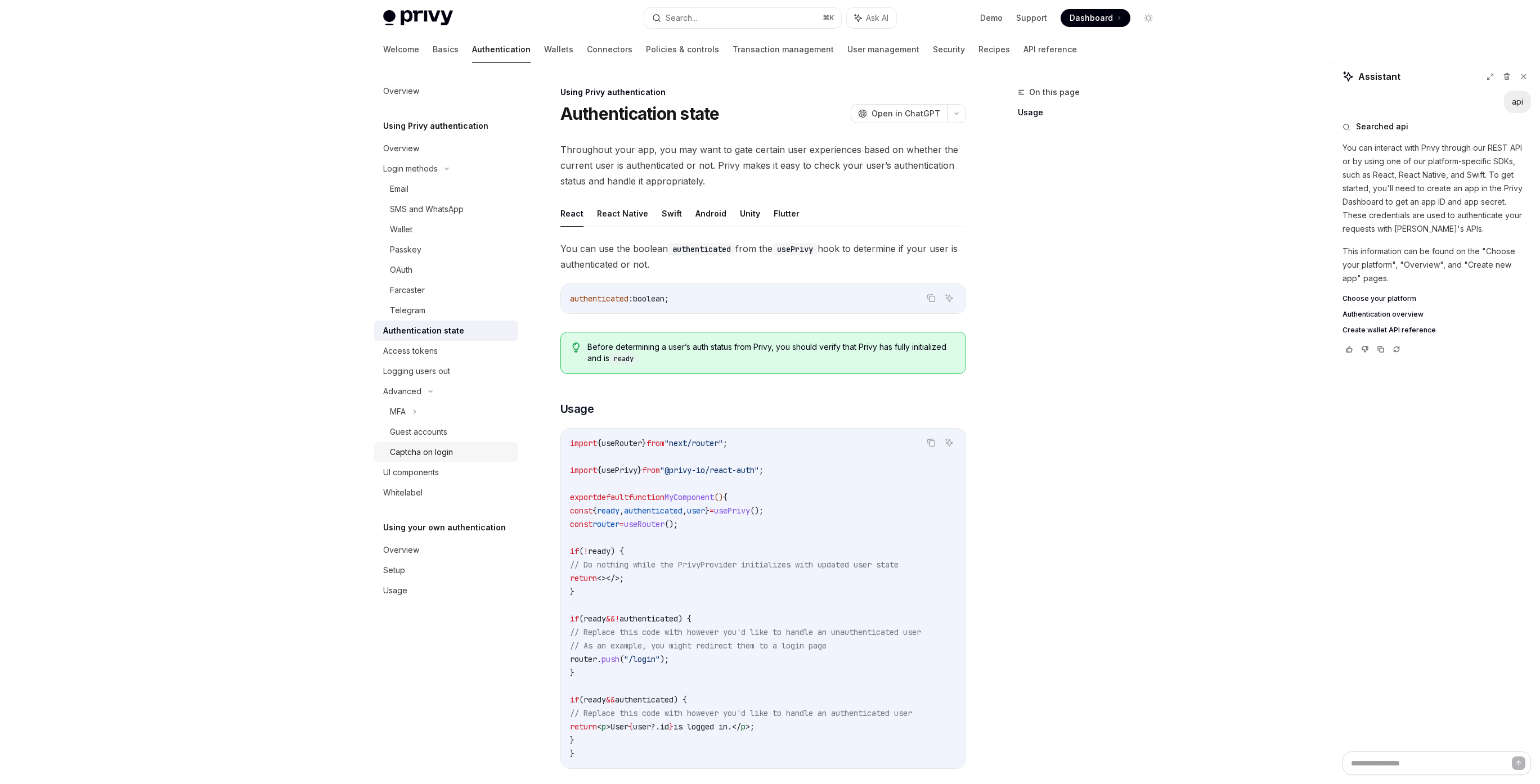
click at [412, 449] on div "Captcha on login" at bounding box center [421, 452] width 63 height 13
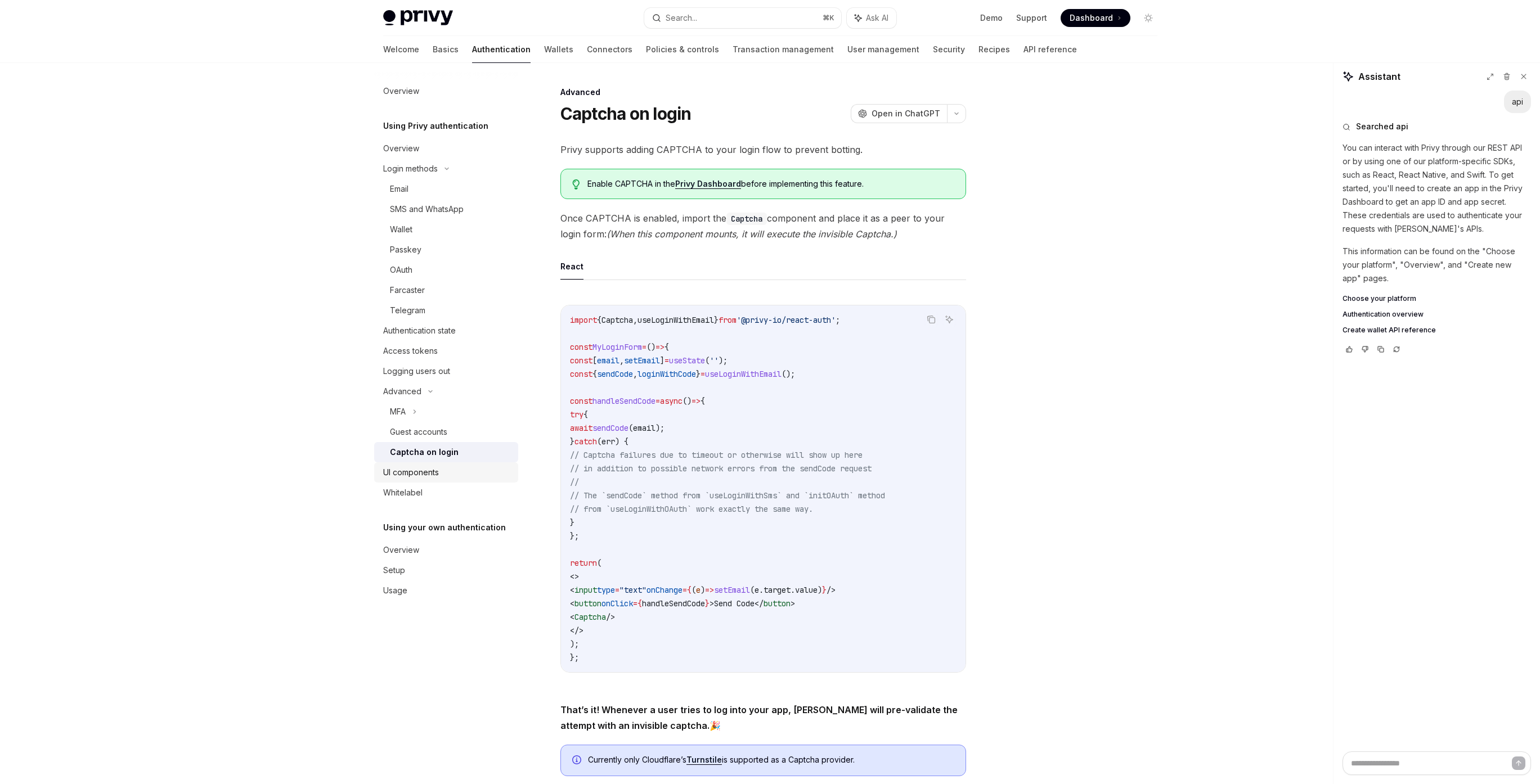
click at [419, 474] on div "UI components" at bounding box center [411, 472] width 56 height 13
type textarea "*"
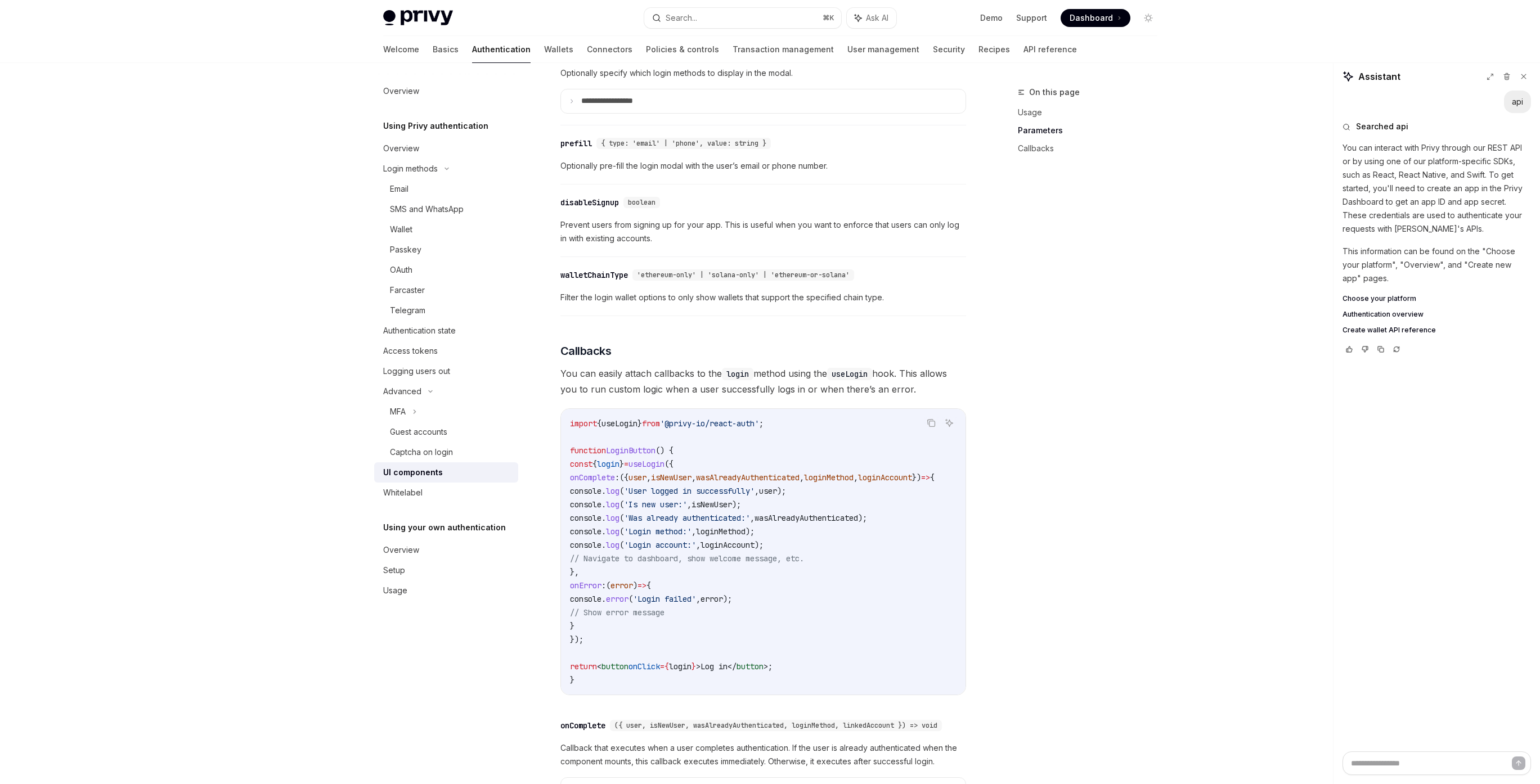
scroll to position [1156, 0]
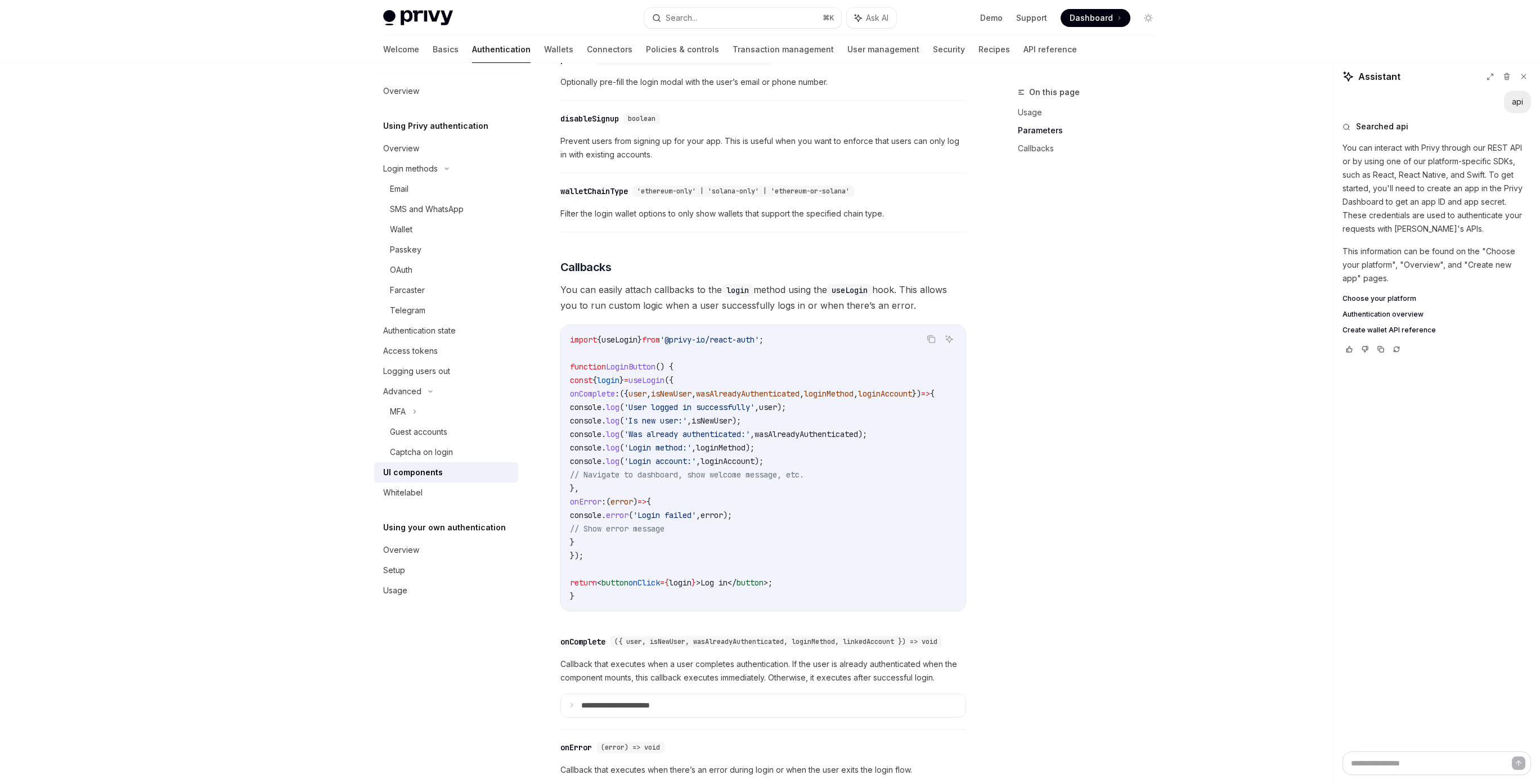
drag, startPoint x: 828, startPoint y: 431, endPoint x: 624, endPoint y: 425, distance: 204.1
click at [624, 425] on code "import { useLogin } from '@privy-io/react-auth' ; function LoginButton () { con…" at bounding box center [765, 468] width 391 height 270
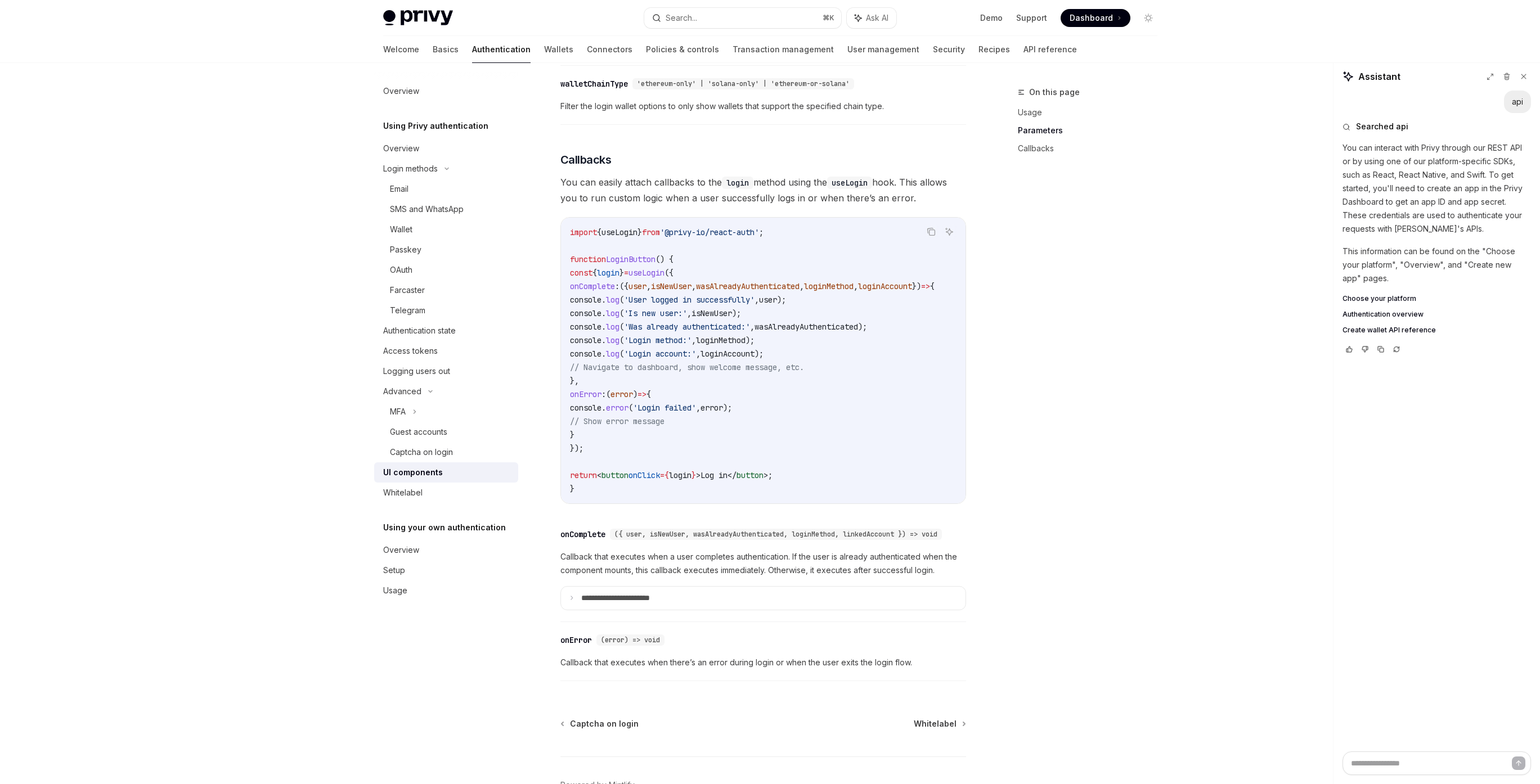
scroll to position [1275, 0]
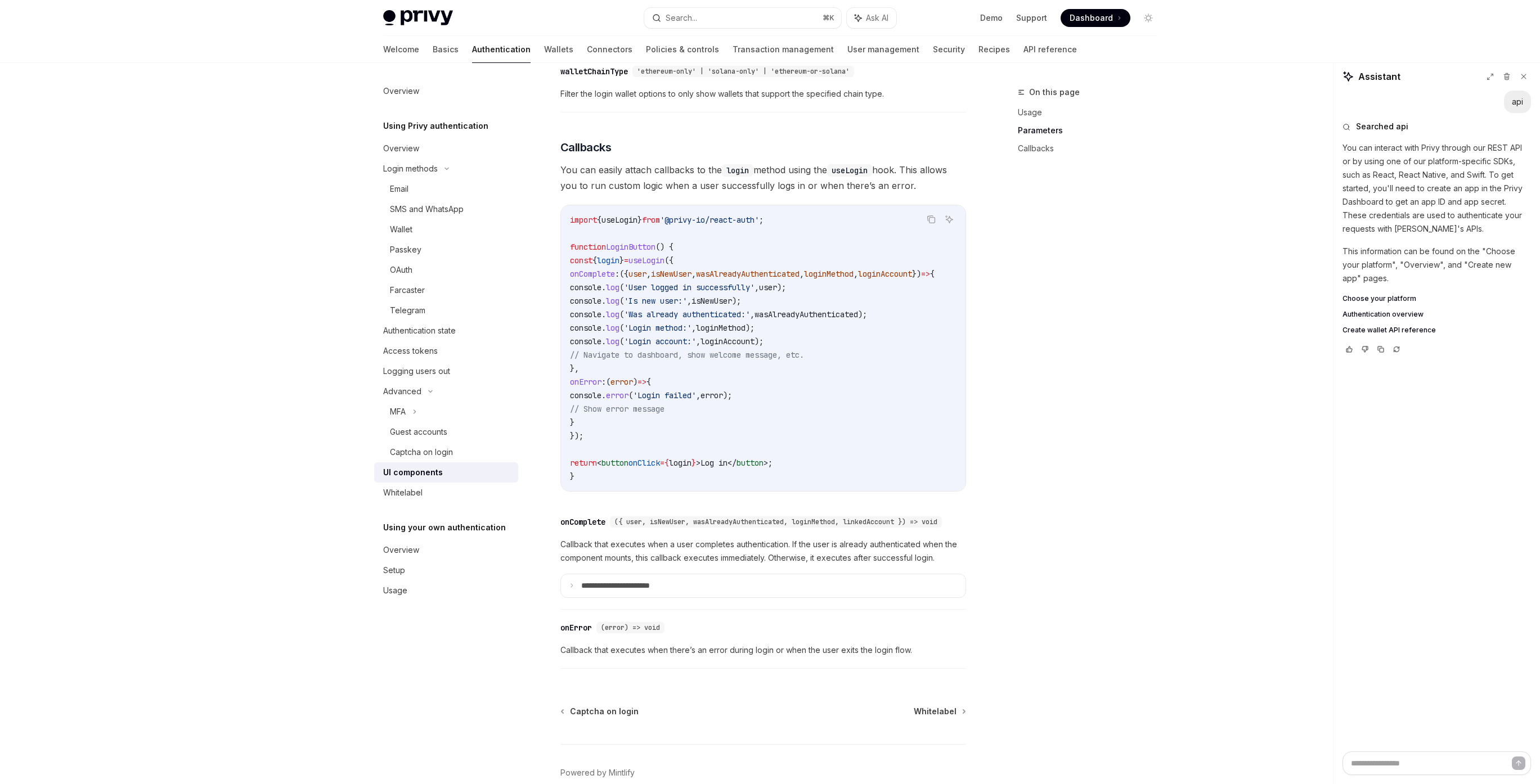
click at [615, 279] on span "onComplete" at bounding box center [592, 274] width 45 height 10
copy span "onComplete"
drag, startPoint x: 673, startPoint y: 271, endPoint x: 710, endPoint y: 272, distance: 37.0
click at [664, 265] on span "useLogin" at bounding box center [646, 260] width 36 height 10
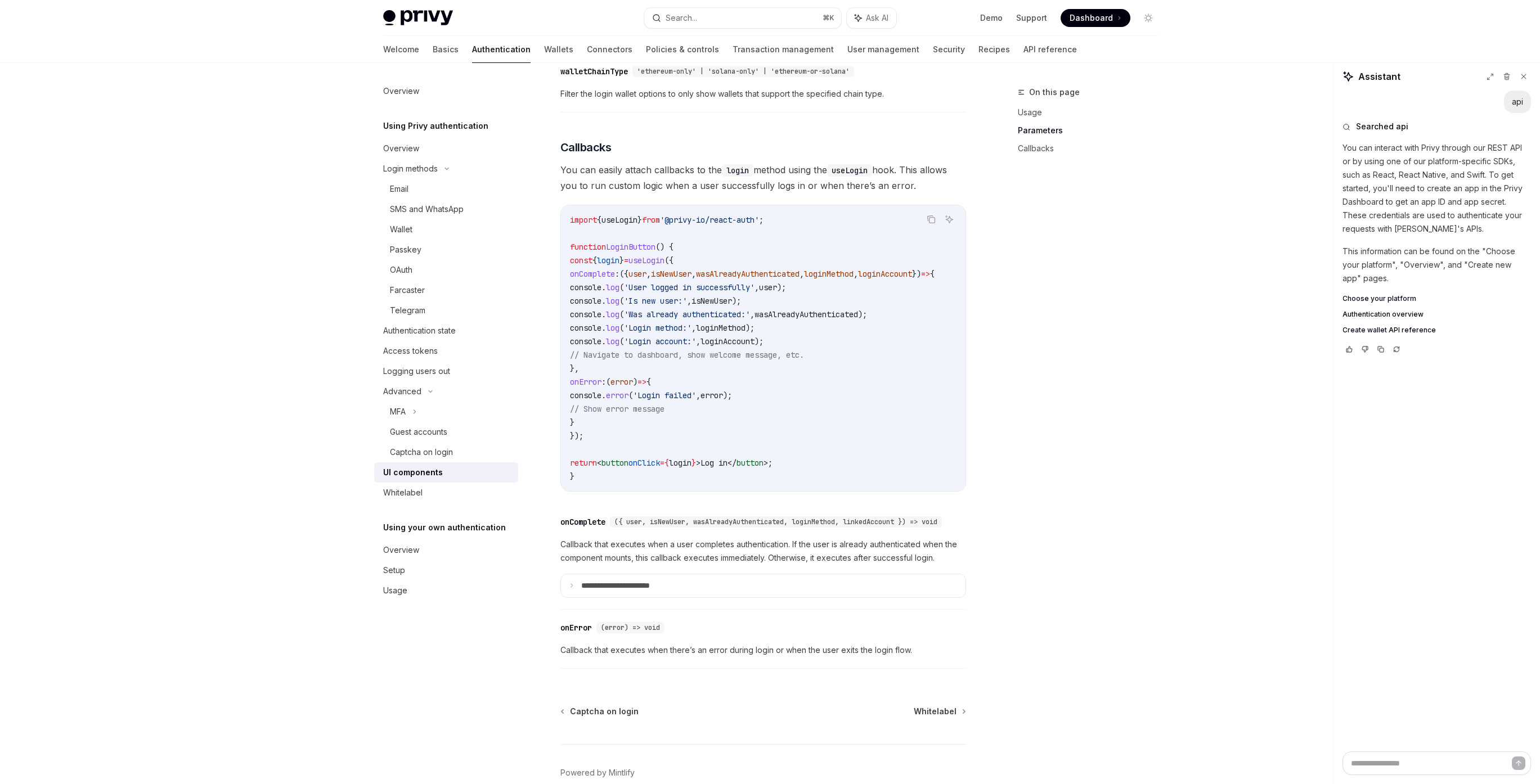
copy span "useLogin"
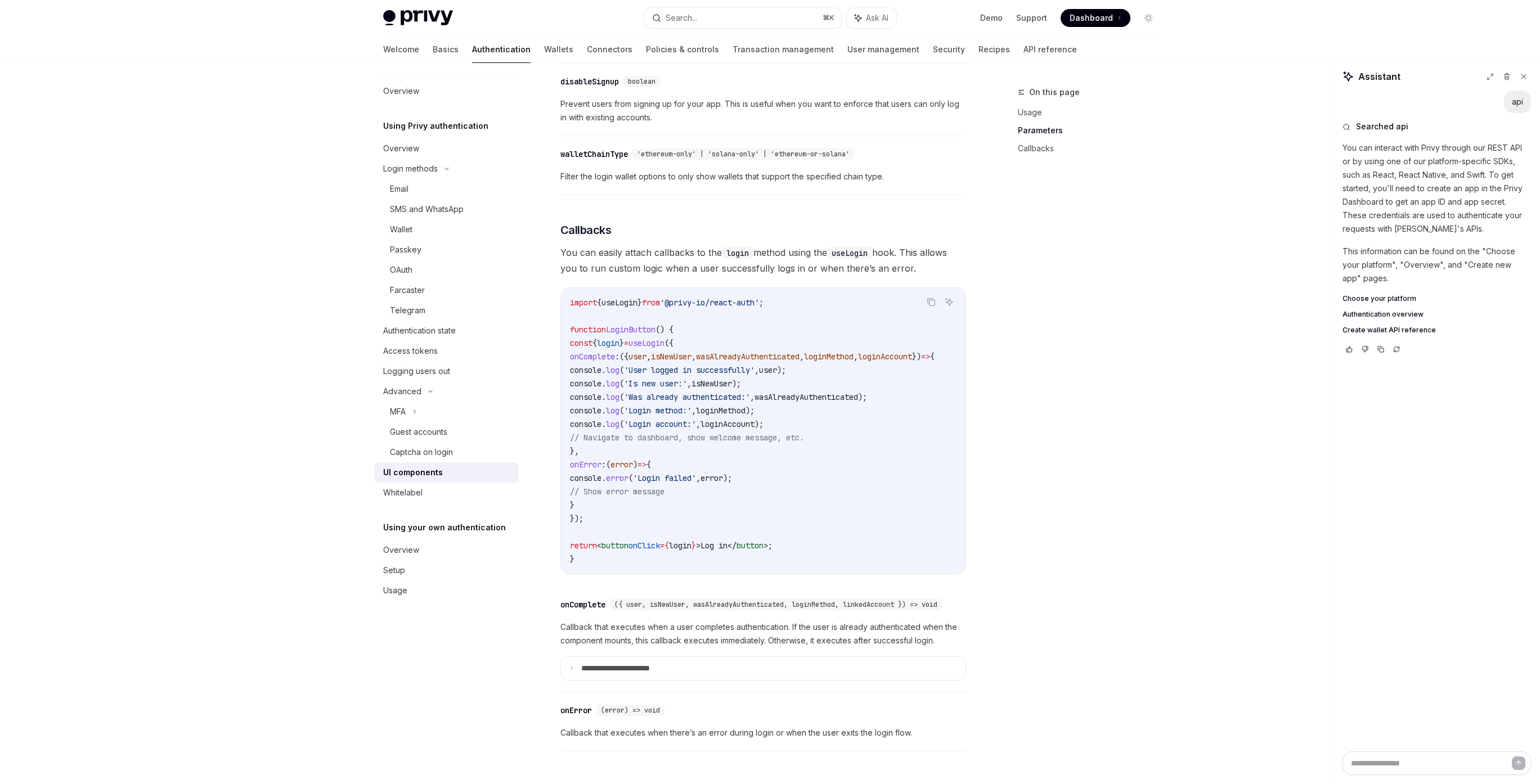
scroll to position [1192, 0]
drag, startPoint x: 564, startPoint y: 279, endPoint x: 920, endPoint y: 283, distance: 356.0
click at [920, 277] on span "You can easily attach callbacks to the login method using the useLogin hook. Th…" at bounding box center [763, 261] width 405 height 31
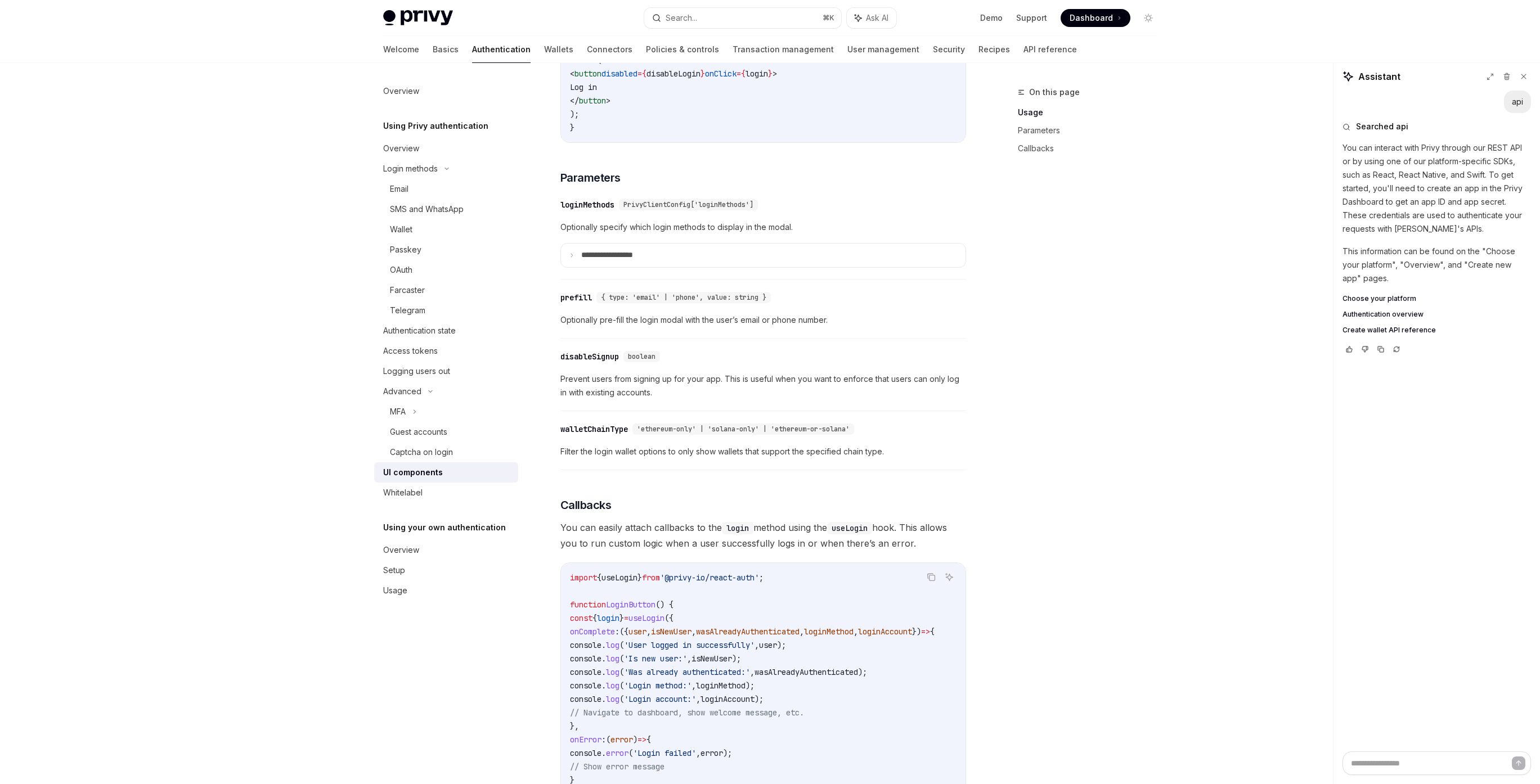
scroll to position [937, 0]
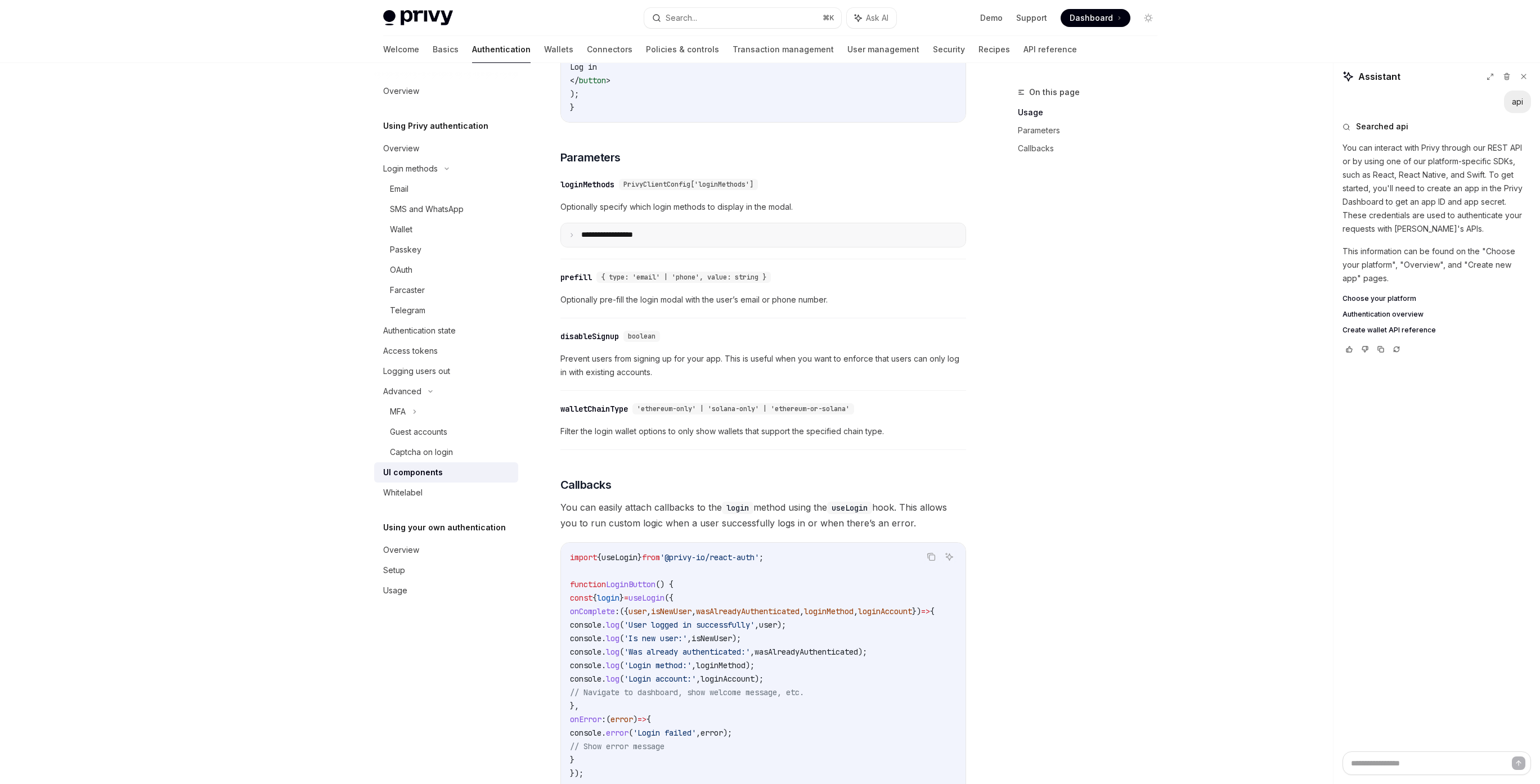
click at [579, 246] on summary "**********" at bounding box center [764, 235] width 405 height 24
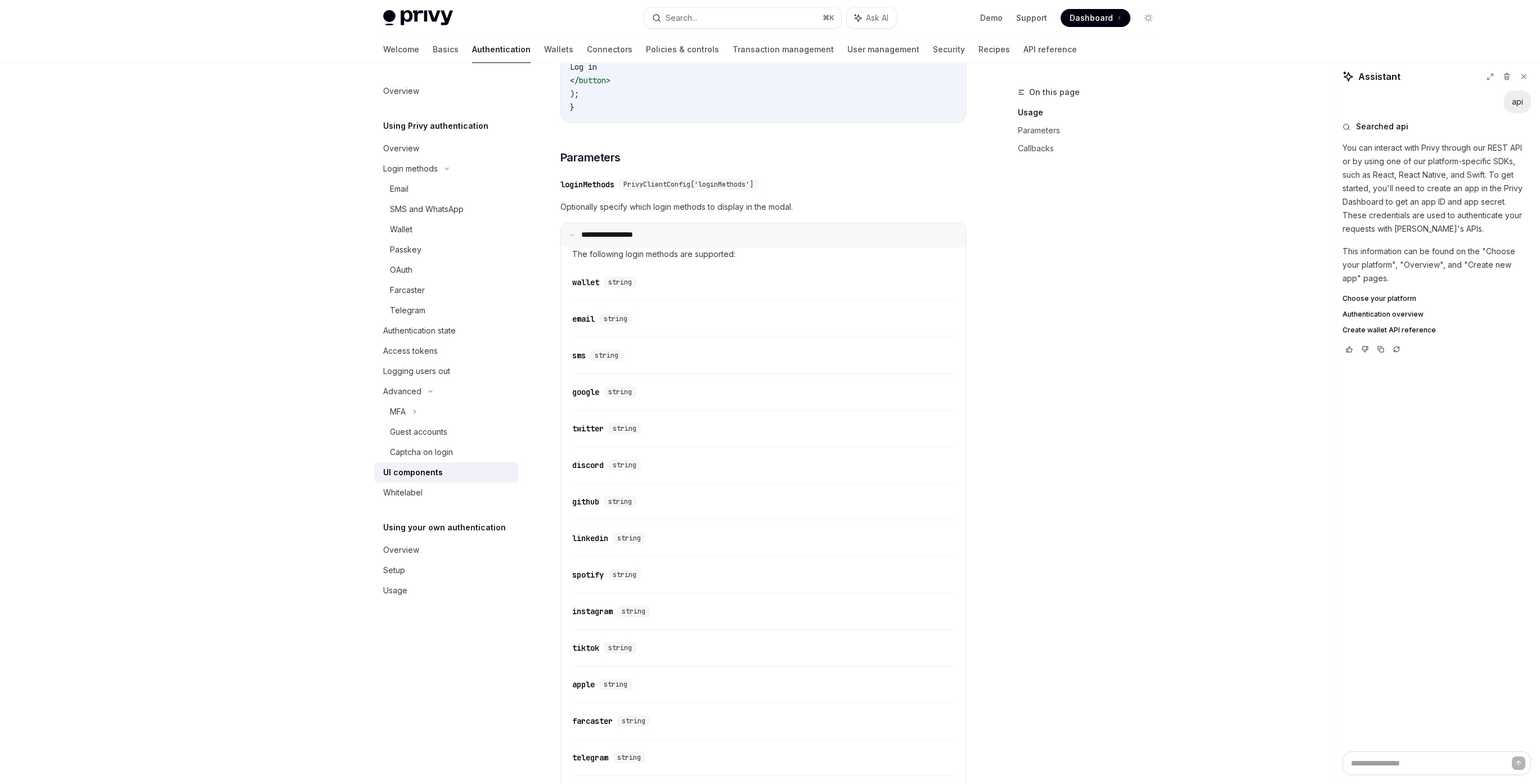
click at [585, 240] on p "**********" at bounding box center [618, 235] width 75 height 10
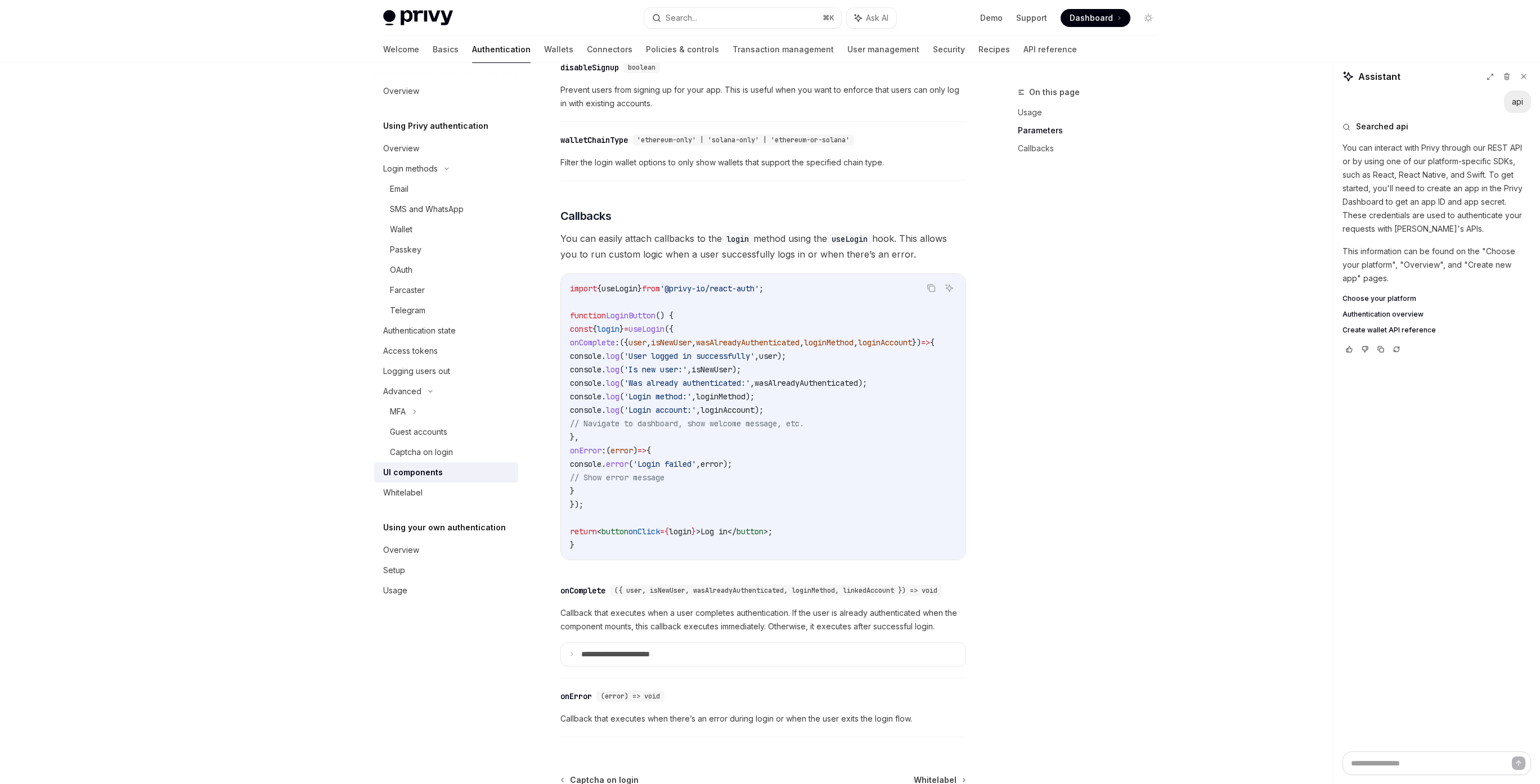
scroll to position [1250, 0]
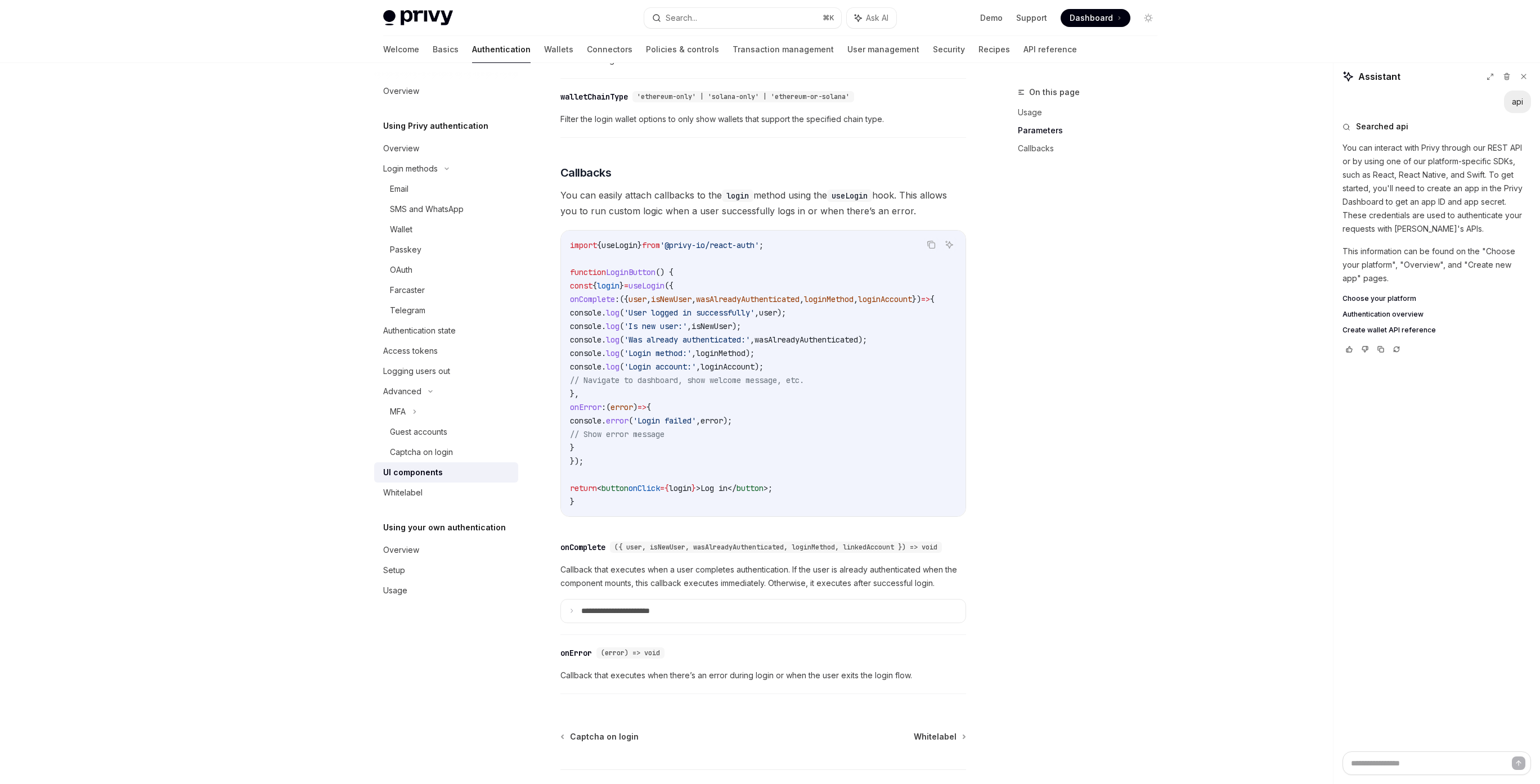
click at [634, 250] on span "useLogin" at bounding box center [620, 245] width 36 height 10
copy span "useLogin"
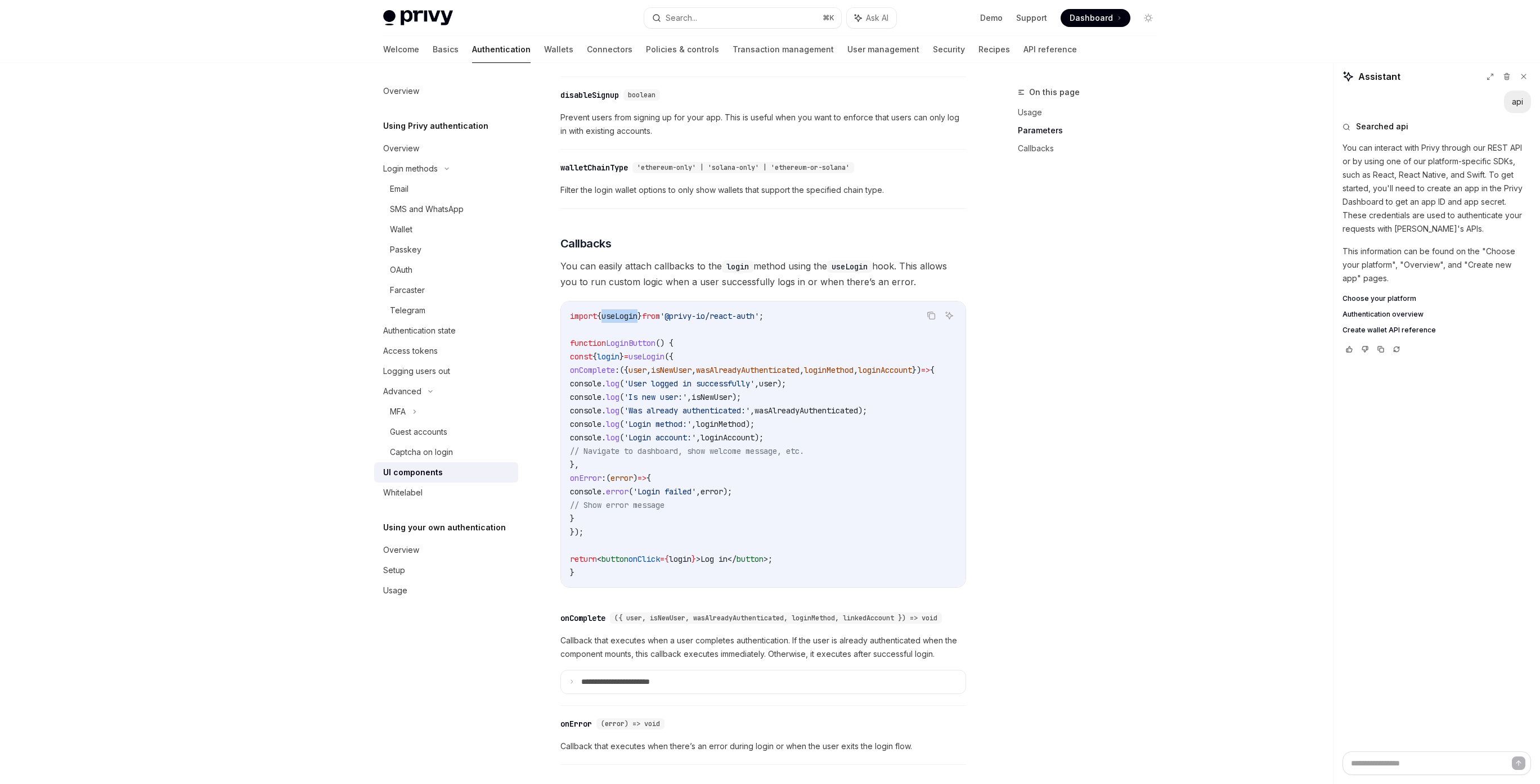
scroll to position [1206, 0]
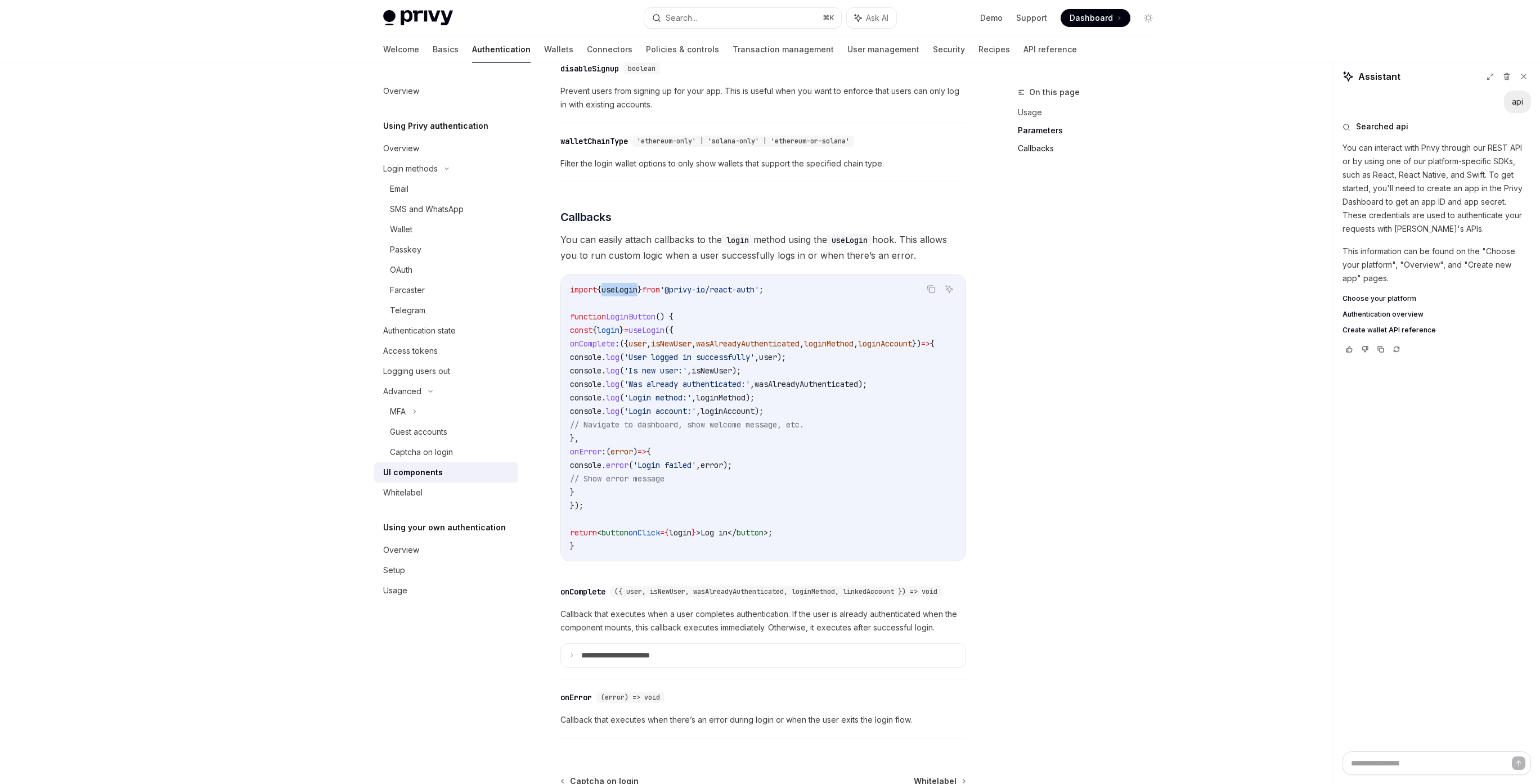
click at [1032, 150] on link "Callbacks" at bounding box center [1092, 148] width 149 height 18
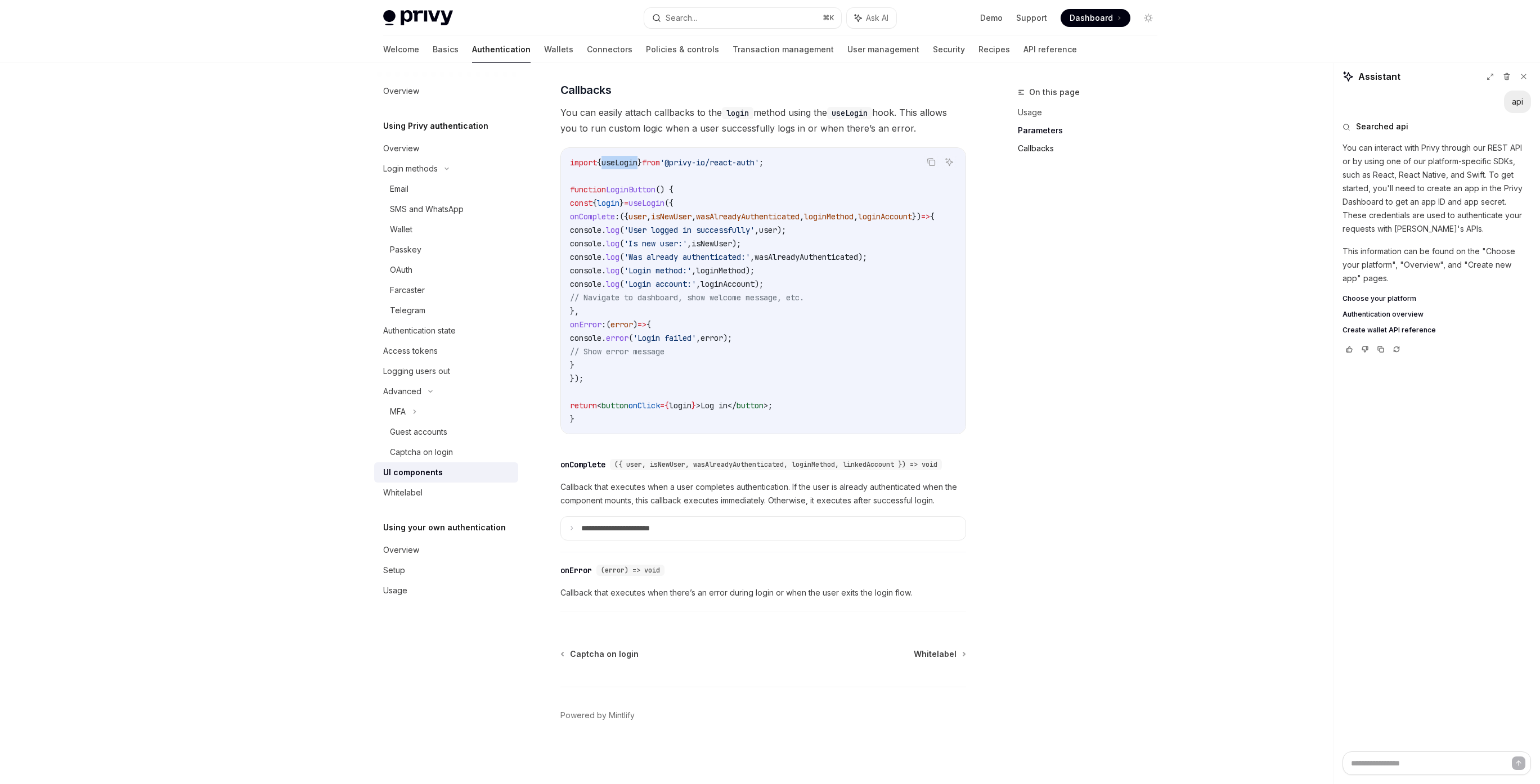
scroll to position [1338, 0]
